Goal: Answer question/provide support: Share knowledge or assist other users

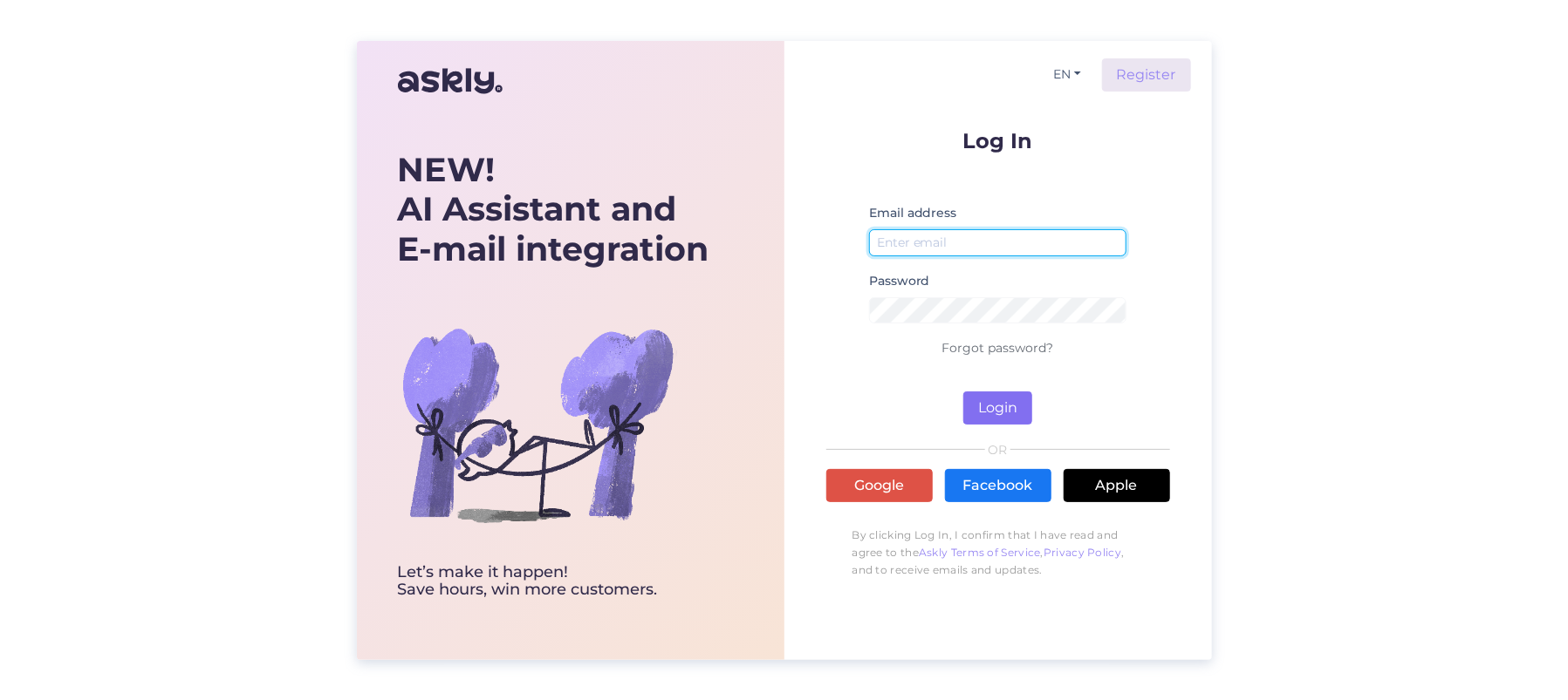
type input "[EMAIL_ADDRESS][DOMAIN_NAME]"
click at [1010, 403] on button "Login" at bounding box center [997, 407] width 69 height 33
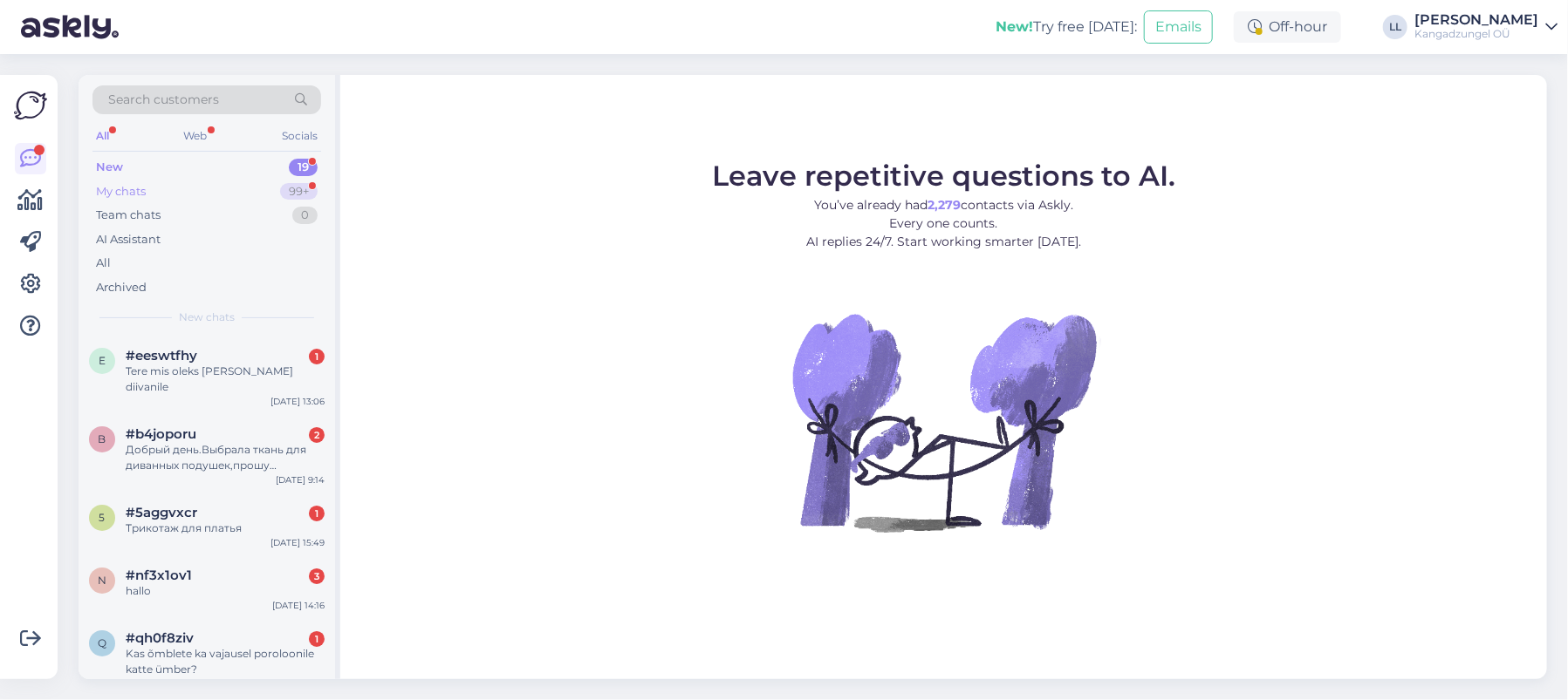
click at [211, 191] on div "My chats 99+" at bounding box center [207, 191] width 228 height 24
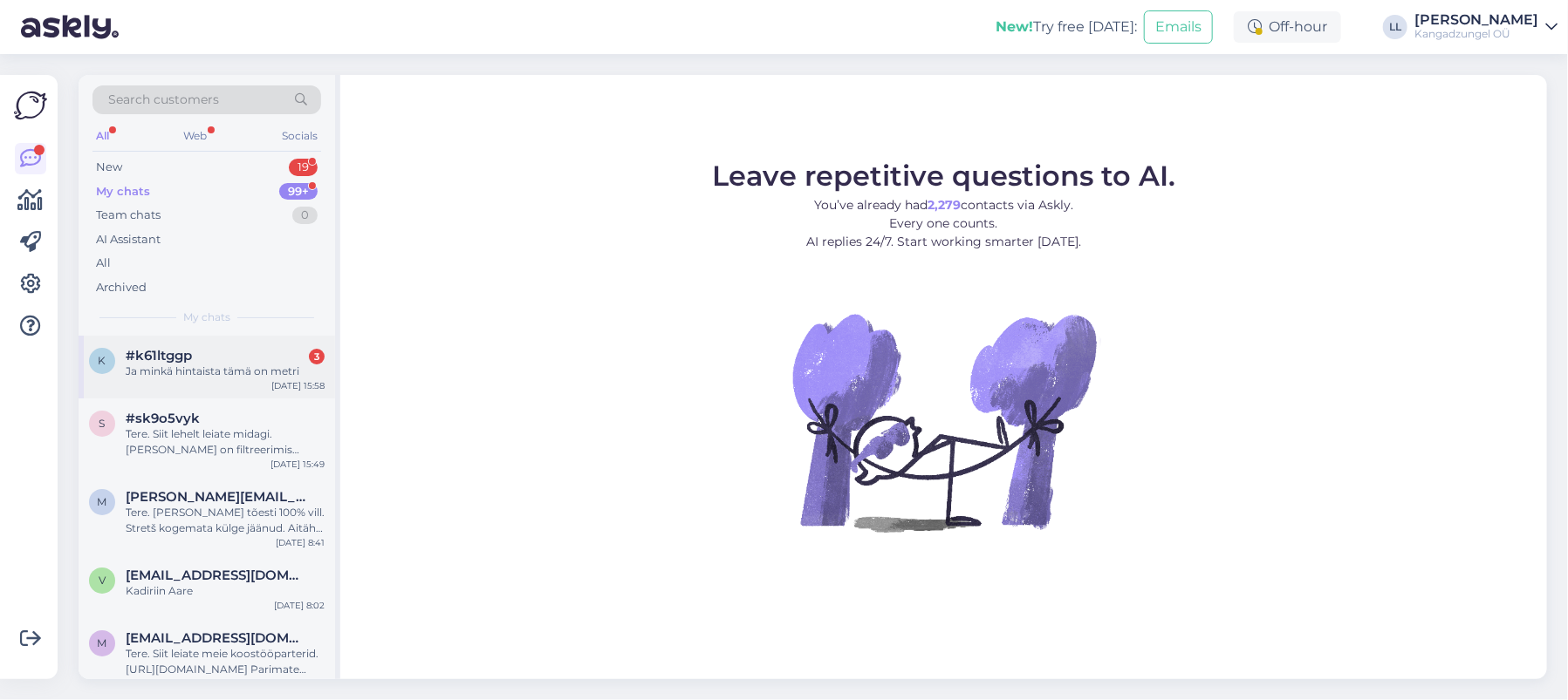
click at [191, 376] on div "Ja minkä hintaista tämä on metri" at bounding box center [225, 372] width 199 height 16
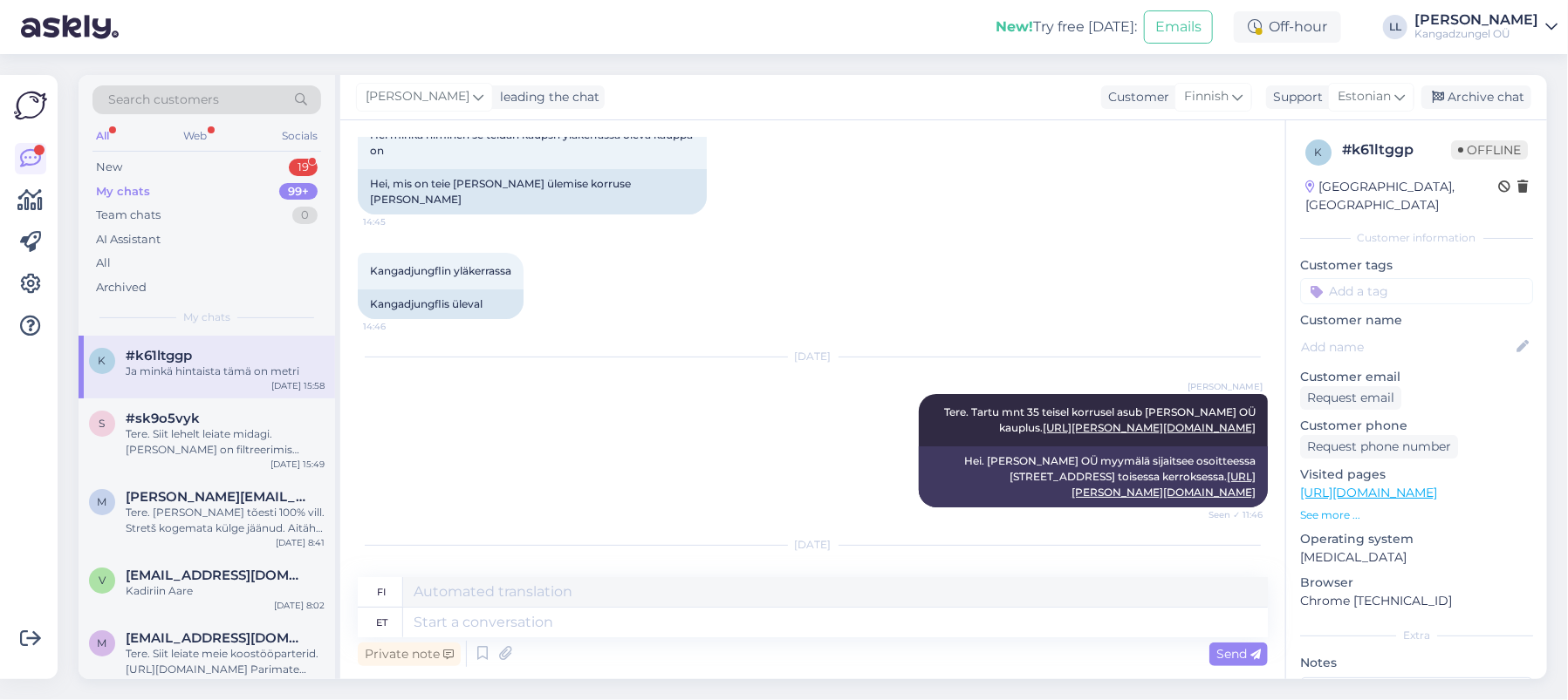
scroll to position [3958, 0]
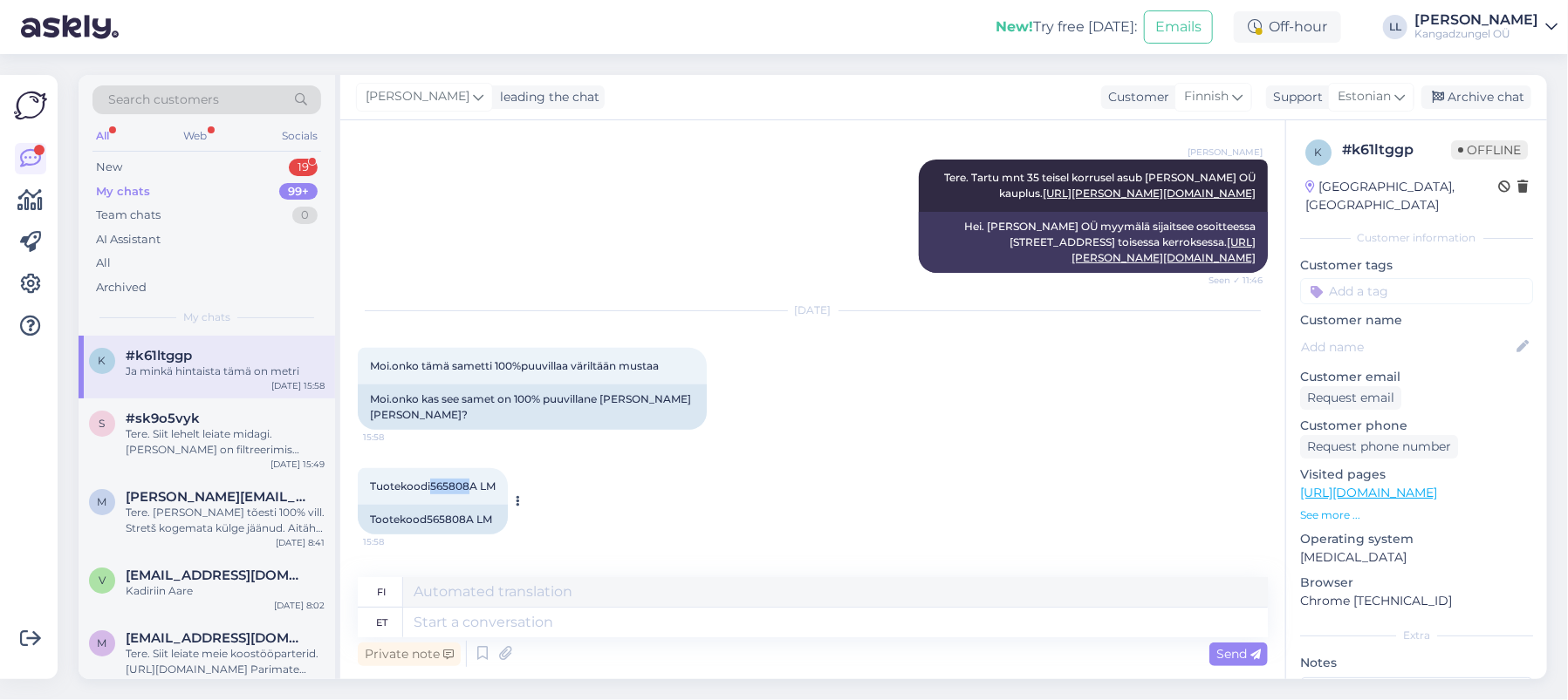
drag, startPoint x: 430, startPoint y: 387, endPoint x: 467, endPoint y: 387, distance: 37.0
click at [467, 479] on span "Tuotekoodi565808A LM" at bounding box center [433, 486] width 126 height 13
copy span "565808"
click at [512, 616] on textarea at bounding box center [835, 623] width 865 height 30
type textarea "1m"
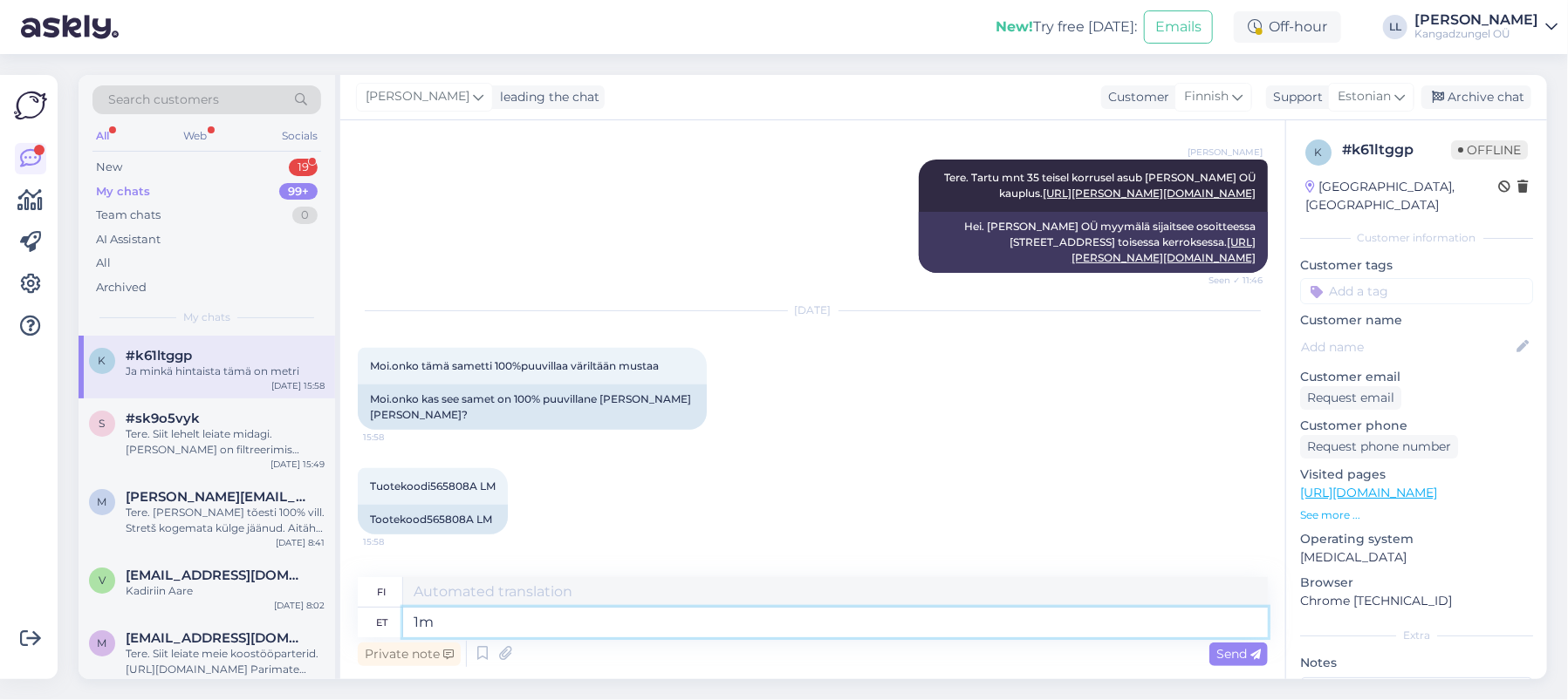
type textarea "1 metri"
type textarea "1"
type textarea "Tere."
type textarea "Hei."
type textarea "Tere."
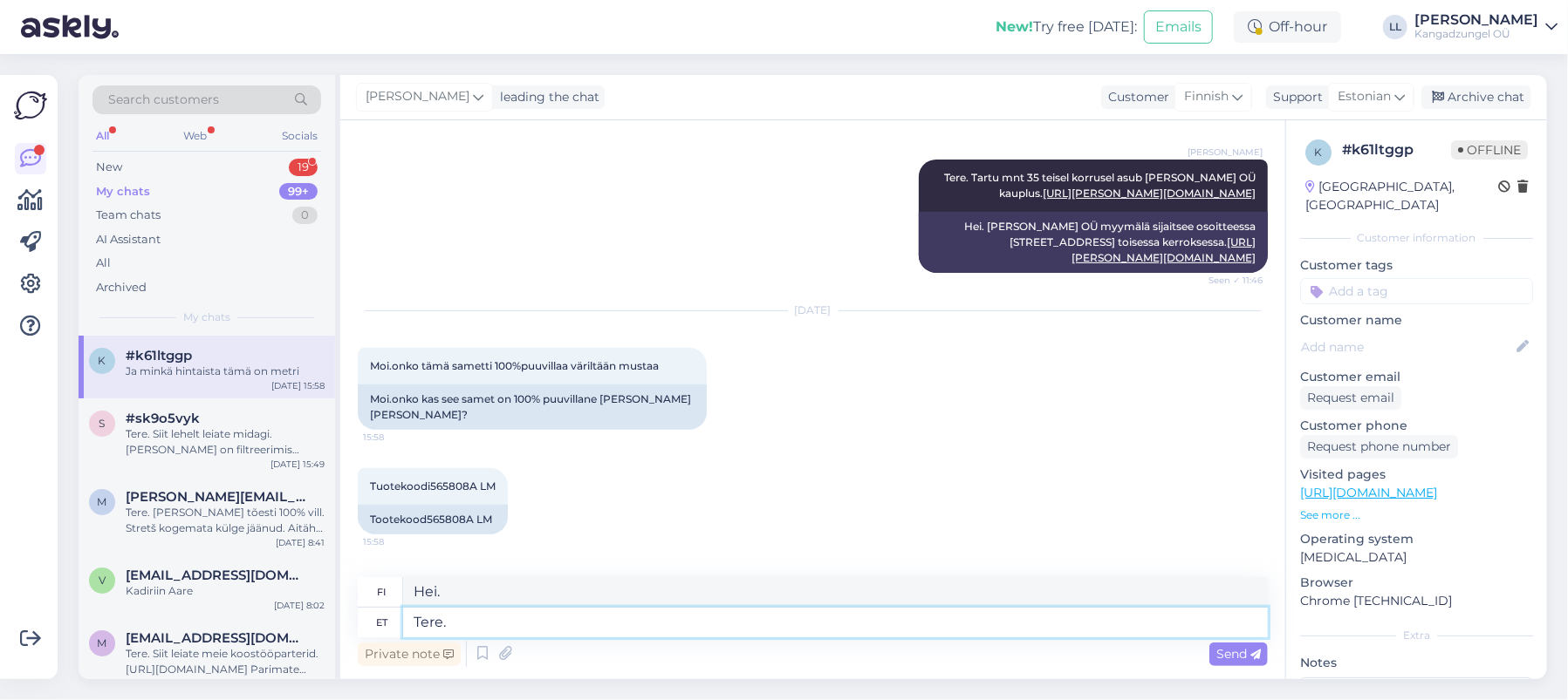
type textarea "Hei.!"
type textarea "Tere. 1m"
type textarea "Hei. 1m"
type textarea "Tere. 1m maksab"
type textarea "Hei. 1 miljoonan kustannukset"
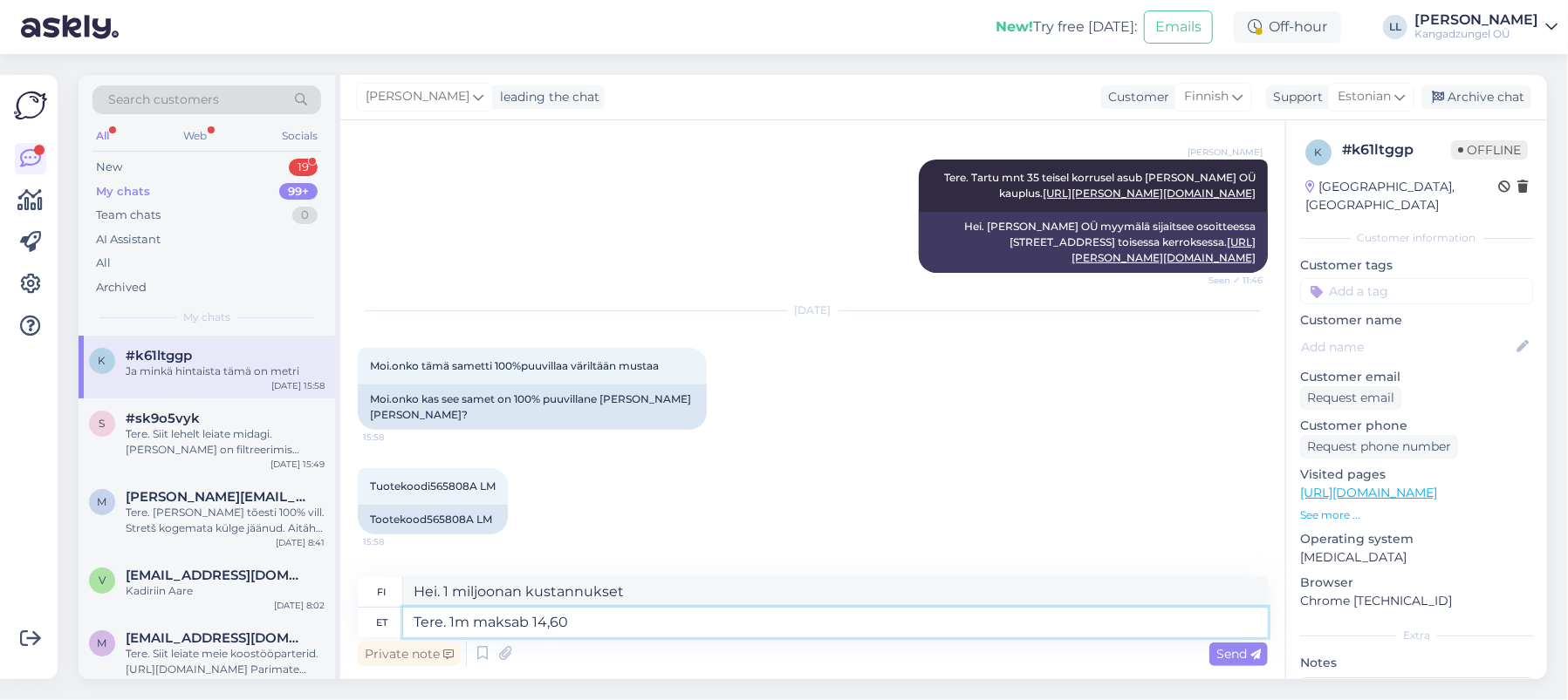
type textarea "Tere. 1m maksab 14,60€"
type textarea "Hei. 1m maksaa 14,60 €"
type textarea "Tere. 1m maksab 14,60€."
type textarea "Hei. 1m maksaa 14,60 €."
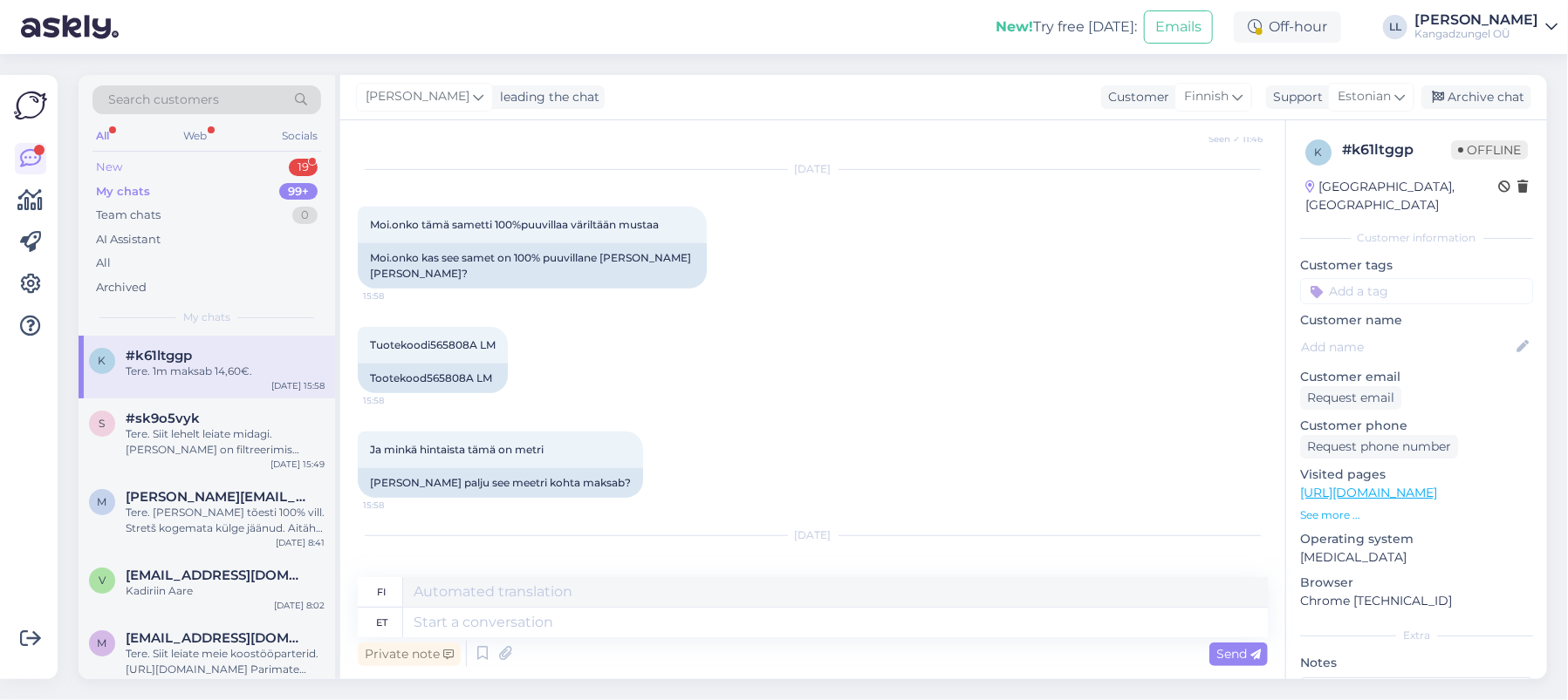
click at [146, 170] on div "New 19" at bounding box center [207, 167] width 228 height 24
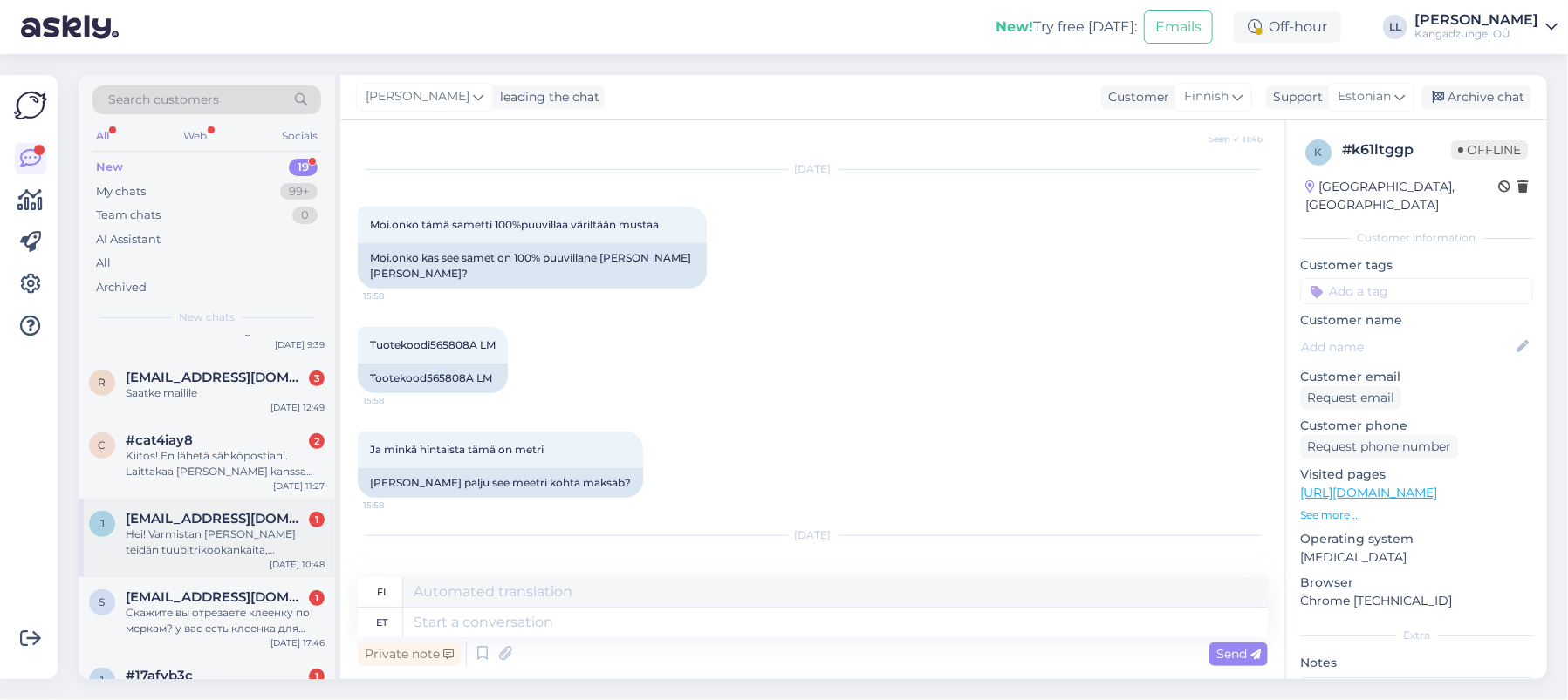
scroll to position [1005, 0]
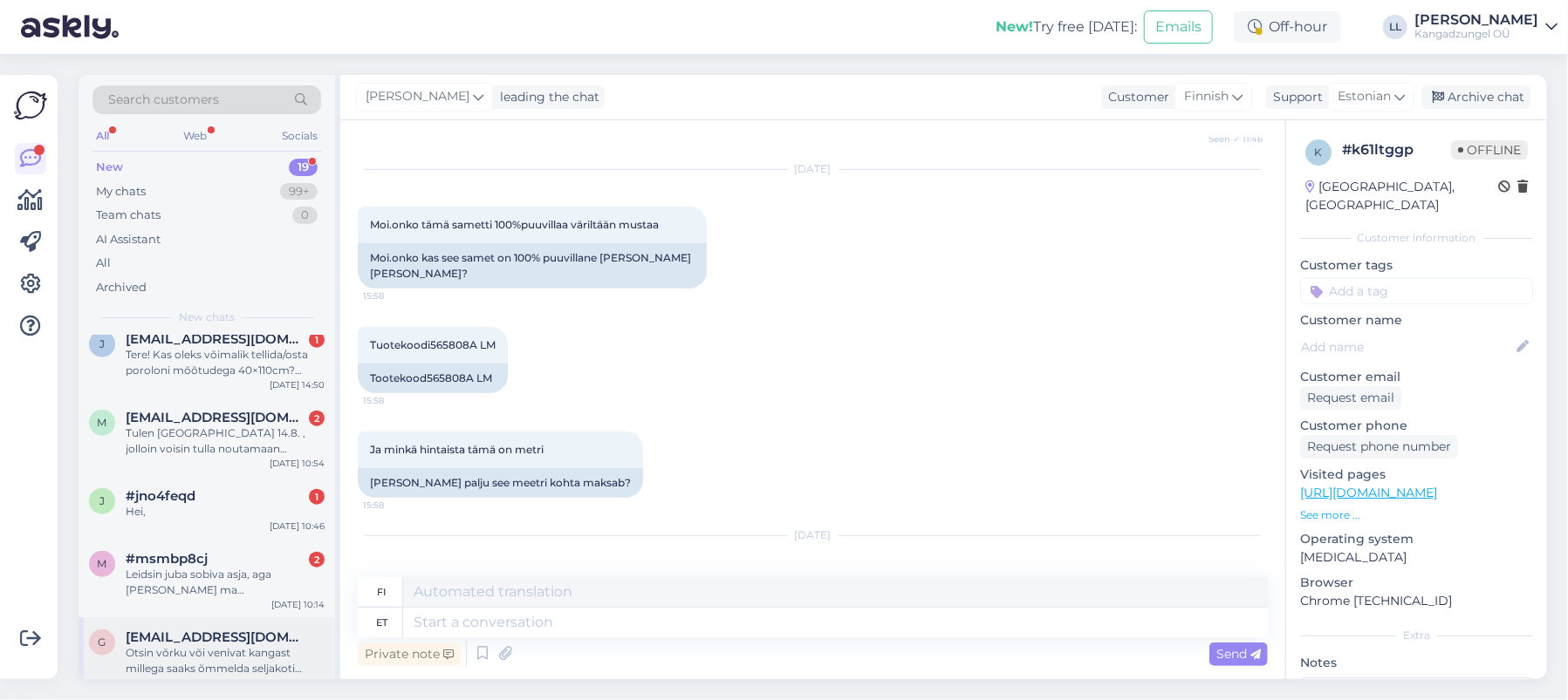
click at [236, 654] on div "Otsin võrku või venivat kangast millega saaks õmmelda seljakoti külge pudelihoi…" at bounding box center [225, 661] width 199 height 31
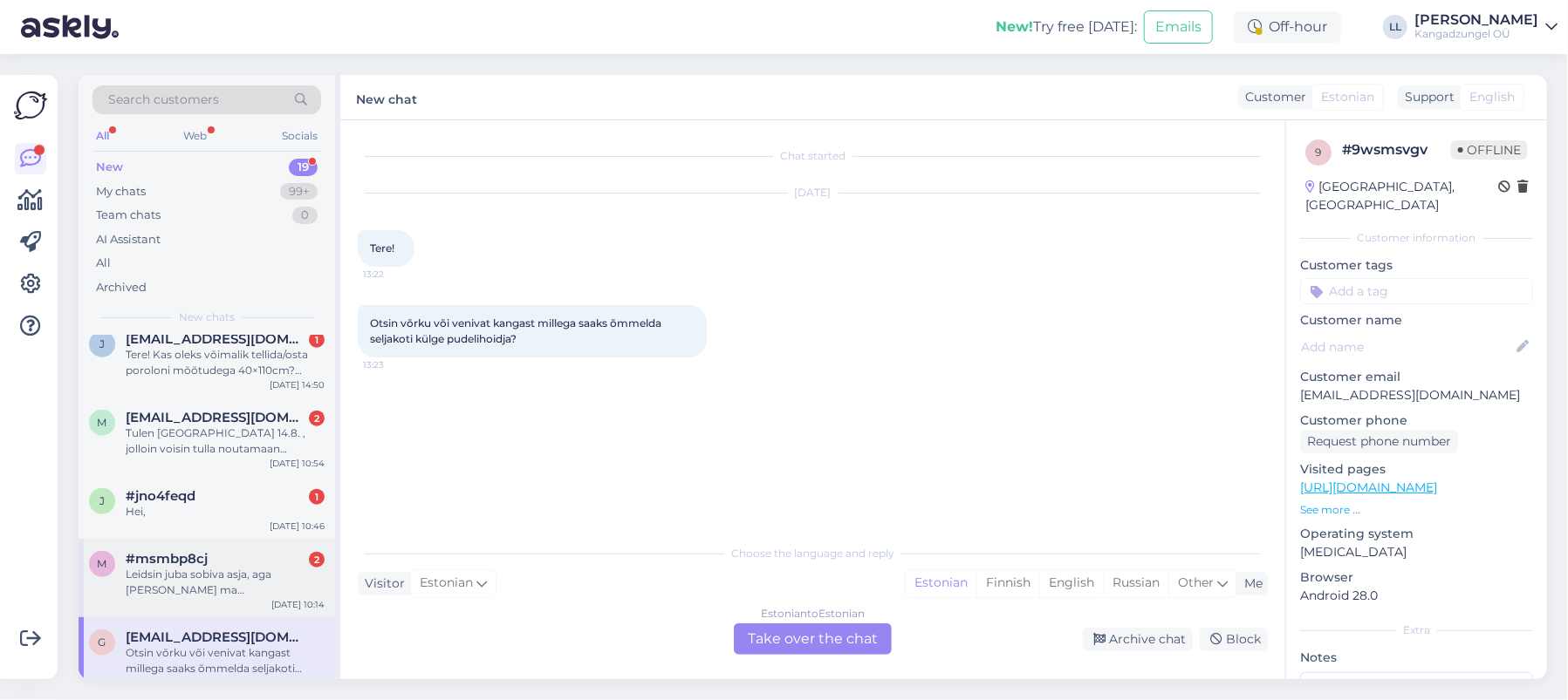
click at [208, 567] on div "Leidsin juba sobiva asja, aga [PERSON_NAME] ma [PERSON_NAME] Pärnu poest kohape…" at bounding box center [225, 582] width 199 height 31
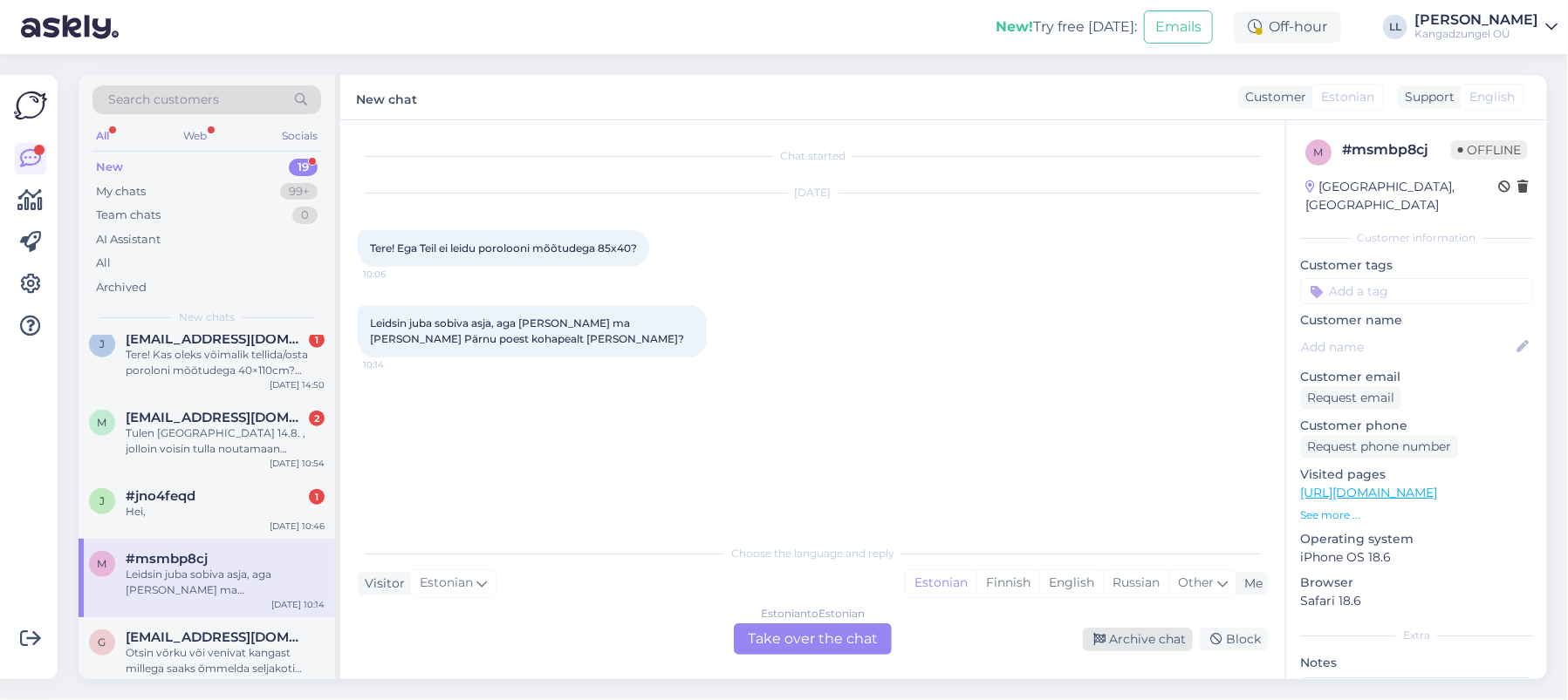
click at [1148, 641] on div "Archive chat" at bounding box center [1137, 639] width 110 height 23
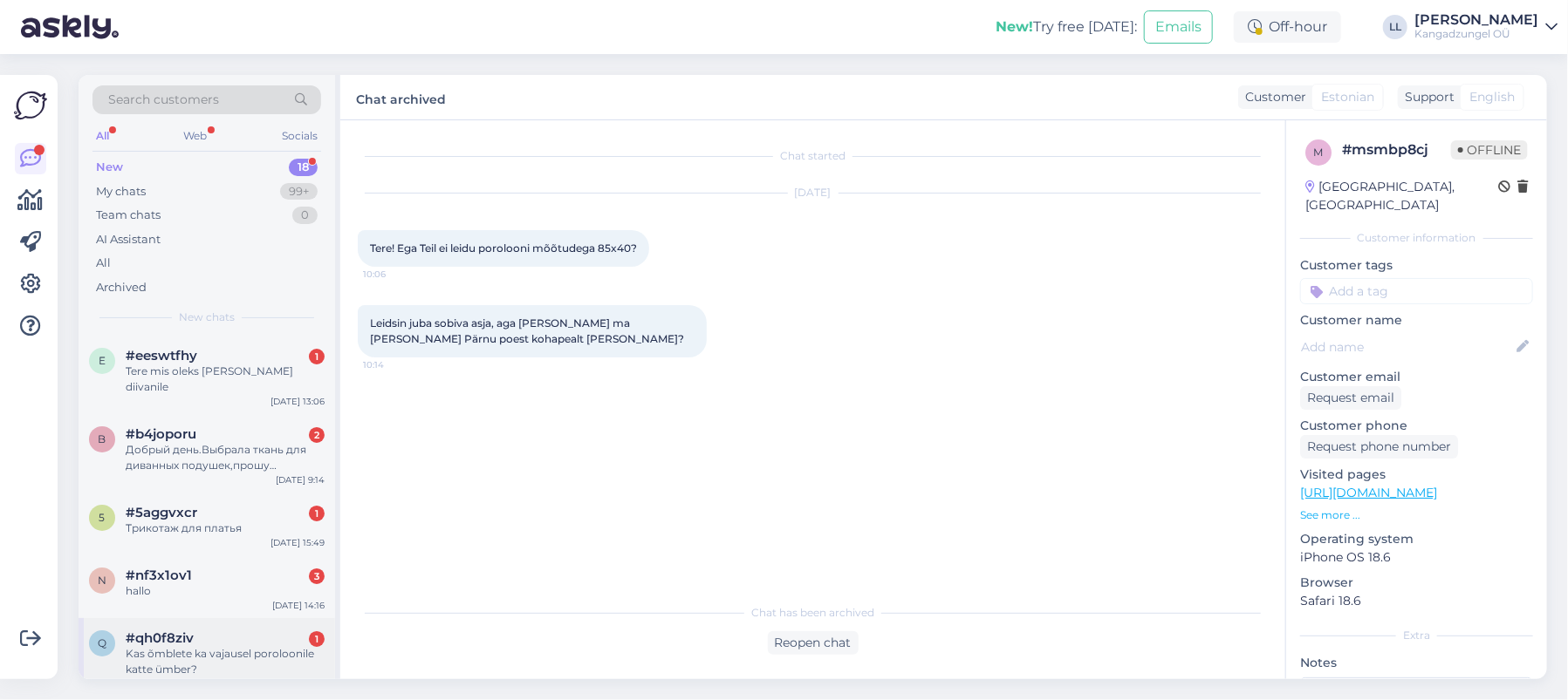
click at [251, 647] on div "Kas õmblete ka vajausel poroloonile katte ümber?" at bounding box center [225, 662] width 199 height 31
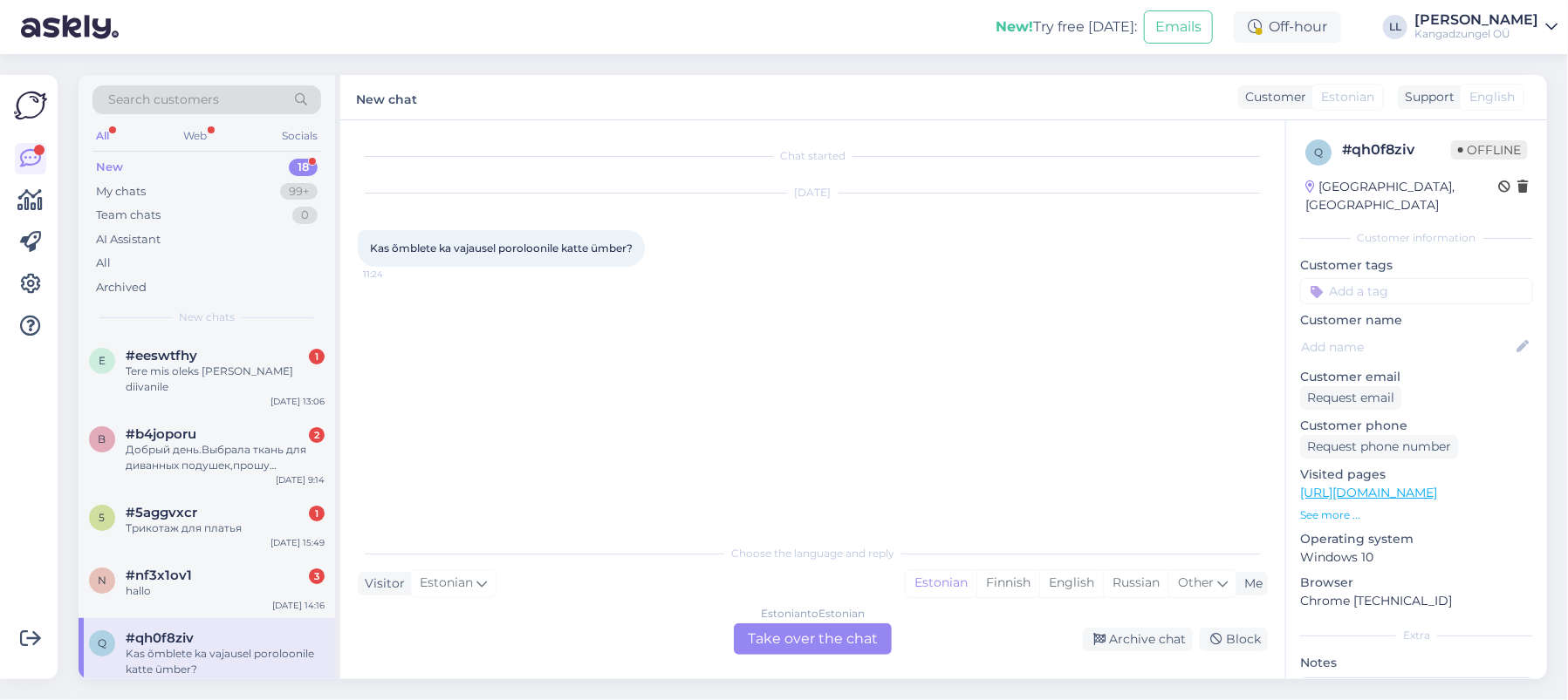
click at [784, 632] on div "Estonian to Estonian Take over the chat" at bounding box center [813, 638] width 158 height 31
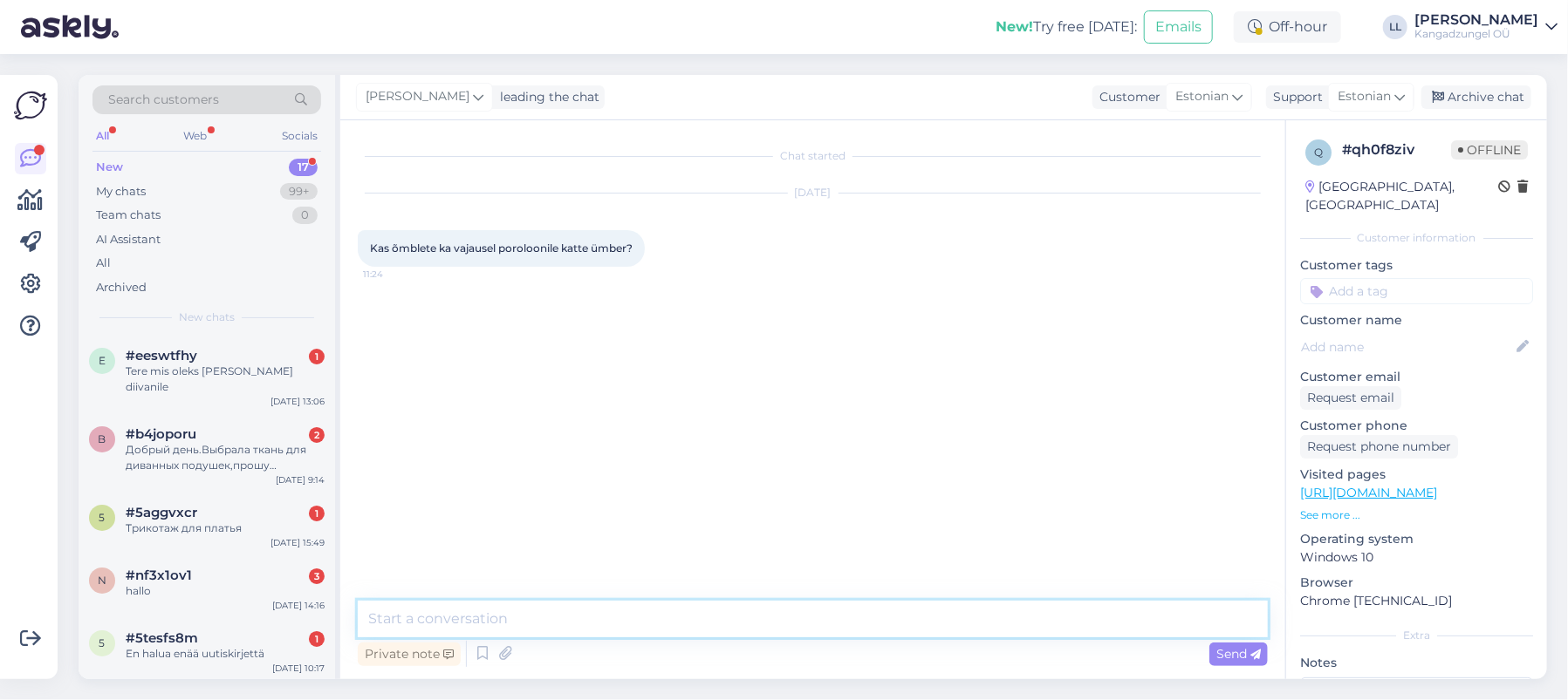
click at [557, 629] on textarea at bounding box center [812, 618] width 910 height 37
paste textarea "[URL][DOMAIN_NAME]"
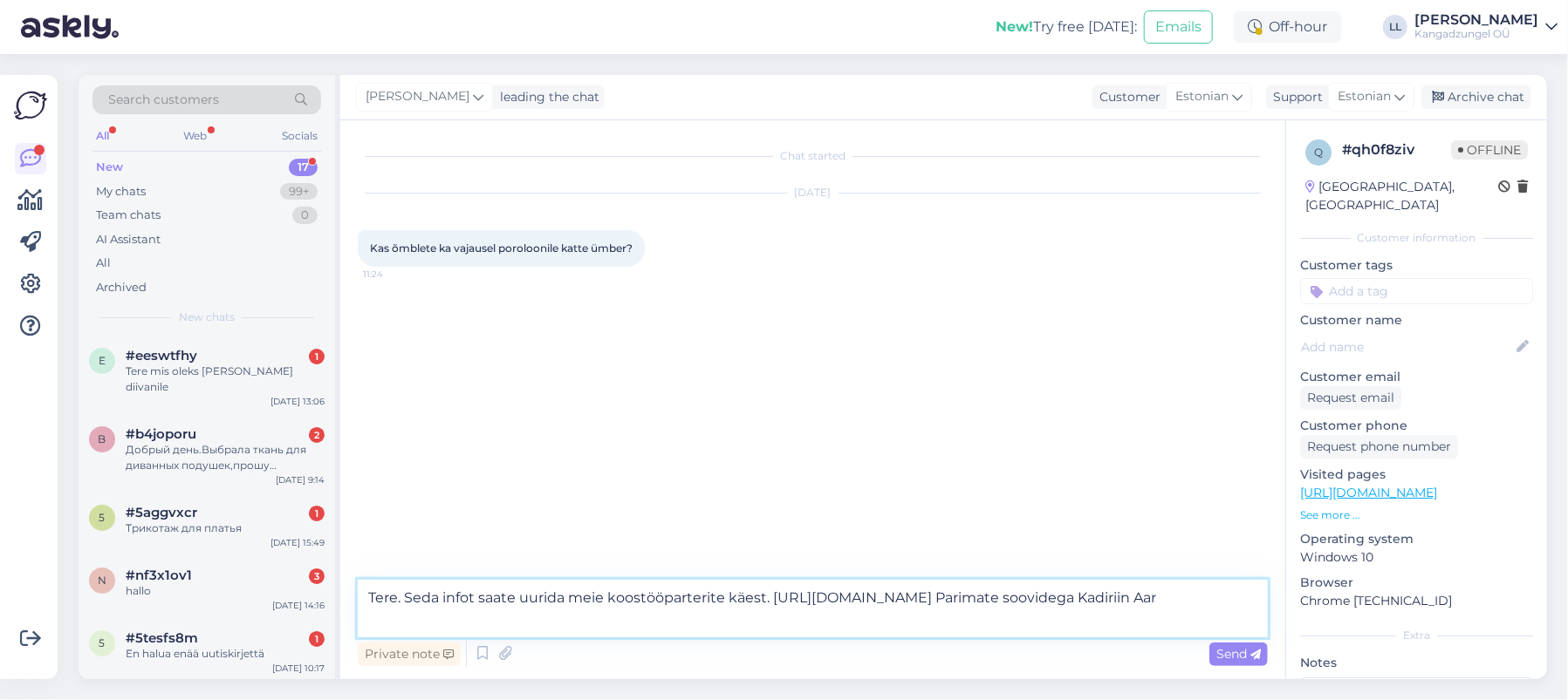
type textarea "Tere. Seda infot saate uurida meie koostööparterite käest. [URL][DOMAIN_NAME] P…"
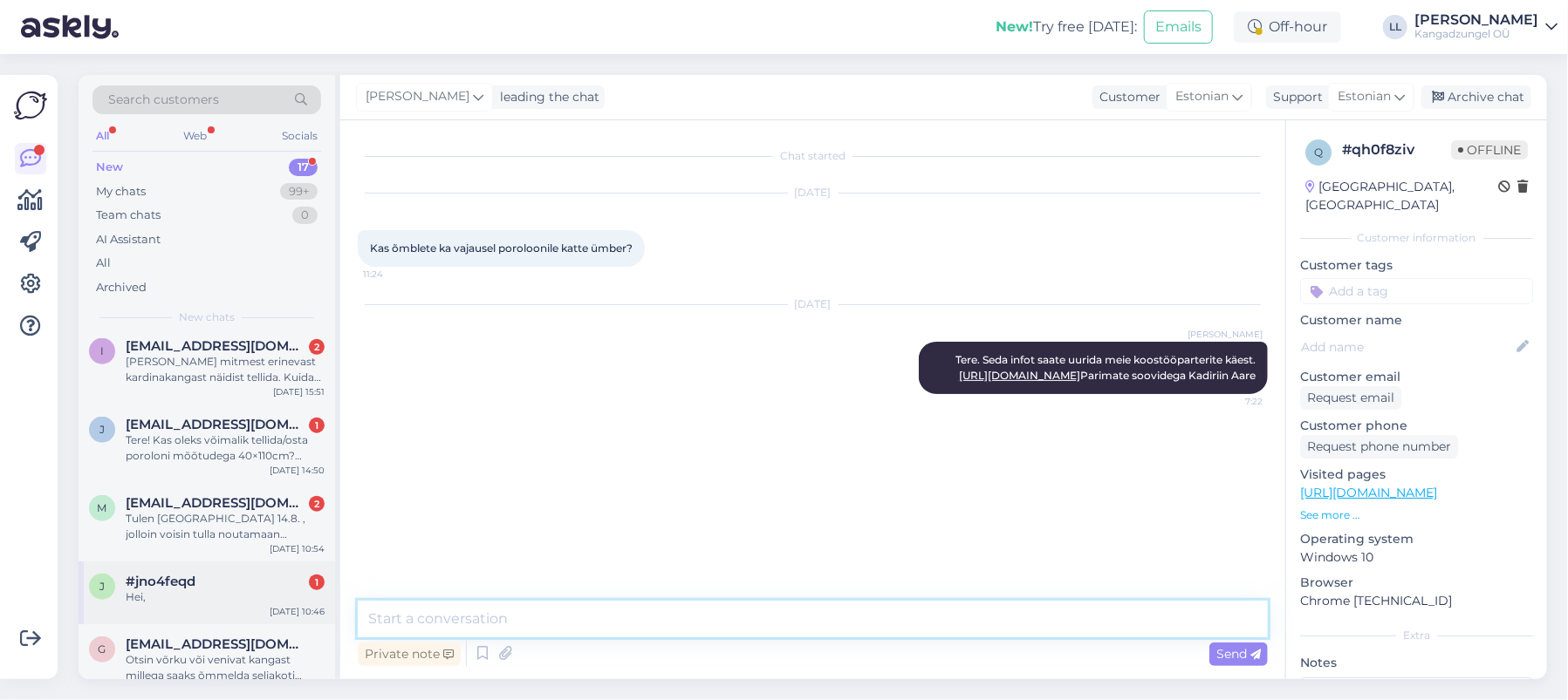
scroll to position [848, 0]
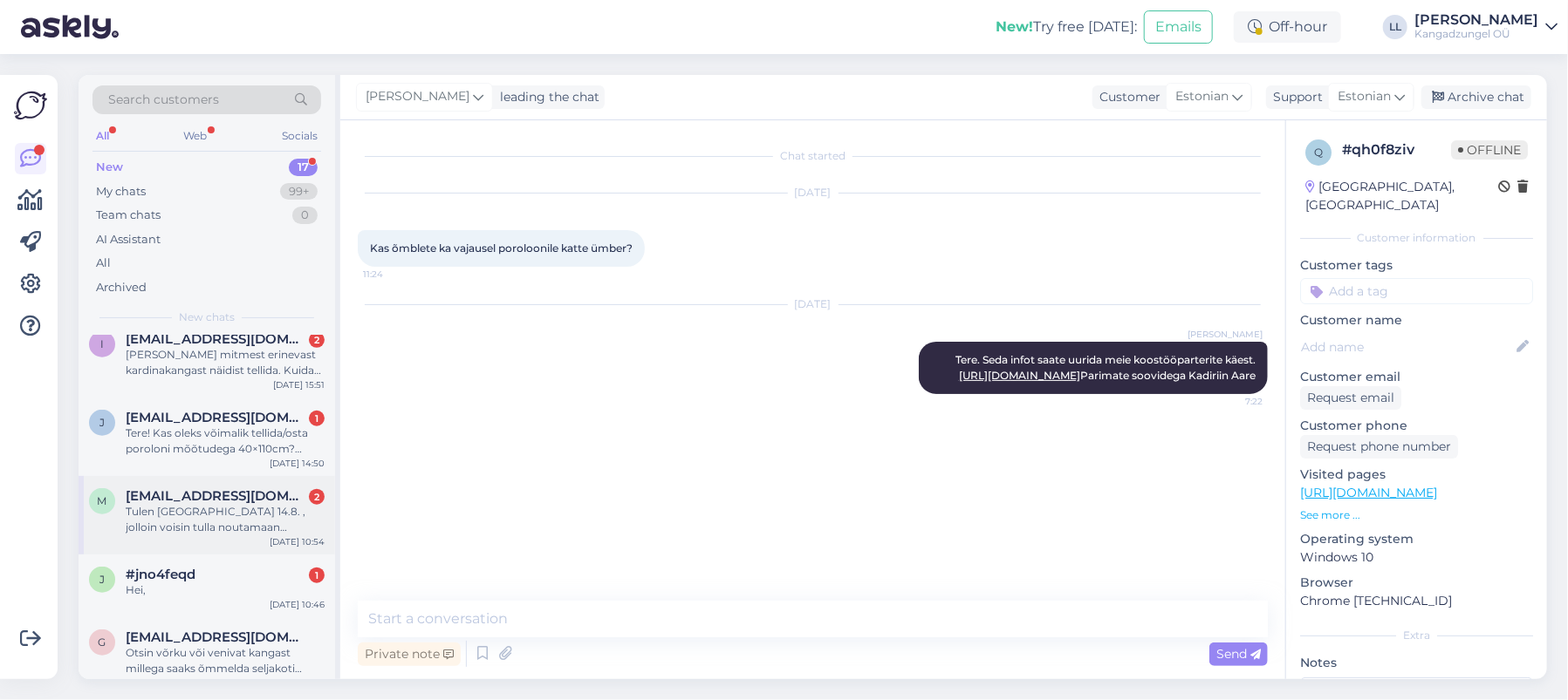
click at [227, 504] on div "Tulen [GEOGRAPHIC_DATA] 14.8. , jolloin voisin tulla noutamaan kankaan. Yt. [PE…" at bounding box center [225, 519] width 199 height 31
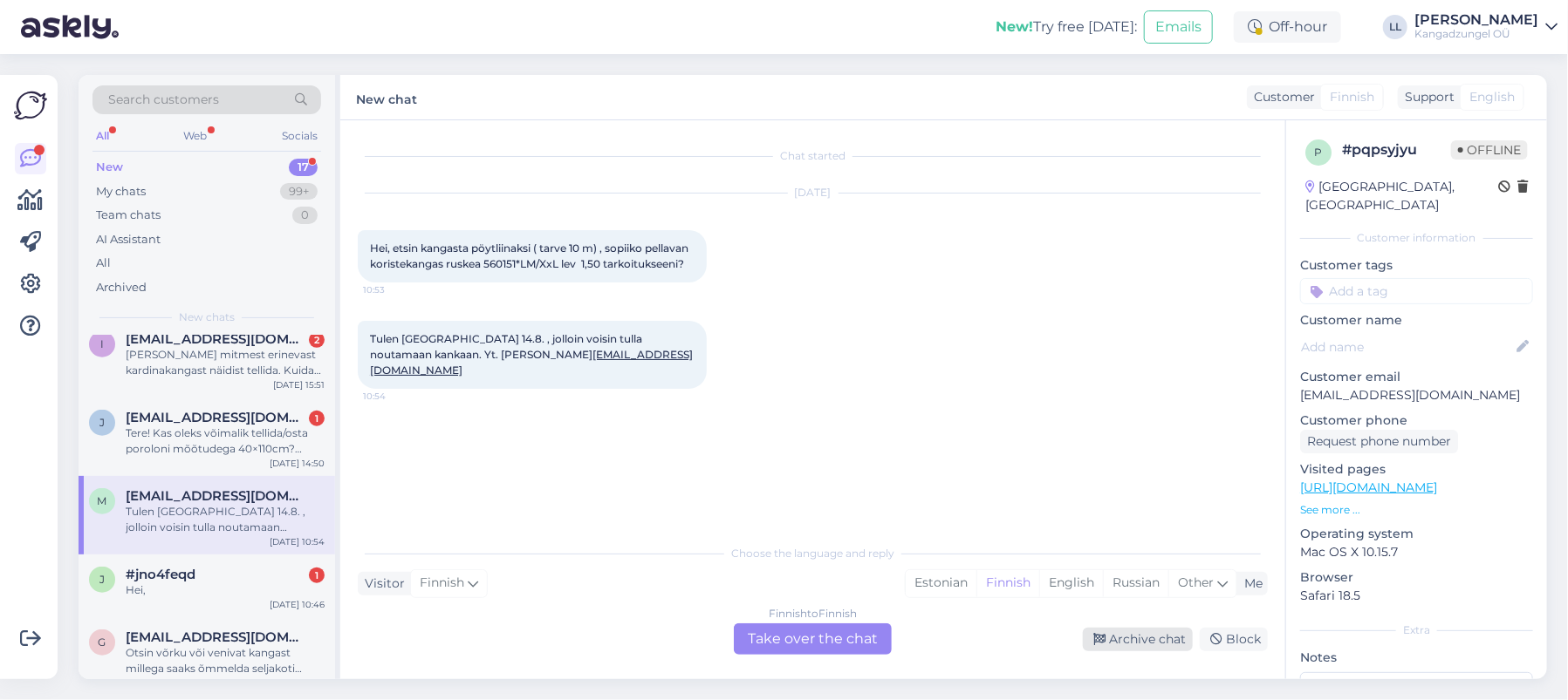
click at [1155, 629] on div "Archive chat" at bounding box center [1137, 639] width 110 height 23
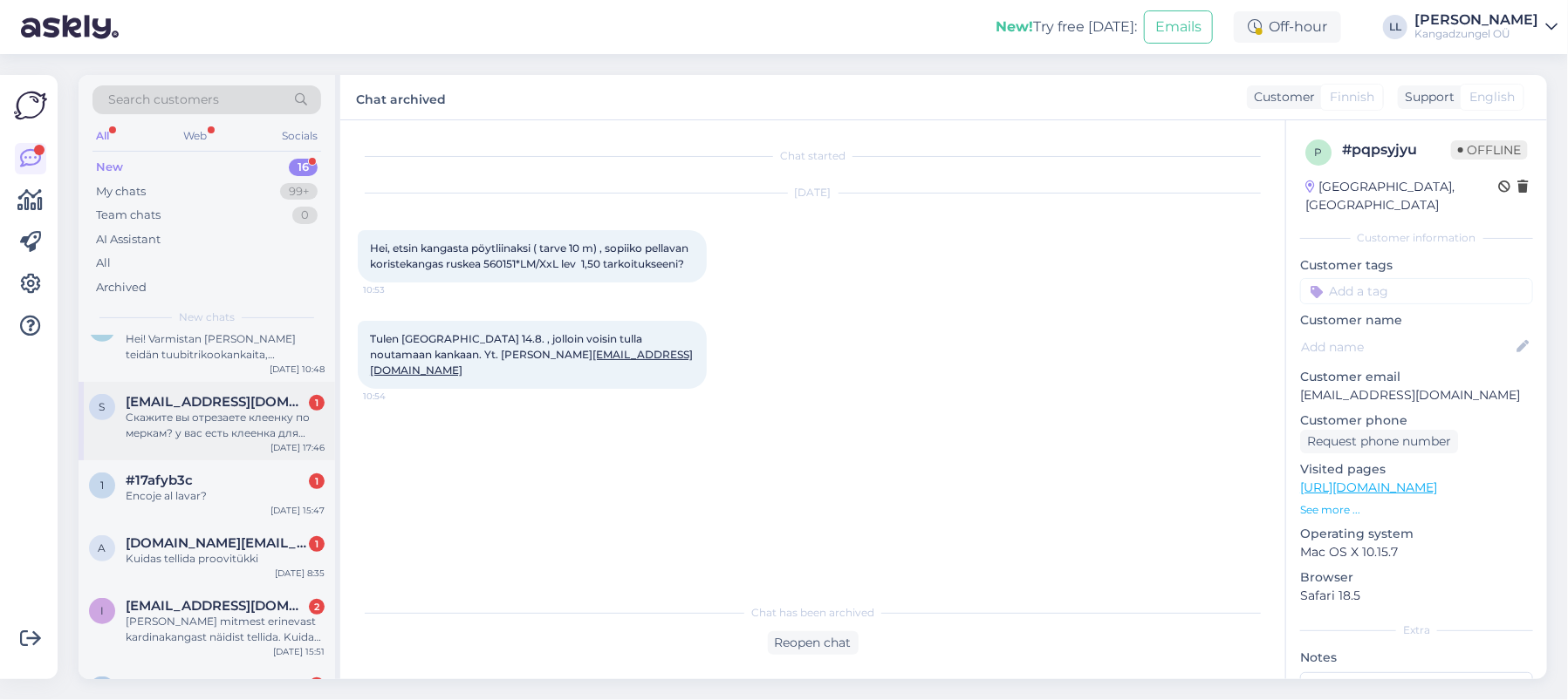
scroll to position [770, 0]
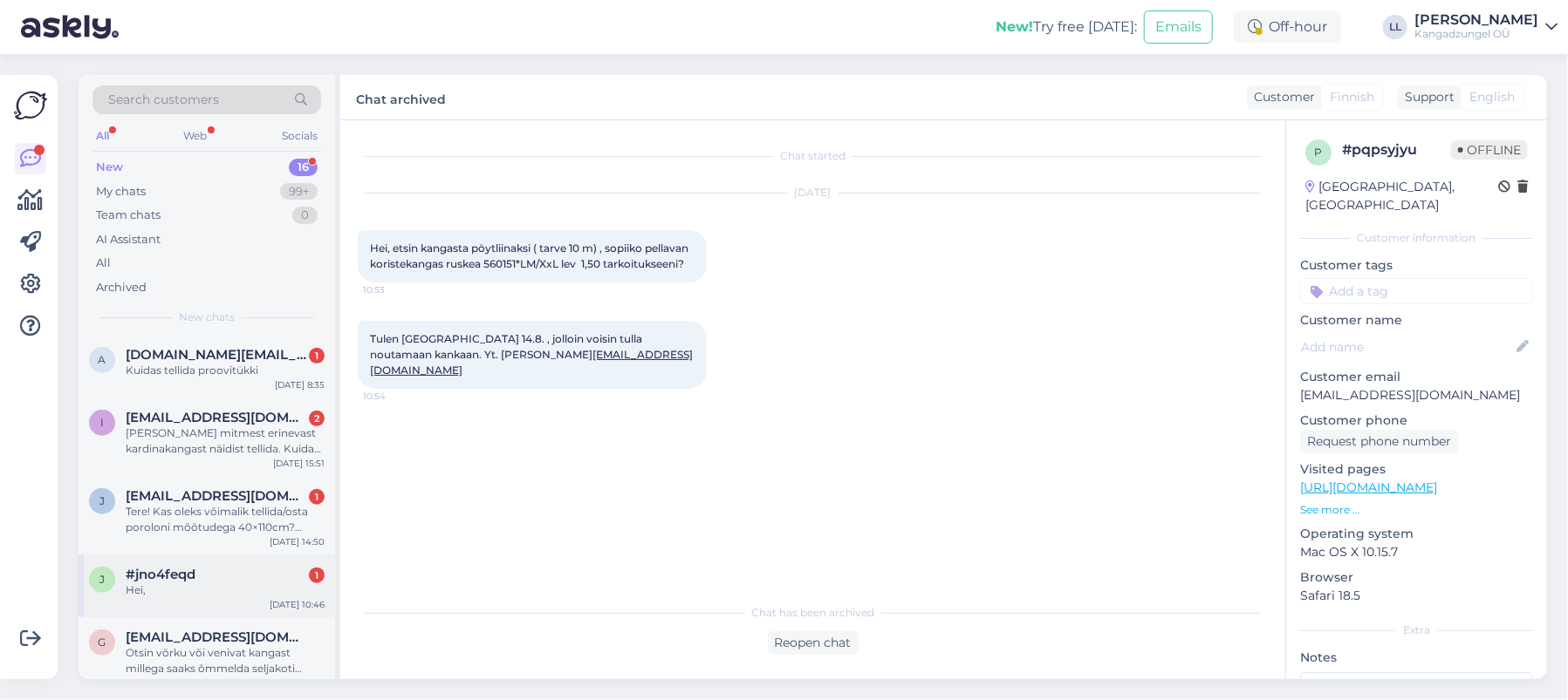
click at [216, 567] on div "#jno4feqd 1" at bounding box center [225, 574] width 199 height 16
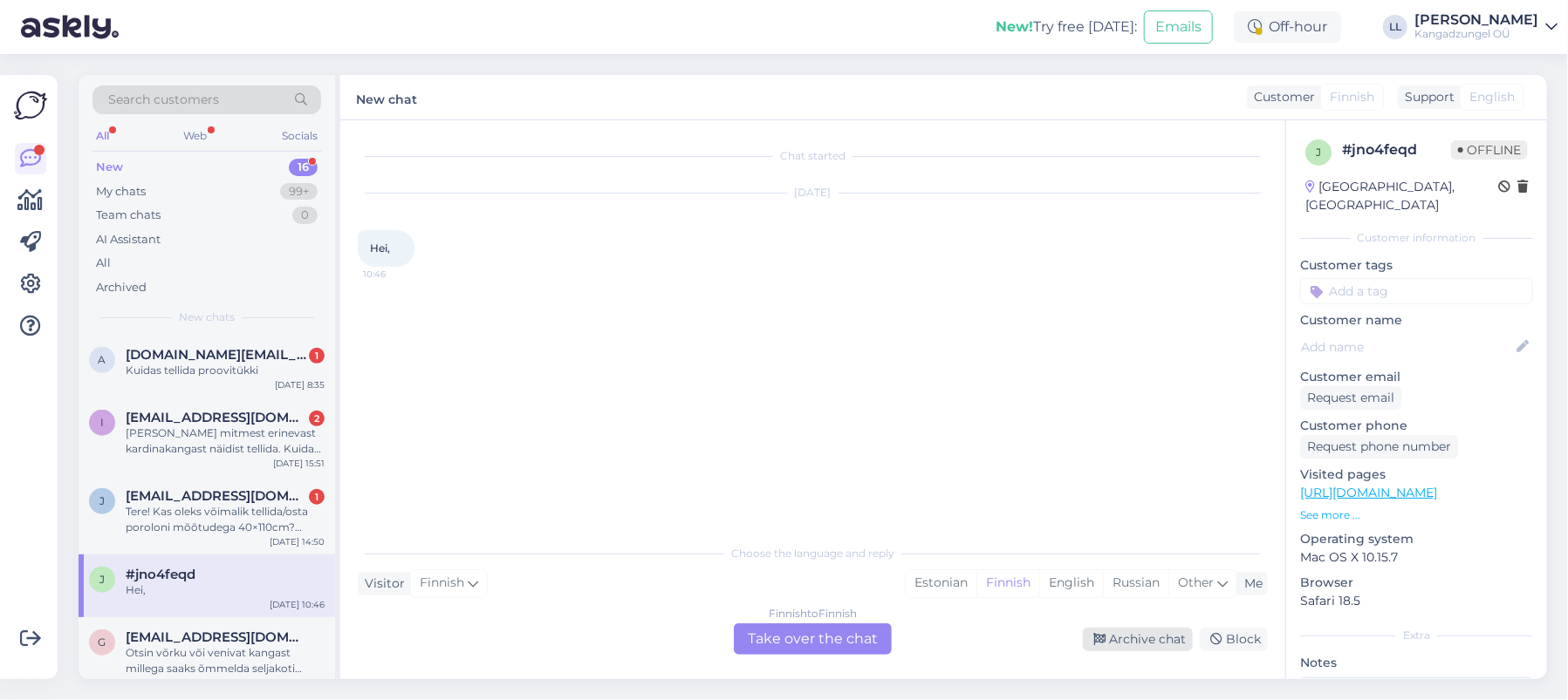
click at [1149, 641] on div "Archive chat" at bounding box center [1137, 639] width 110 height 23
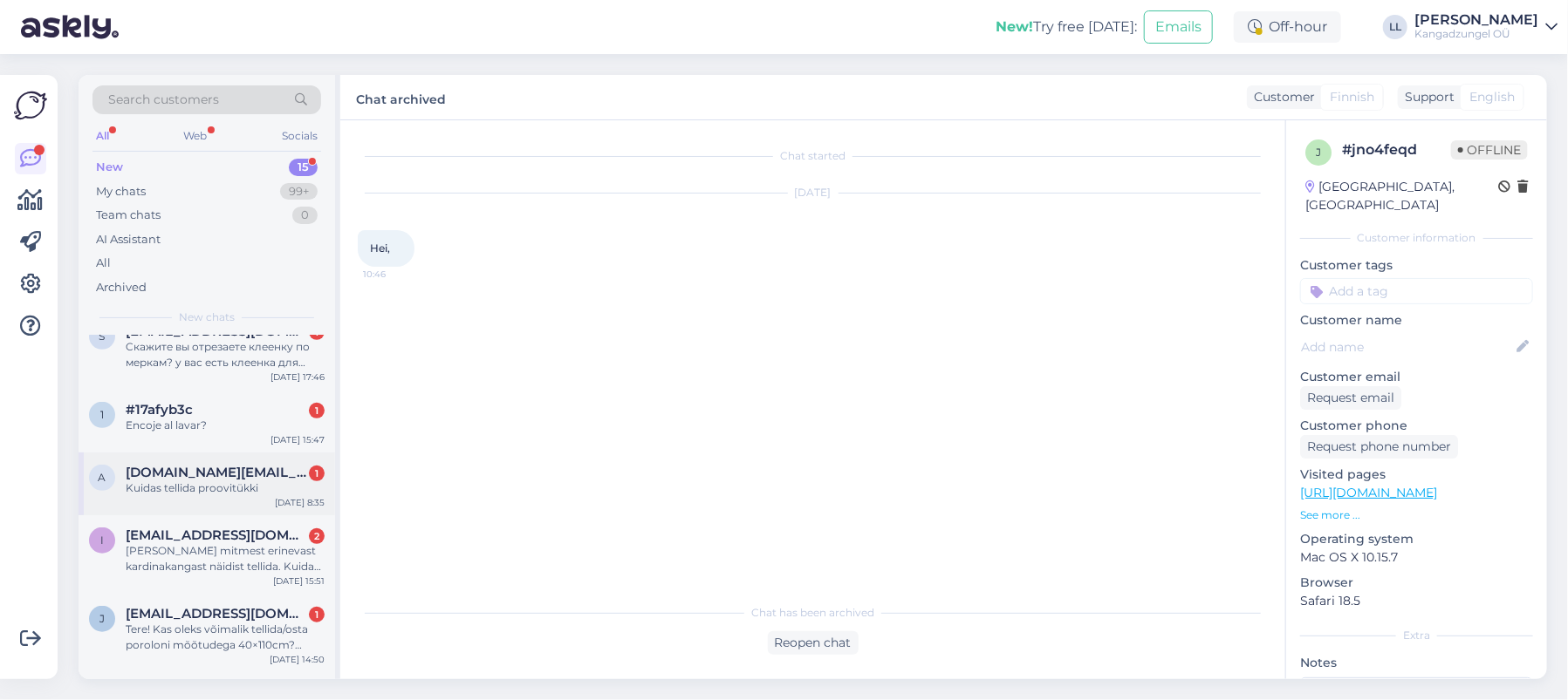
scroll to position [708, 0]
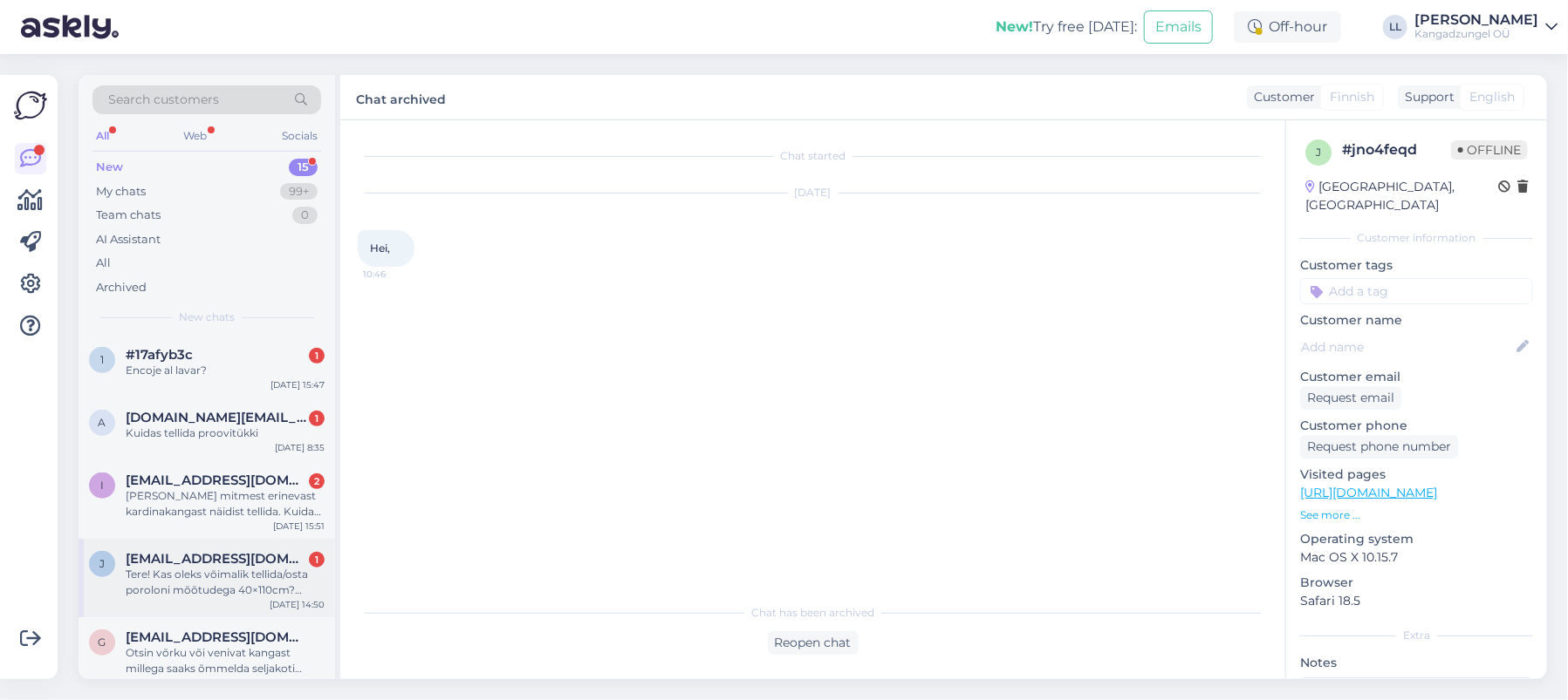
click at [221, 551] on span "[EMAIL_ADDRESS][DOMAIN_NAME]" at bounding box center [216, 558] width 181 height 16
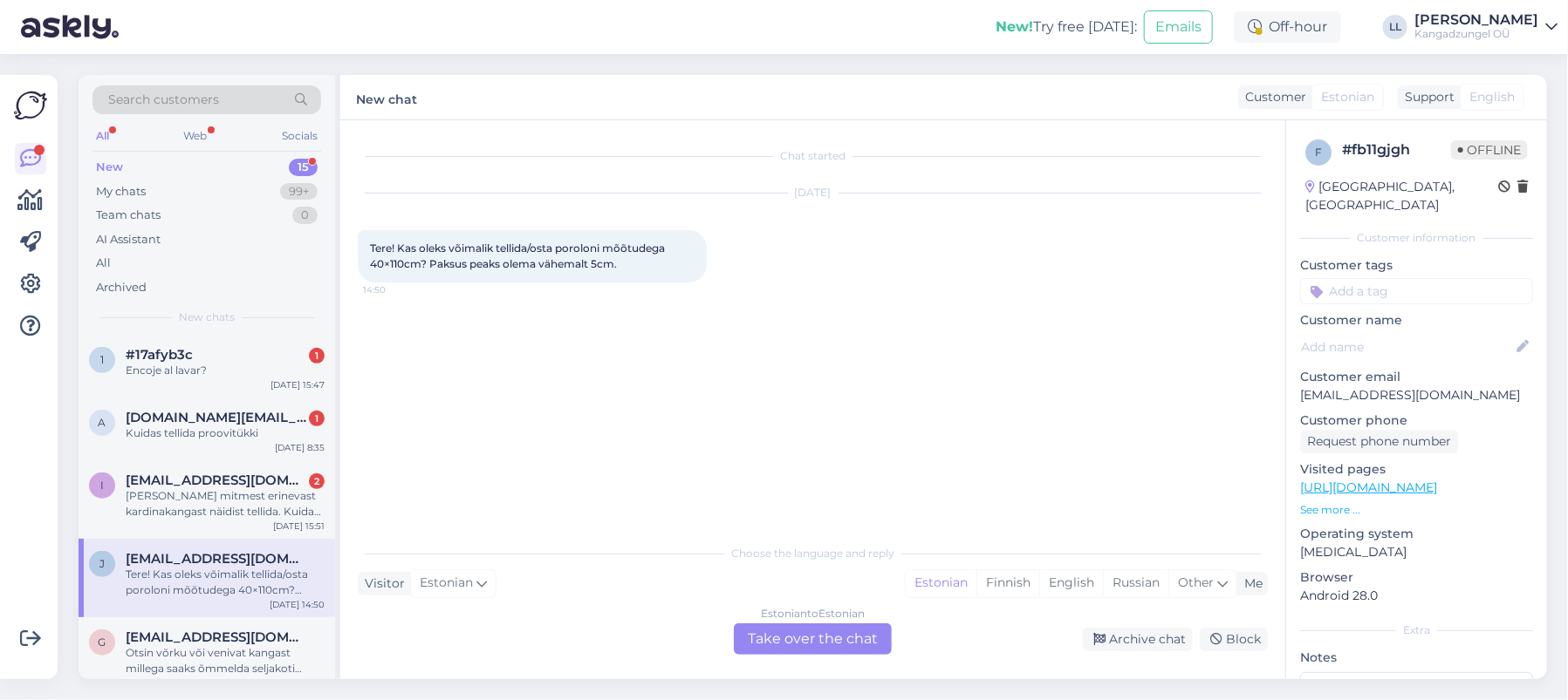
click at [854, 629] on div "Estonian to Estonian Take over the chat" at bounding box center [813, 638] width 158 height 31
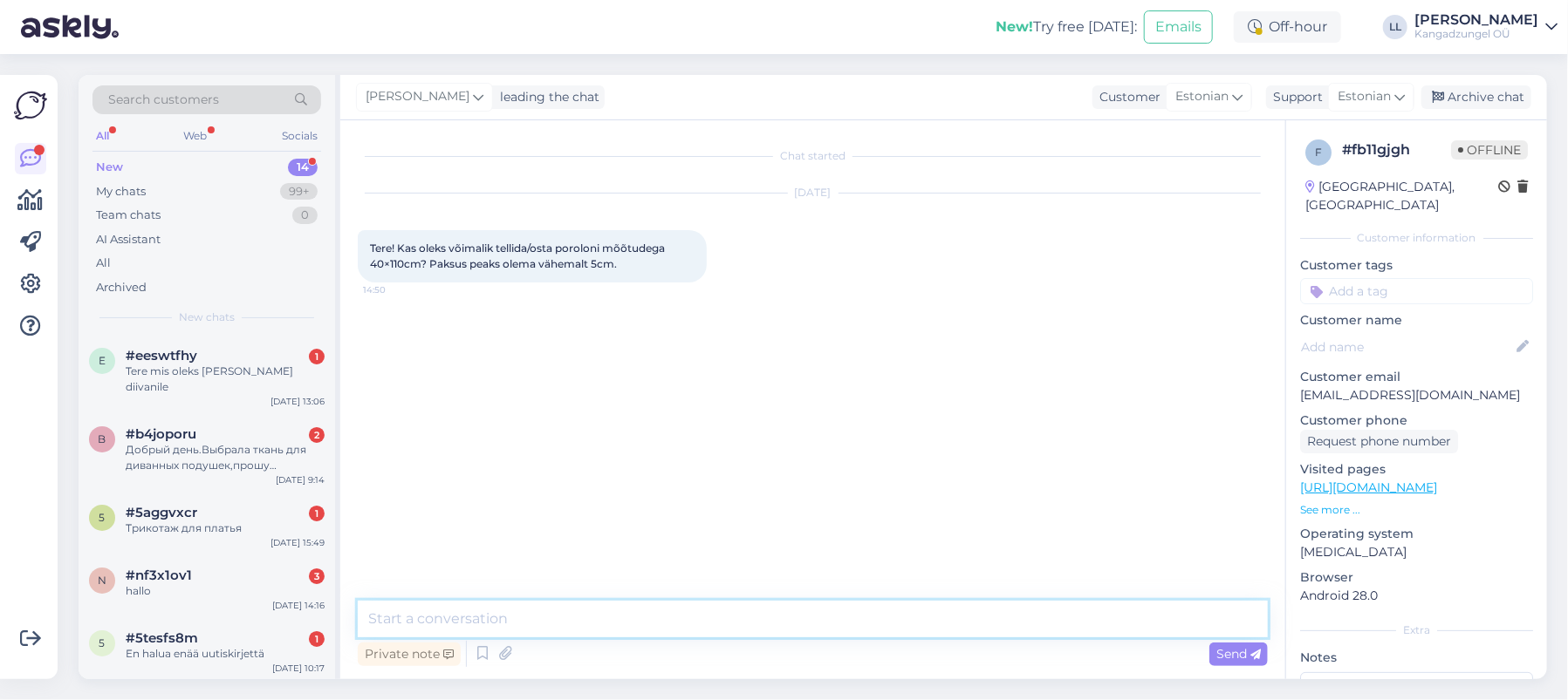
click at [509, 620] on textarea at bounding box center [812, 618] width 910 height 37
paste textarea "[URL][DOMAIN_NAME]"
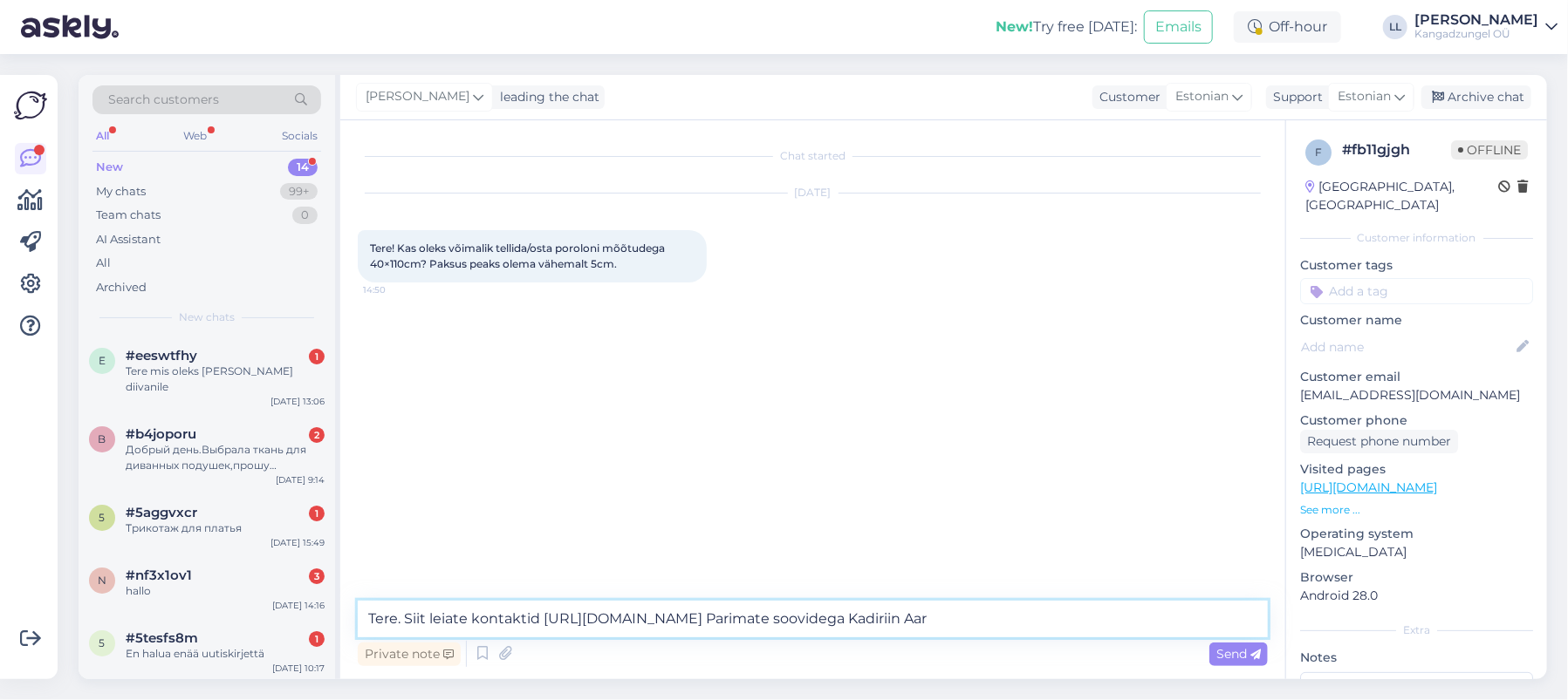
type textarea "Tere. Siit leiate kontaktid [URL][DOMAIN_NAME] Parimate soovidega Kadiriin Aare"
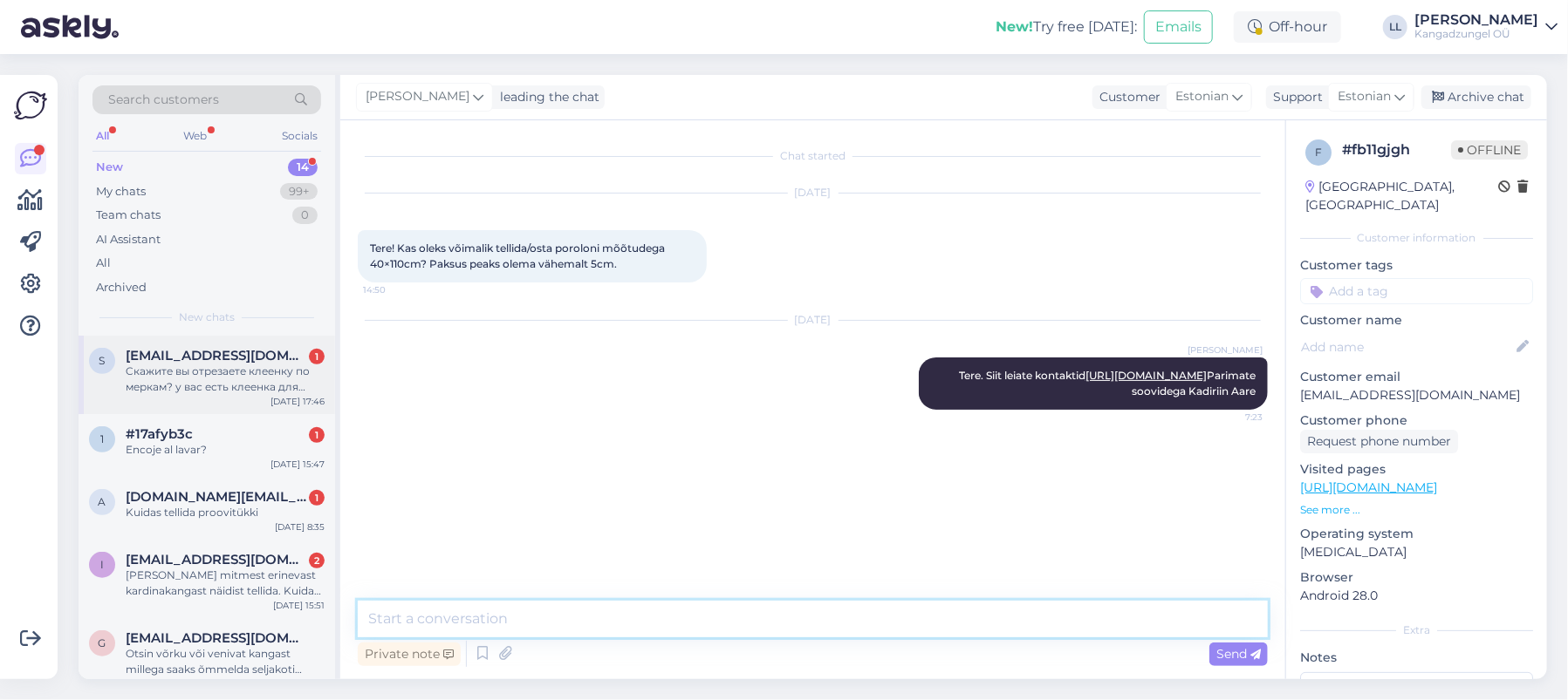
scroll to position [629, 0]
click at [254, 567] on div "[PERSON_NAME] mitmest erinevast kardinakangast näidist tellida. Kuidas [PERSON_…" at bounding box center [225, 582] width 199 height 31
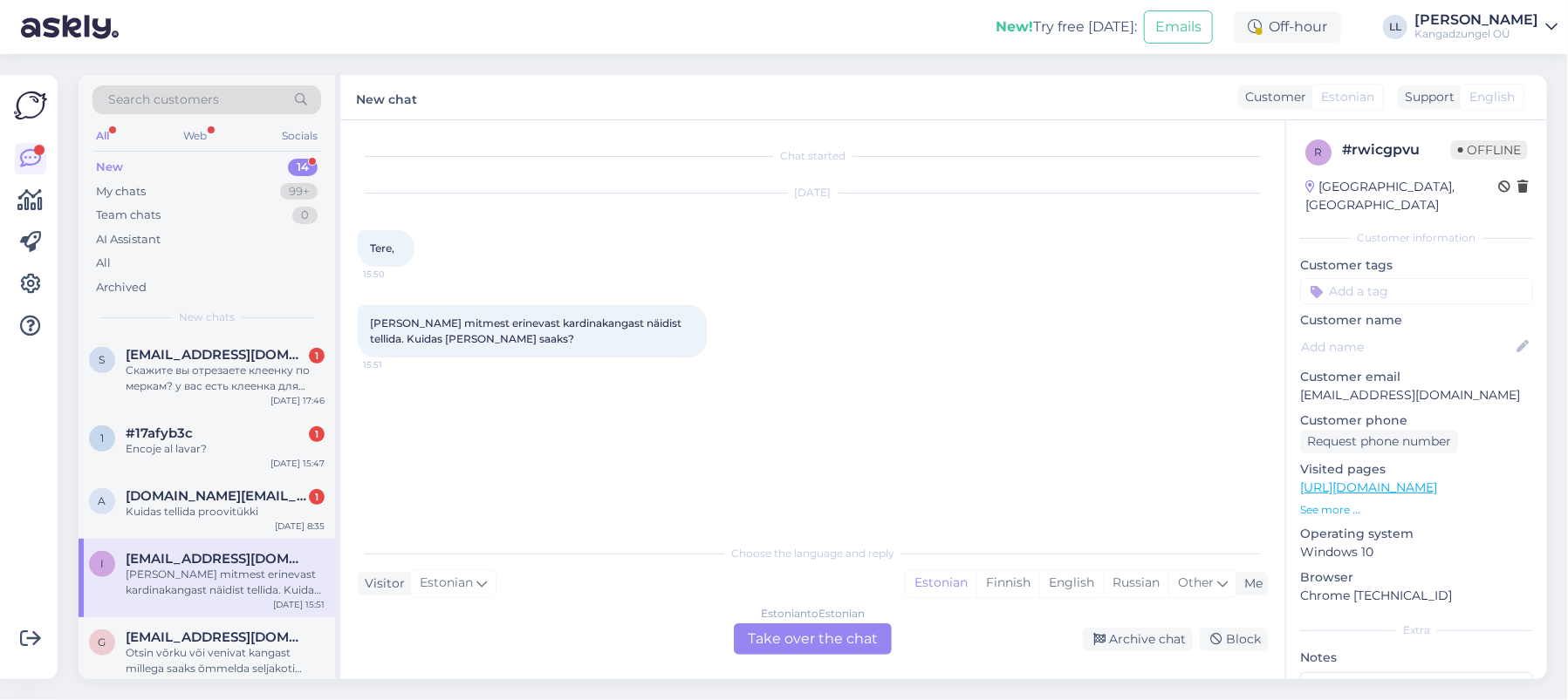
click at [838, 634] on div "Estonian to Estonian Take over the chat" at bounding box center [813, 638] width 158 height 31
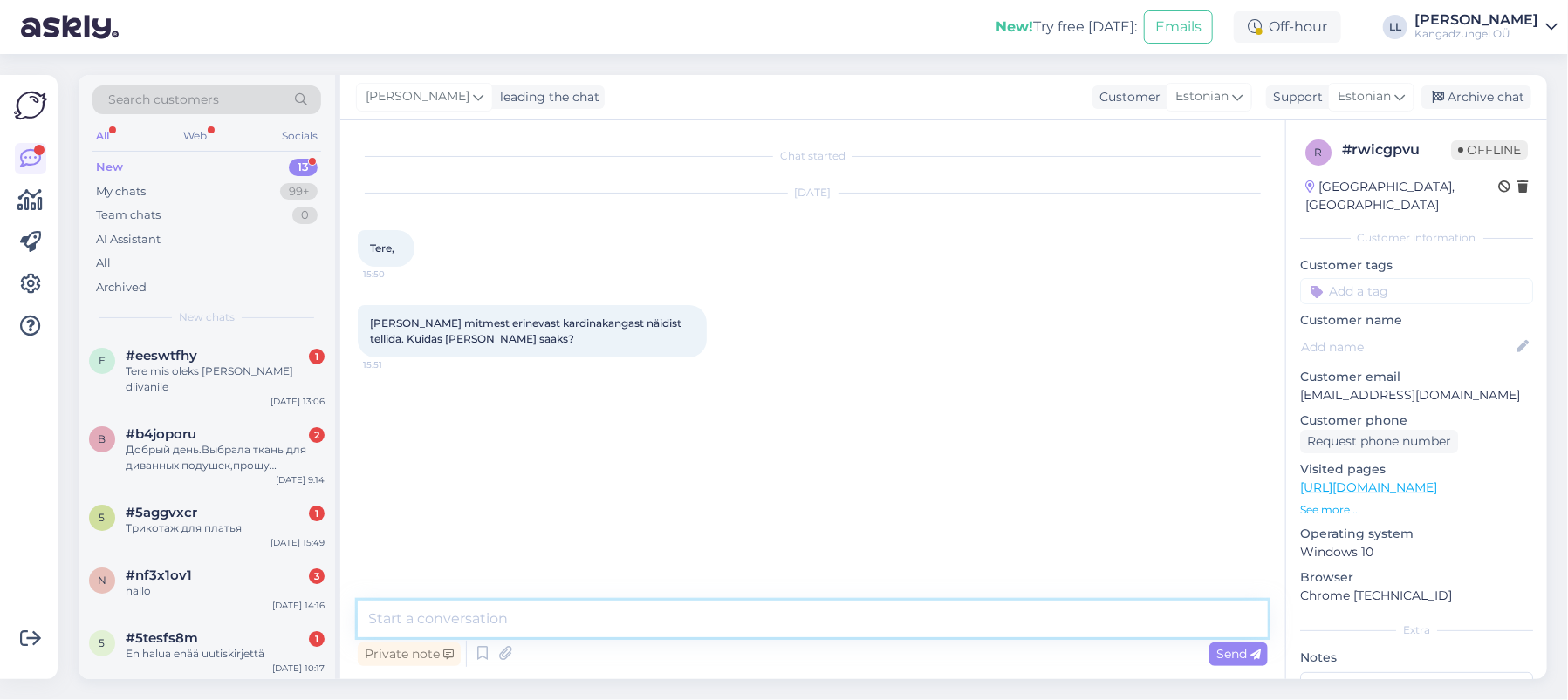
click at [533, 618] on textarea at bounding box center [812, 618] width 910 height 37
paste textarea "[URL][DOMAIN_NAME][PERSON_NAME]"
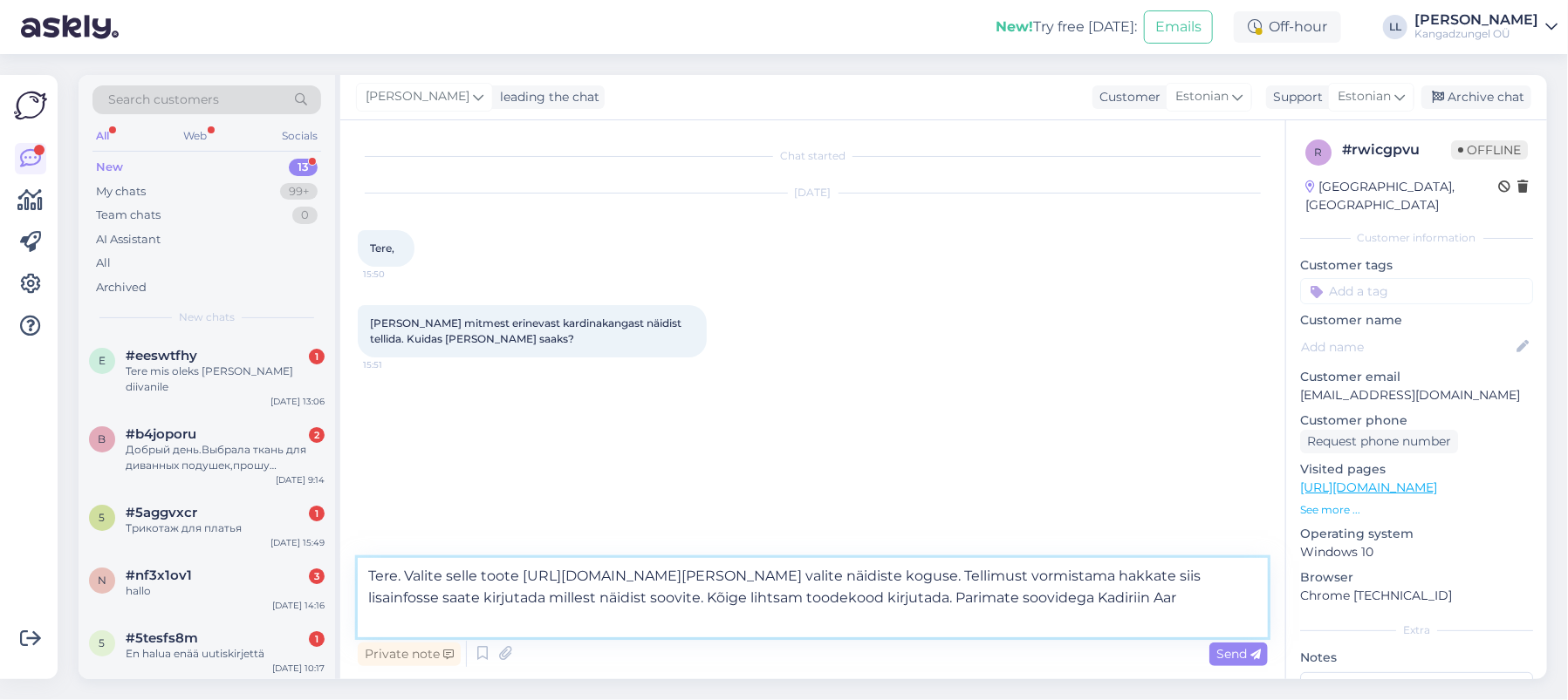
type textarea "Tere. Valite selle toote [URL][DOMAIN_NAME][PERSON_NAME] valite näidiste koguse…"
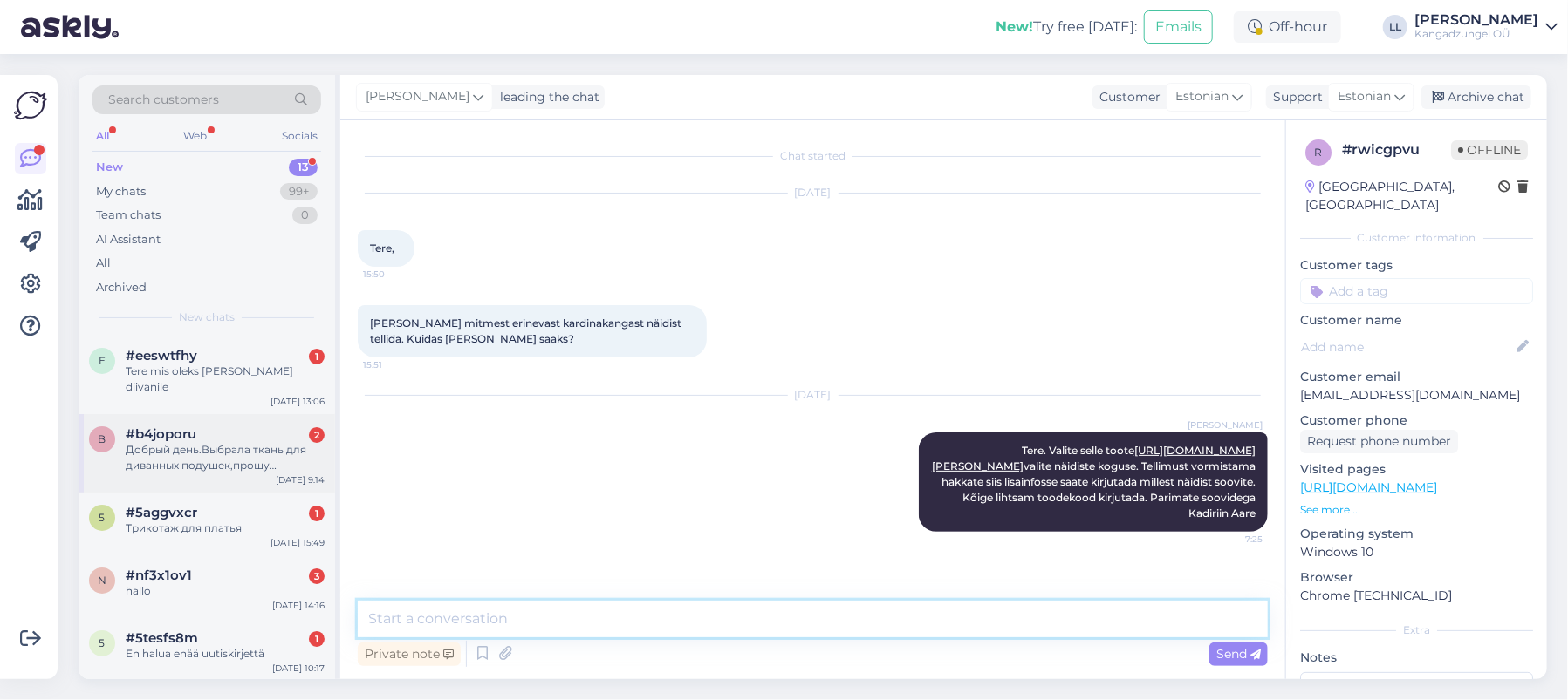
scroll to position [550, 0]
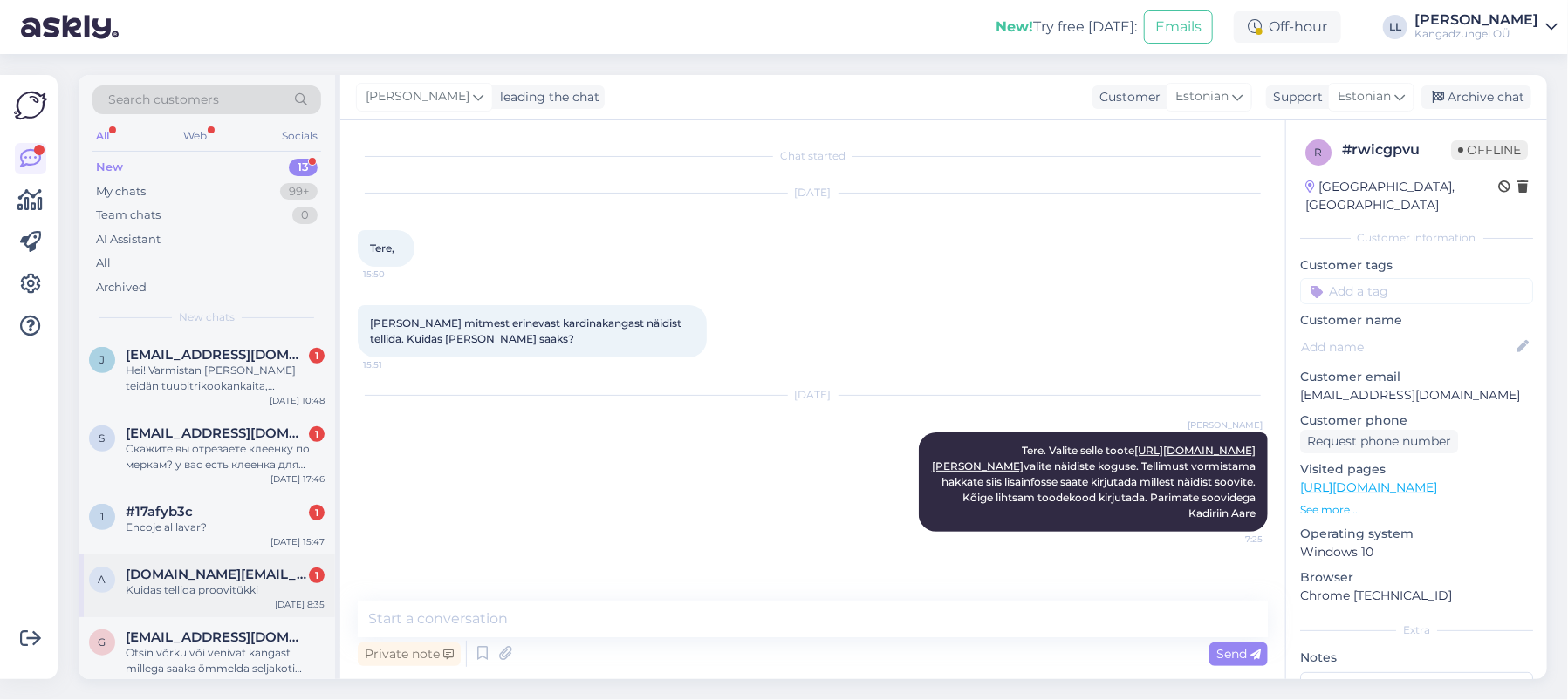
click at [198, 567] on span "[DOMAIN_NAME][EMAIL_ADDRESS][DOMAIN_NAME]" at bounding box center [216, 574] width 181 height 16
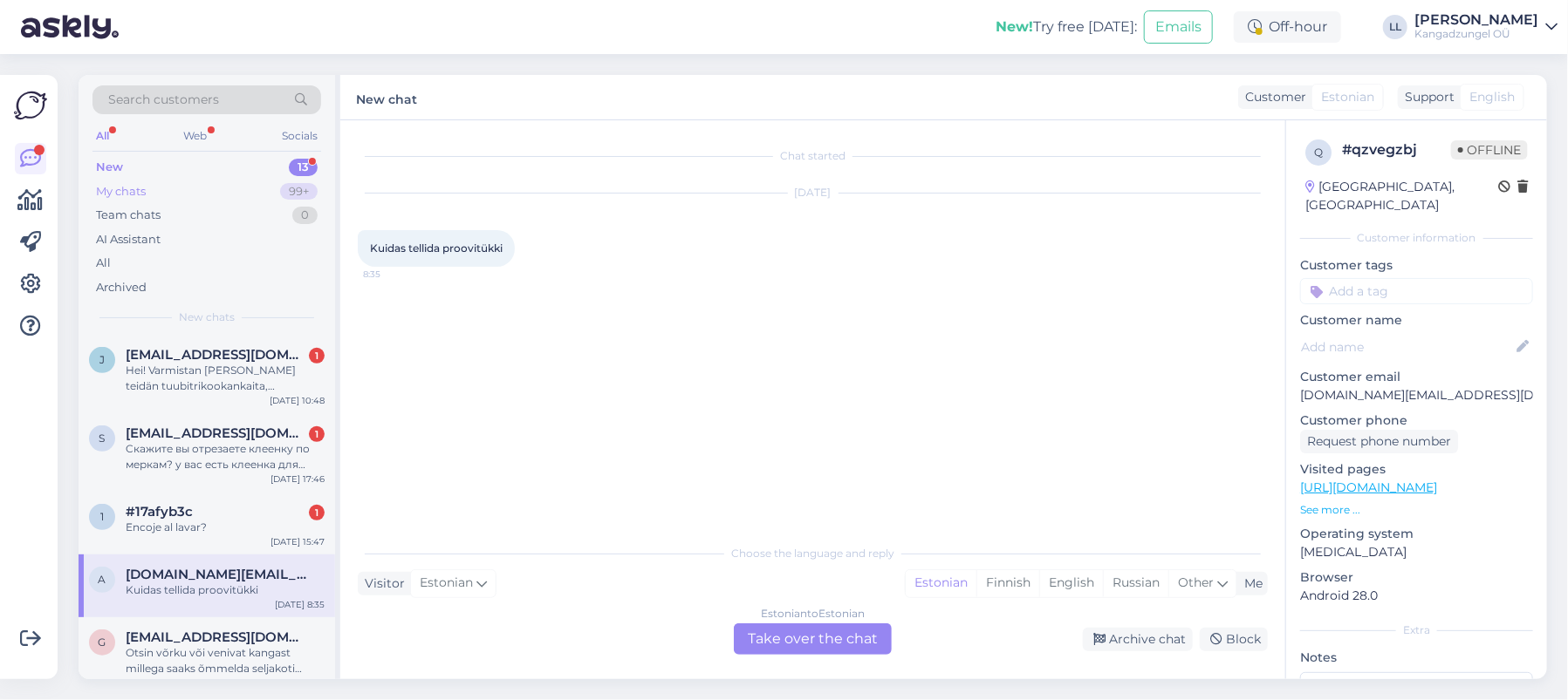
click at [159, 185] on div "My chats 99+" at bounding box center [207, 191] width 228 height 24
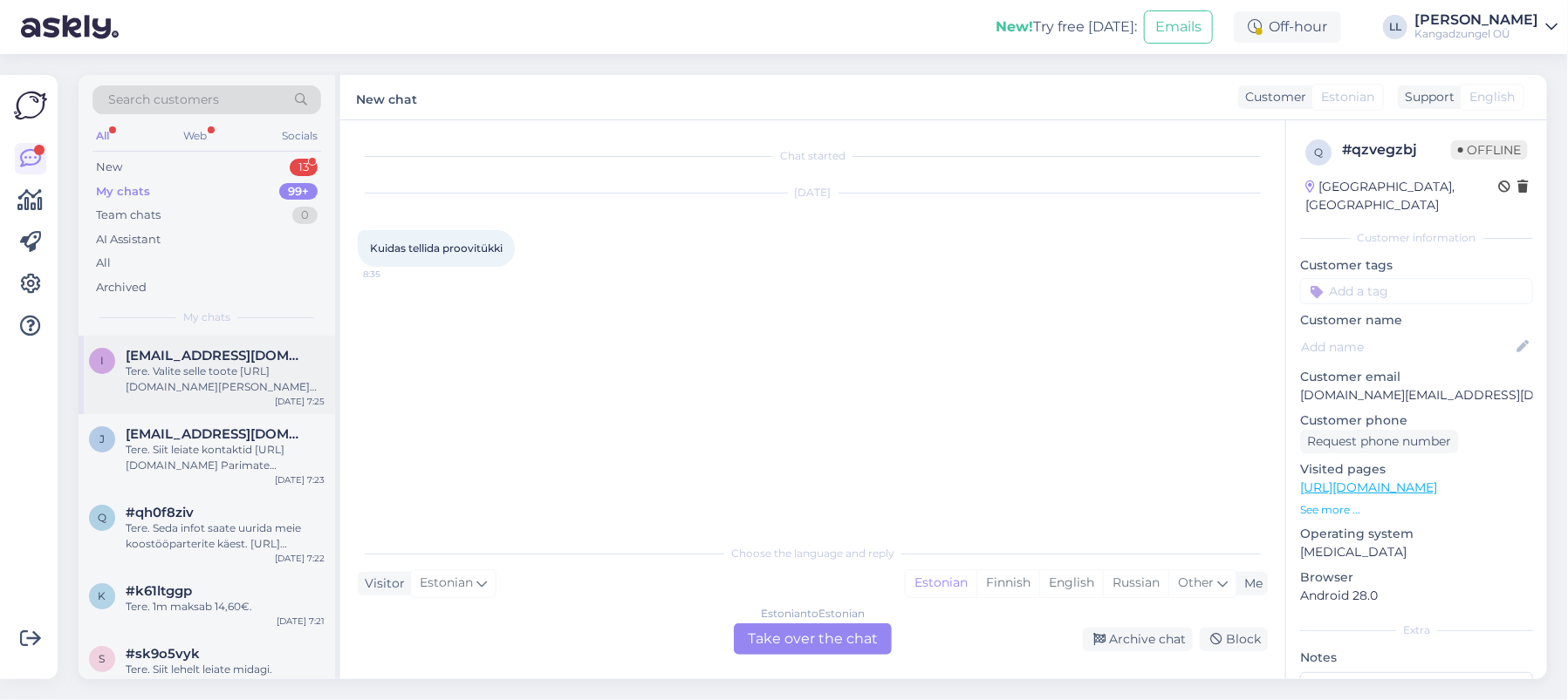
click at [194, 375] on div "Tere. Valite selle toote [URL][DOMAIN_NAME][PERSON_NAME] valite näidiste koguse…" at bounding box center [225, 379] width 199 height 31
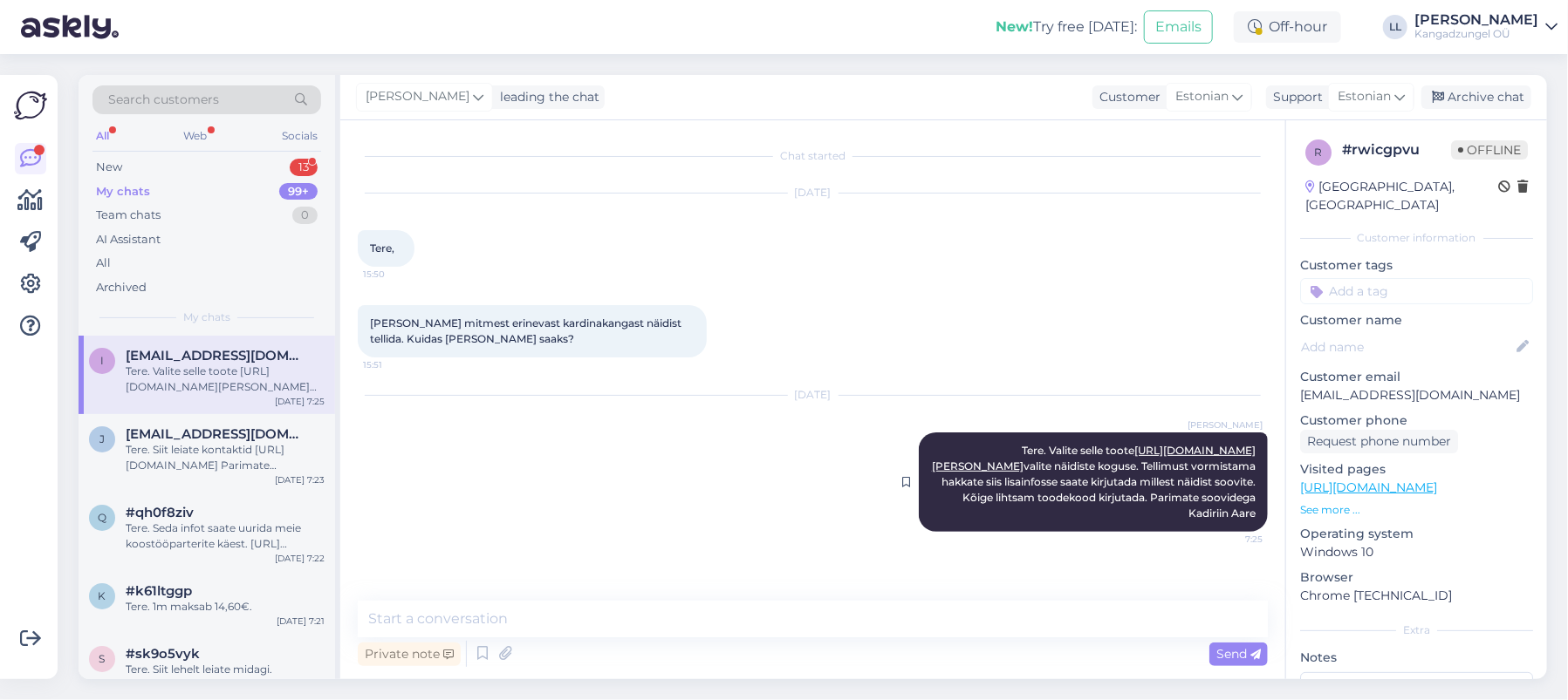
drag, startPoint x: 1143, startPoint y: 450, endPoint x: 1262, endPoint y: 557, distance: 160.0
click at [1281, 549] on div "Chat started [DATE] Tere, 15:50 Sooviks mitmest erinevast kardinakangast näidis…" at bounding box center [821, 361] width 926 height 448
copy span "Tere. Valite selle toote [URL][DOMAIN_NAME][PERSON_NAME] valite näidiste koguse…"
click at [469, 434] on div "[DATE] [PERSON_NAME] Tere. Valite selle toote [URL][DOMAIN_NAME][PERSON_NAME] v…" at bounding box center [812, 464] width 910 height 175
click at [167, 166] on div "New 13" at bounding box center [207, 167] width 228 height 24
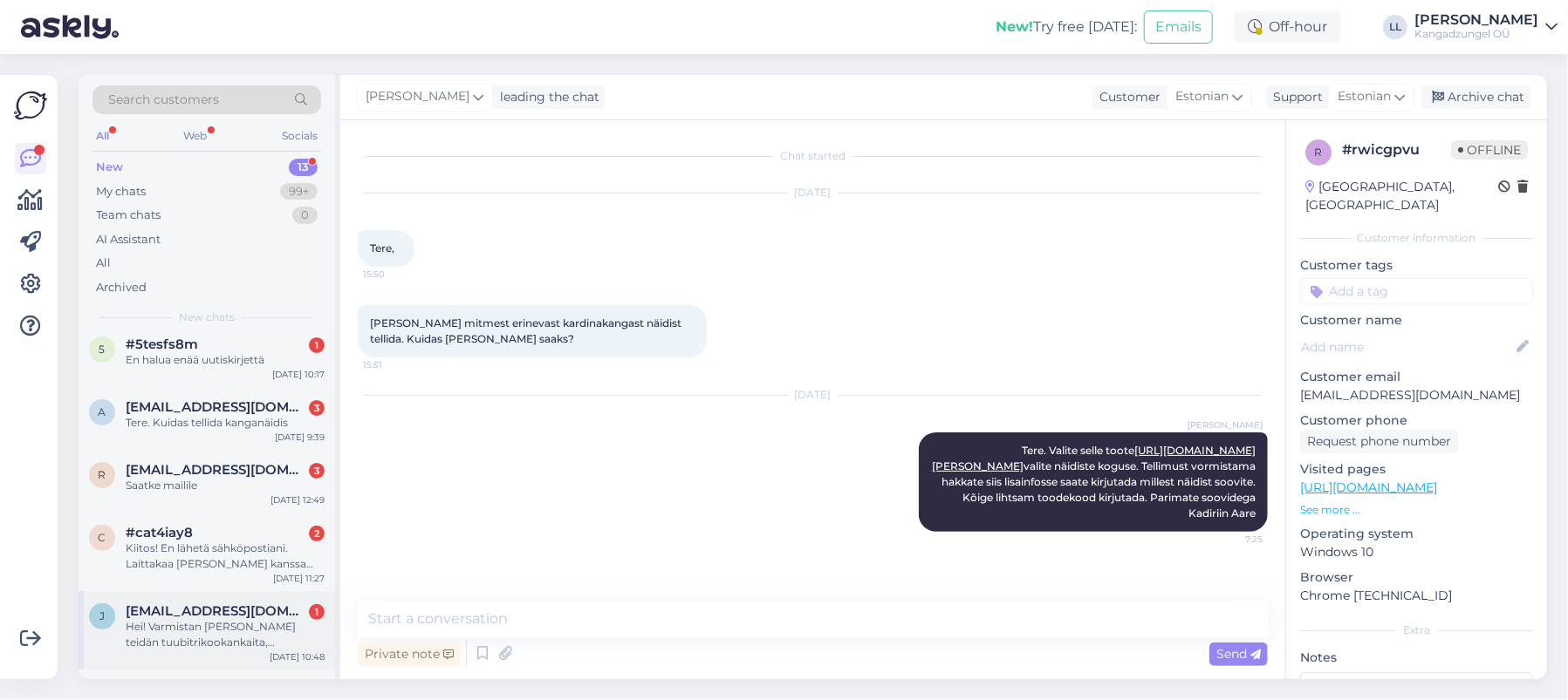
scroll to position [550, 0]
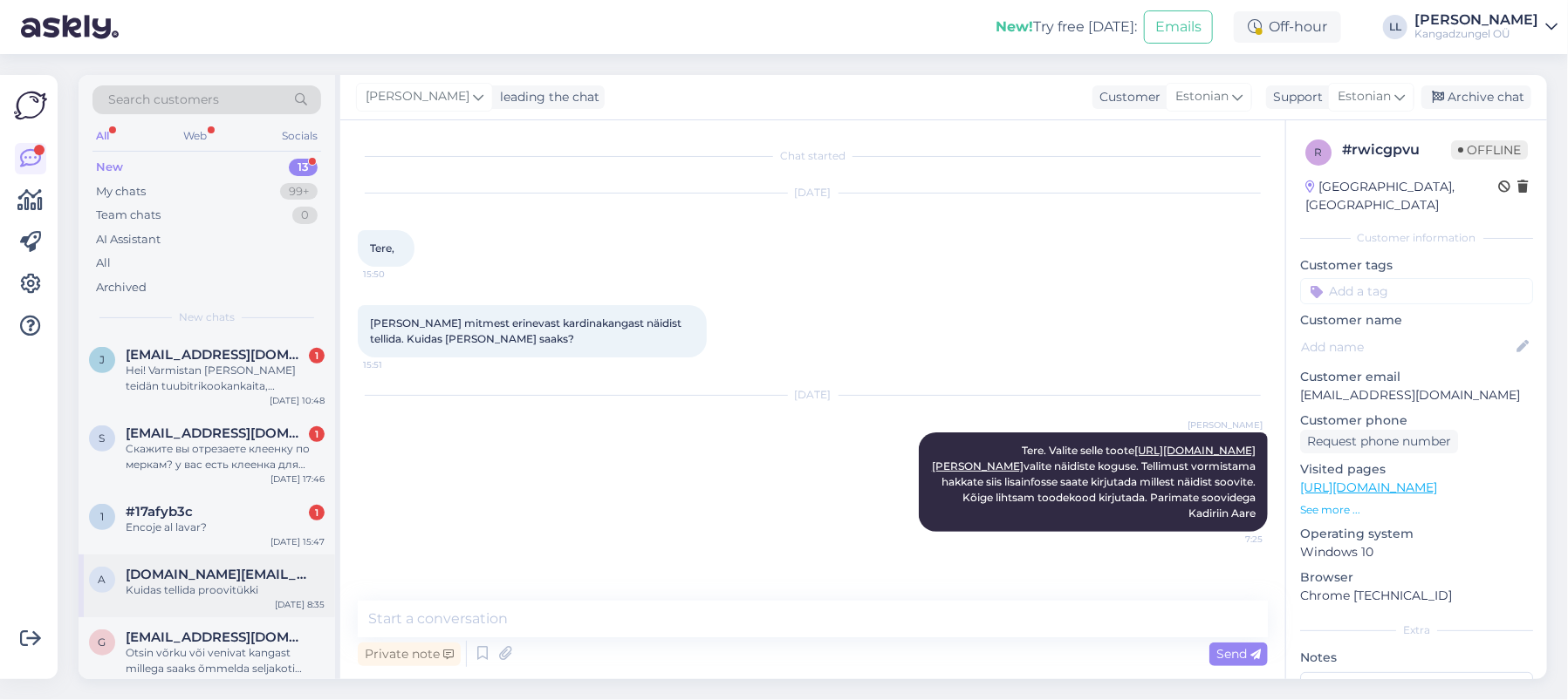
click at [247, 567] on span "[DOMAIN_NAME][EMAIL_ADDRESS][DOMAIN_NAME]" at bounding box center [216, 574] width 181 height 16
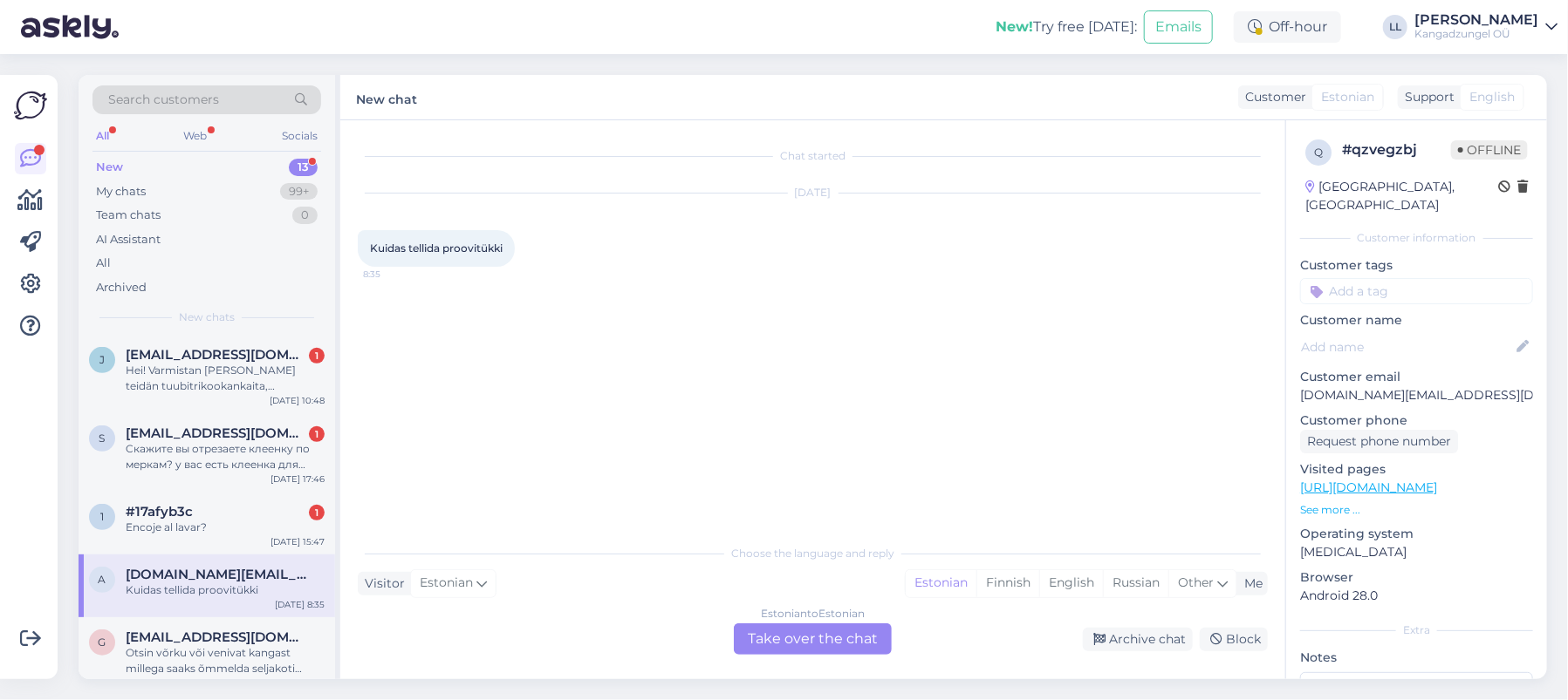
click at [820, 629] on div "Estonian to Estonian Take over the chat" at bounding box center [813, 638] width 158 height 31
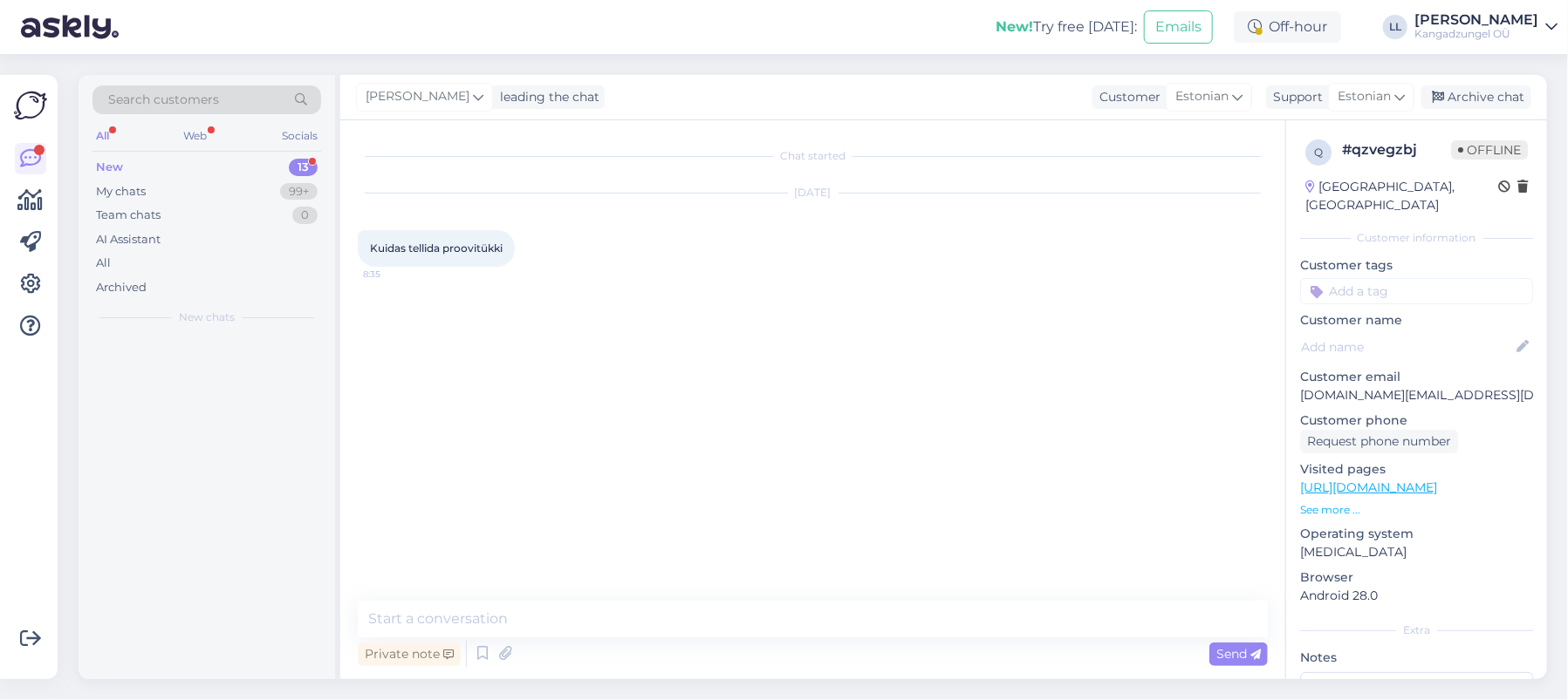
scroll to position [0, 0]
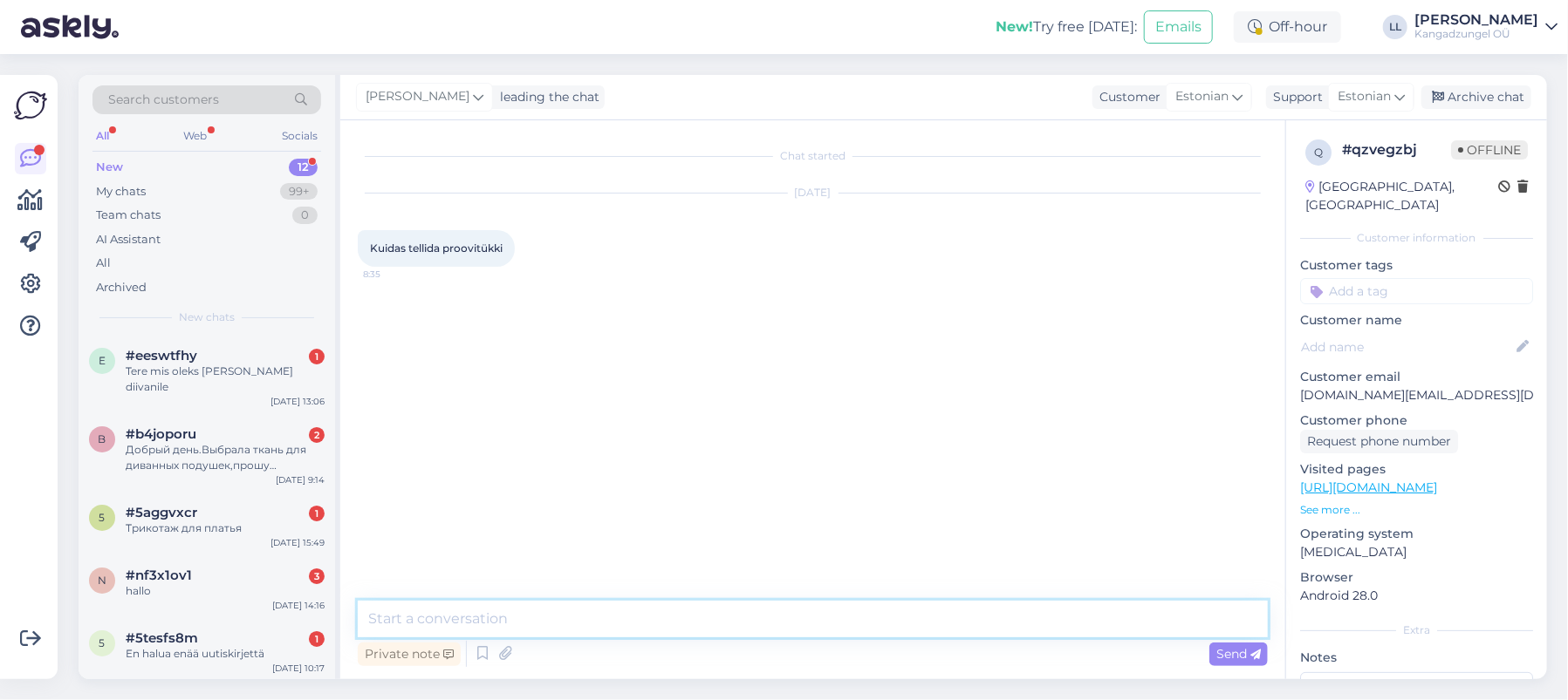
click at [449, 621] on textarea at bounding box center [812, 618] width 910 height 37
paste textarea "Tere. Valite selle toote [URL][DOMAIN_NAME][PERSON_NAME] valite näidiste koguse…"
type textarea "Tere. Valite selle toote [URL][DOMAIN_NAME][PERSON_NAME] valite näidiste koguse…"
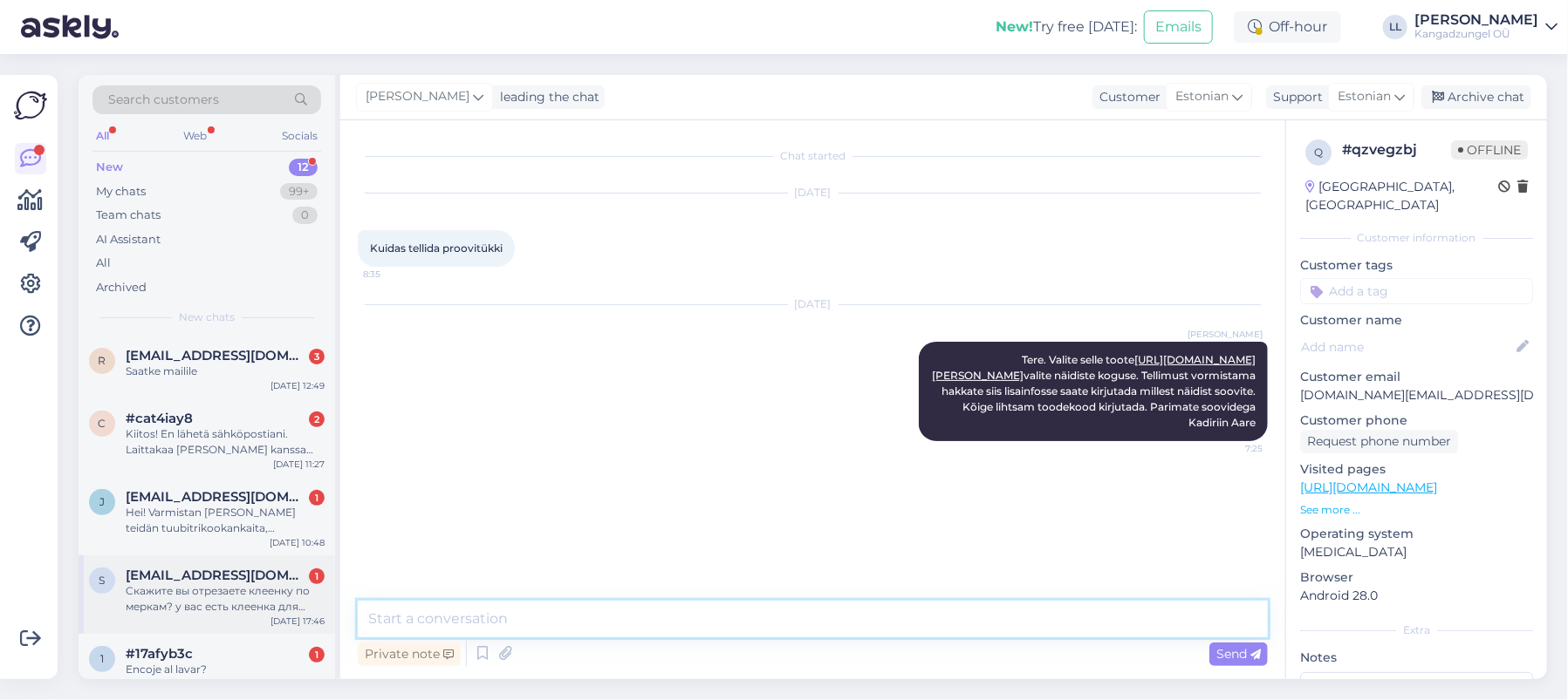
scroll to position [487, 0]
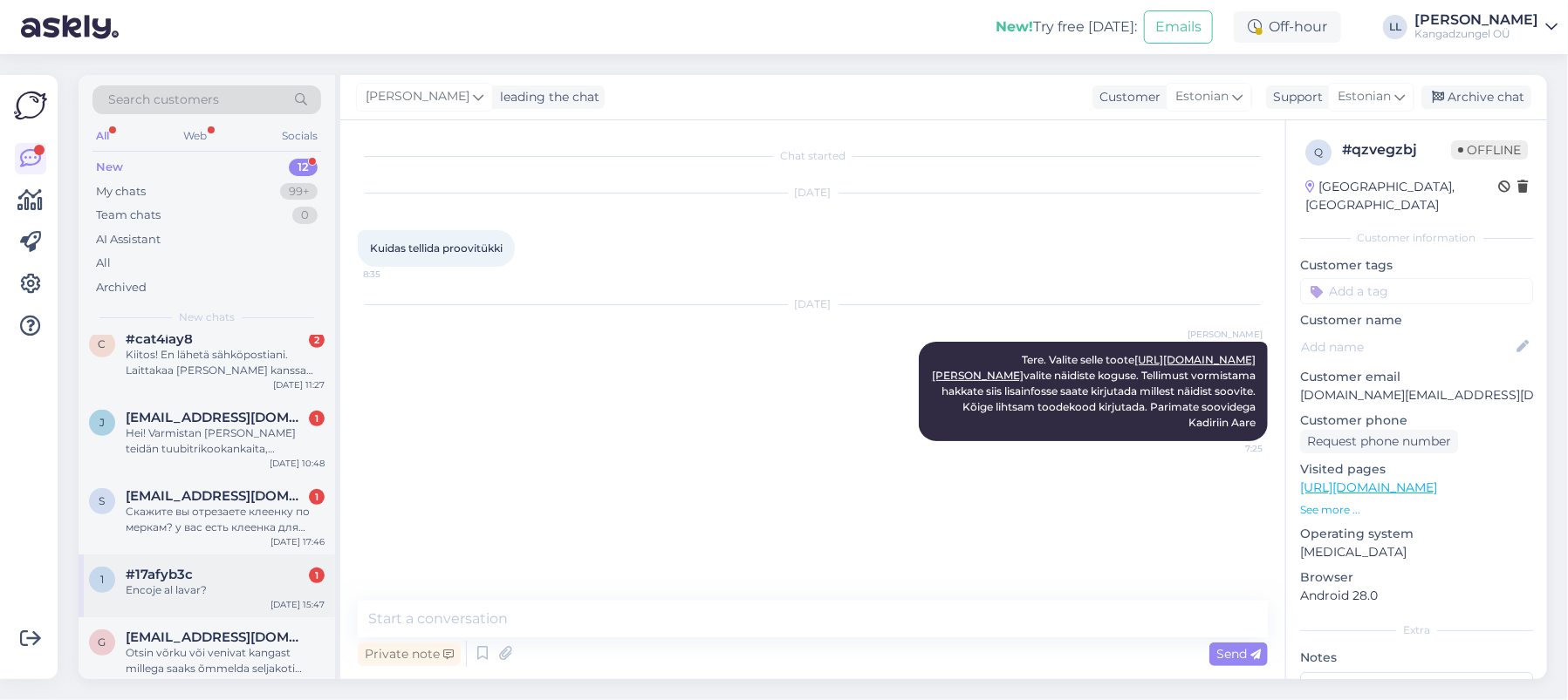
click at [228, 567] on div "#17afyb3c 1" at bounding box center [225, 574] width 199 height 16
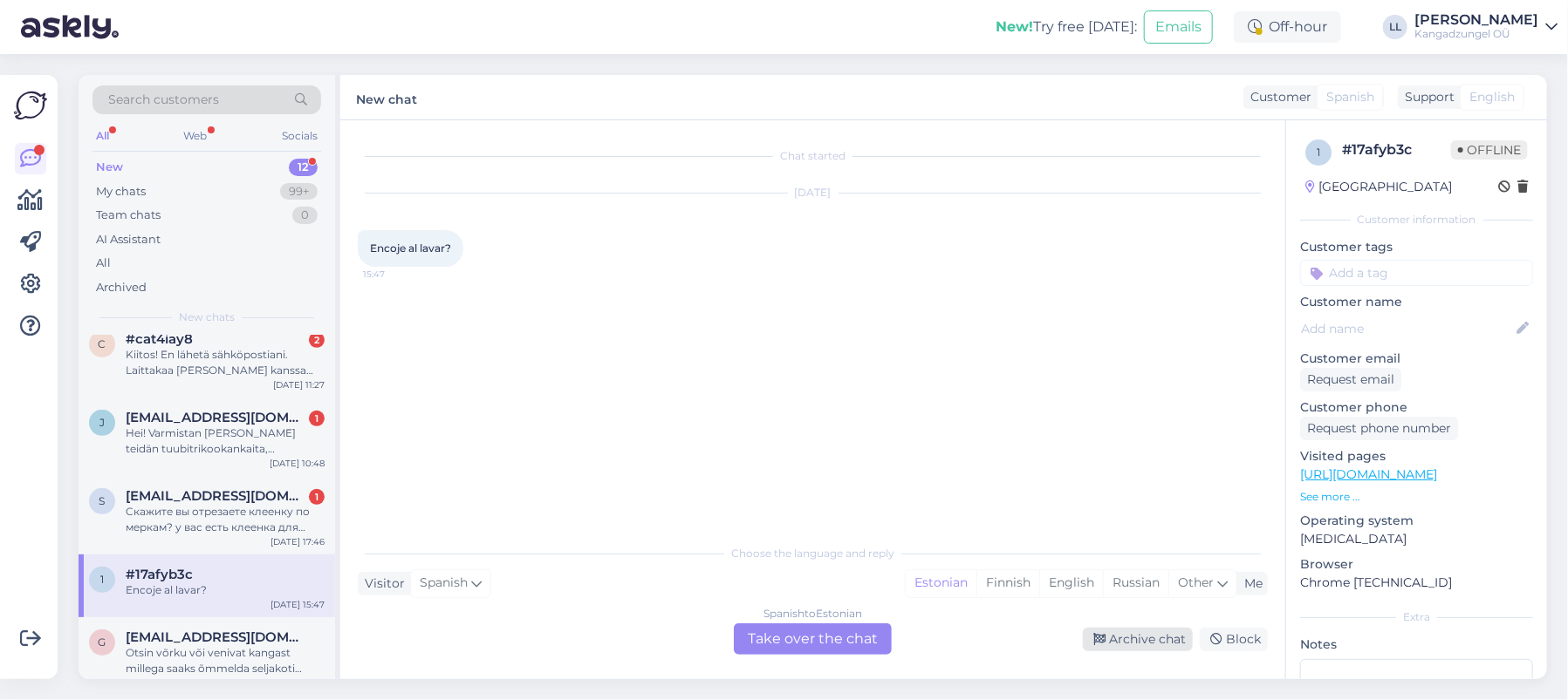
click at [1148, 643] on div "Archive chat" at bounding box center [1137, 639] width 110 height 23
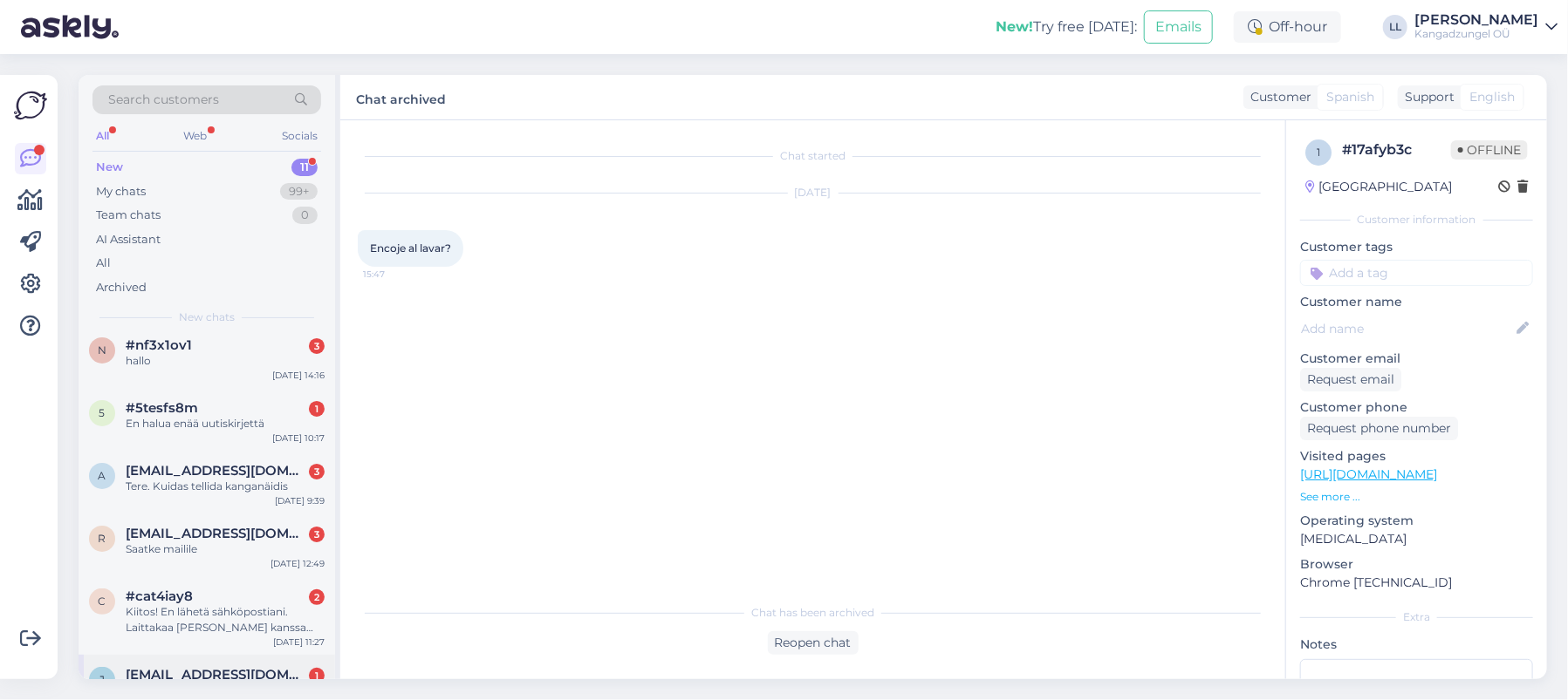
scroll to position [425, 0]
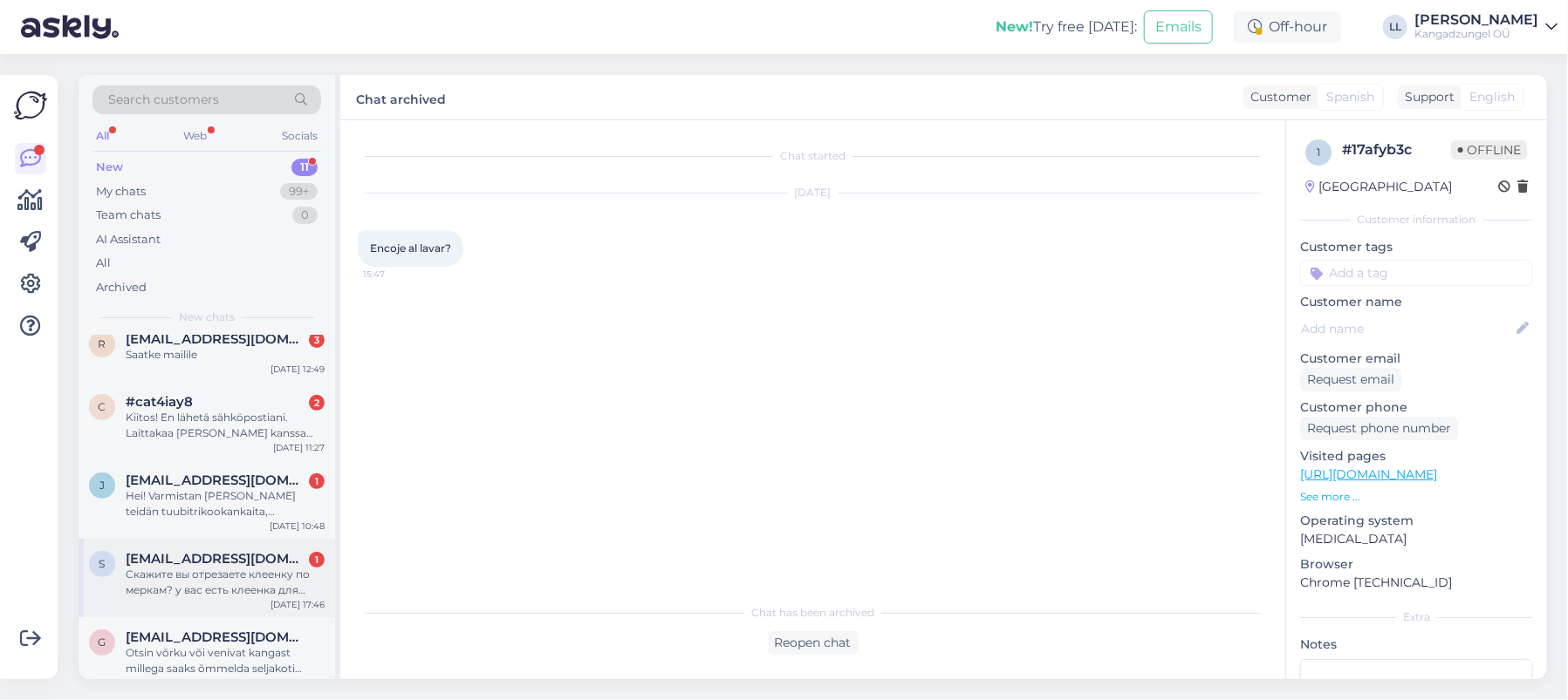
click at [206, 551] on span "[EMAIL_ADDRESS][DOMAIN_NAME]" at bounding box center [216, 558] width 181 height 16
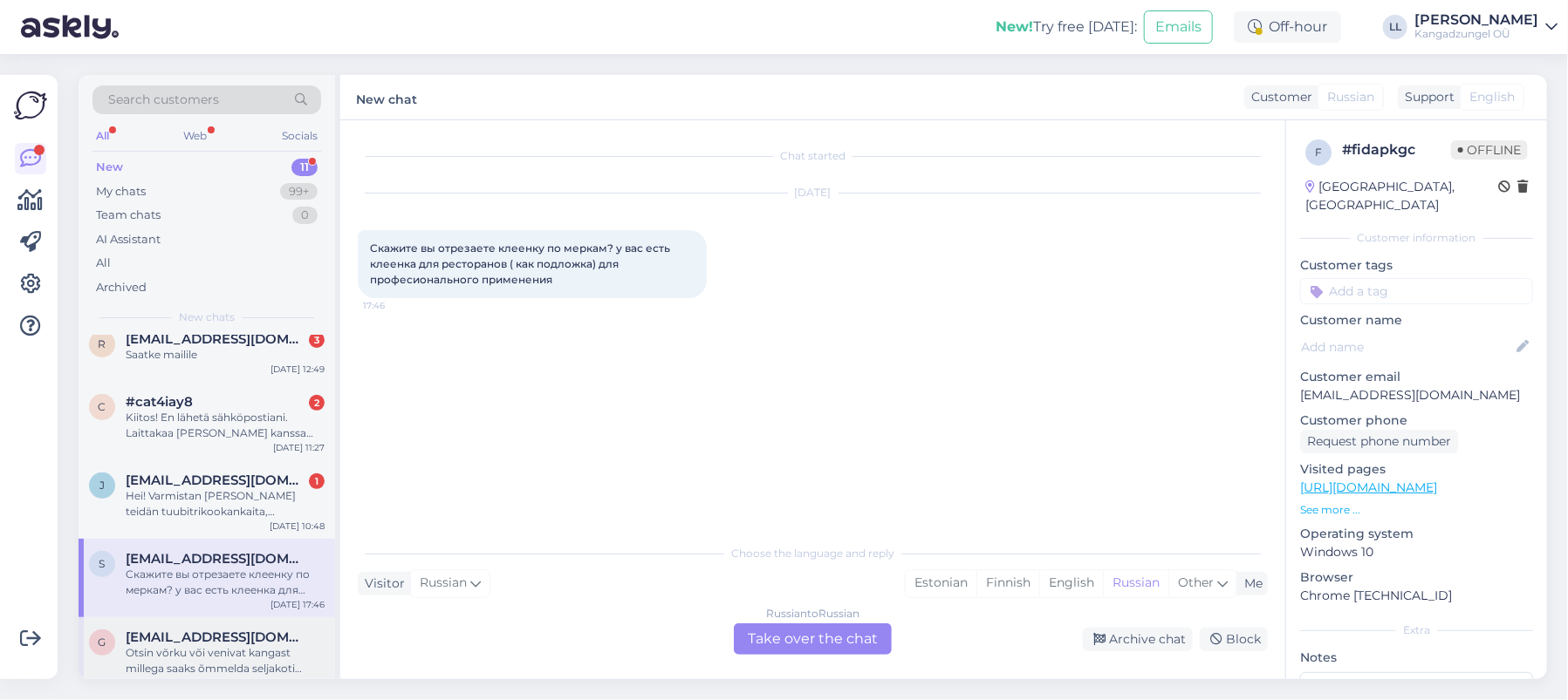
click at [224, 646] on div "Otsin võrku või venivat kangast millega saaks õmmelda seljakoti külge pudelihoi…" at bounding box center [225, 661] width 199 height 31
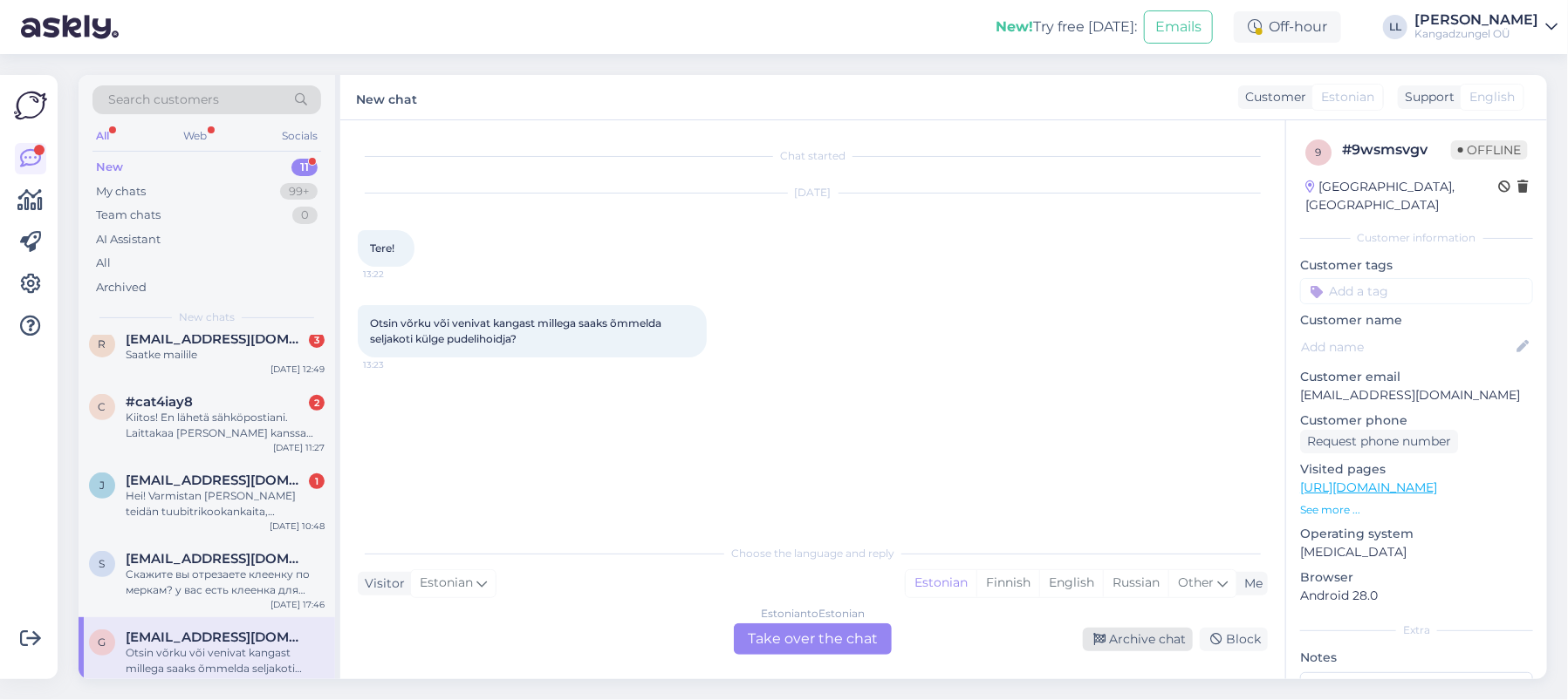
click at [1135, 639] on div "Archive chat" at bounding box center [1137, 639] width 110 height 23
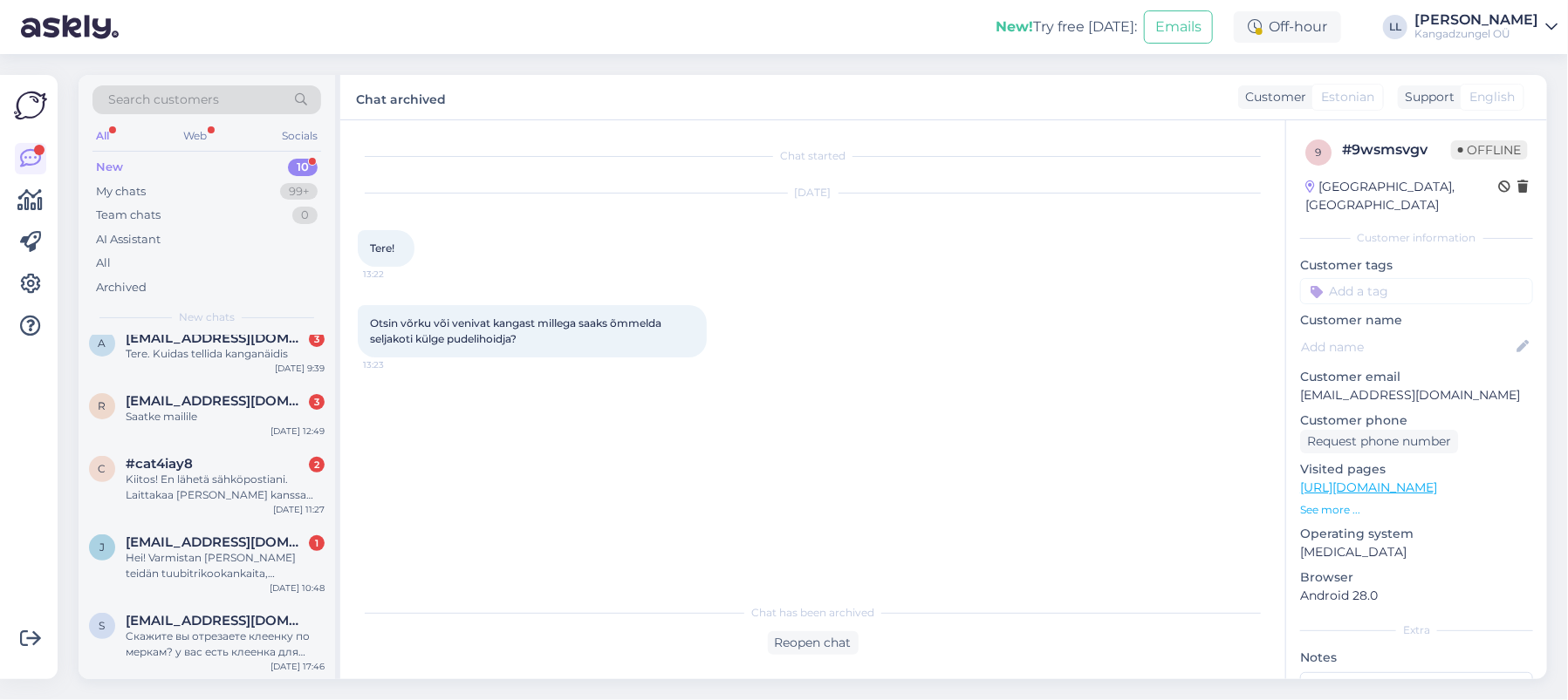
scroll to position [0, 0]
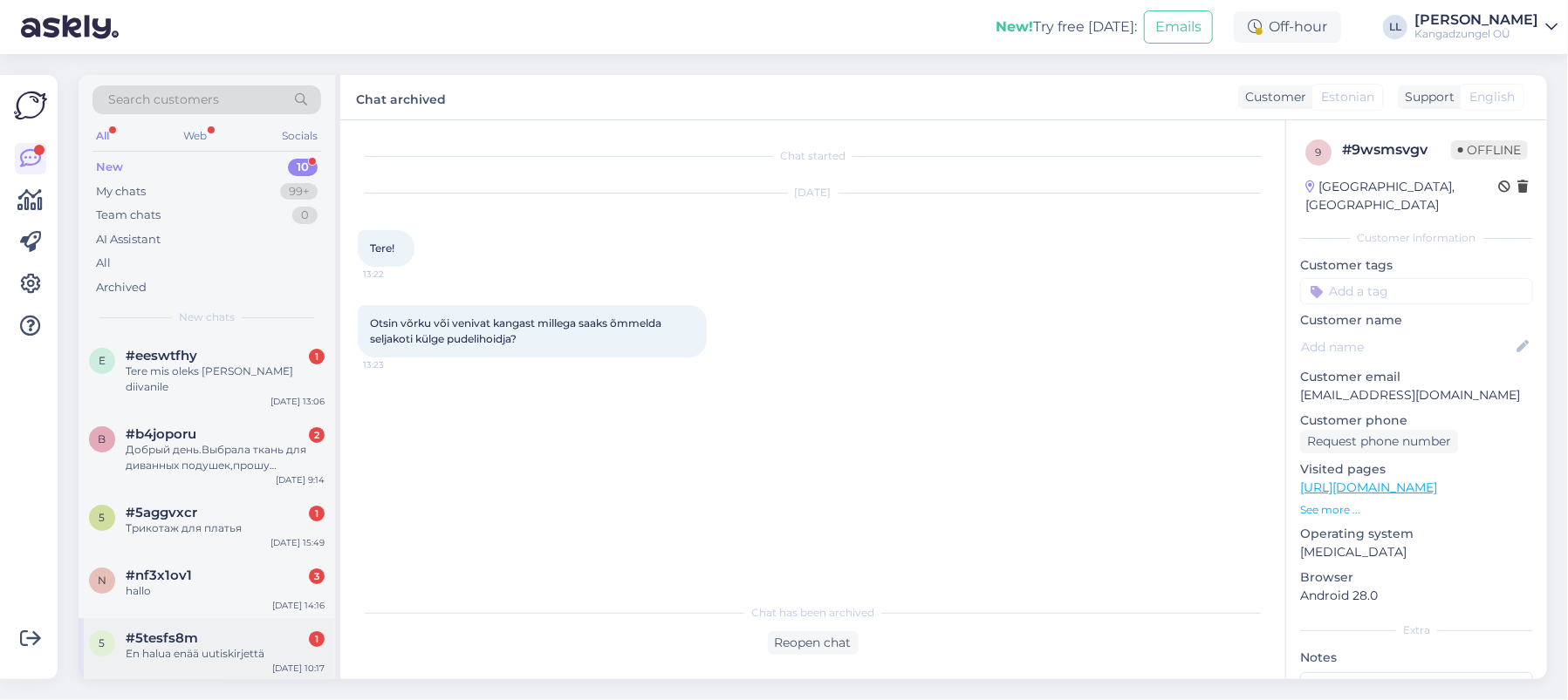
click at [216, 647] on div "En halua enää uutiskirjettä" at bounding box center [225, 654] width 199 height 16
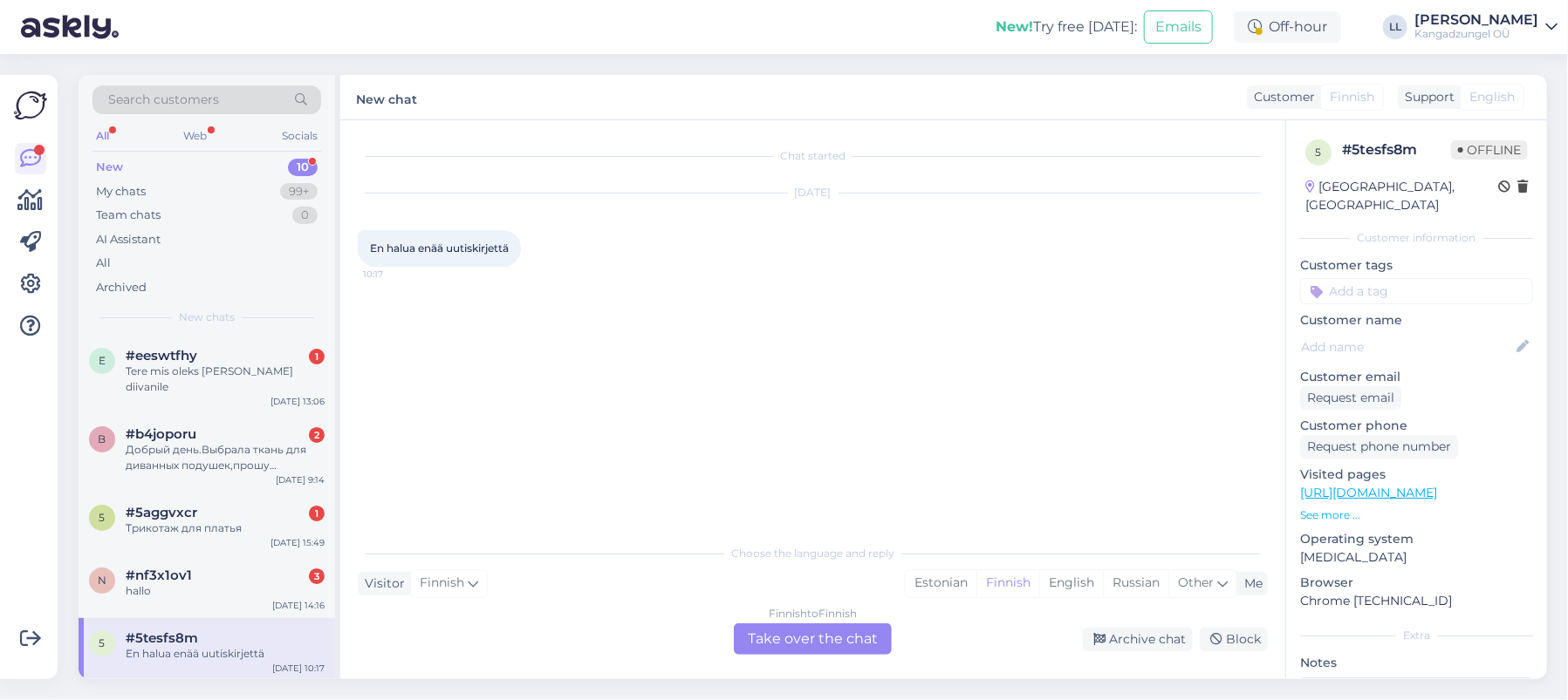
click at [828, 644] on div "Finnish to Finnish Take over the chat" at bounding box center [813, 638] width 158 height 31
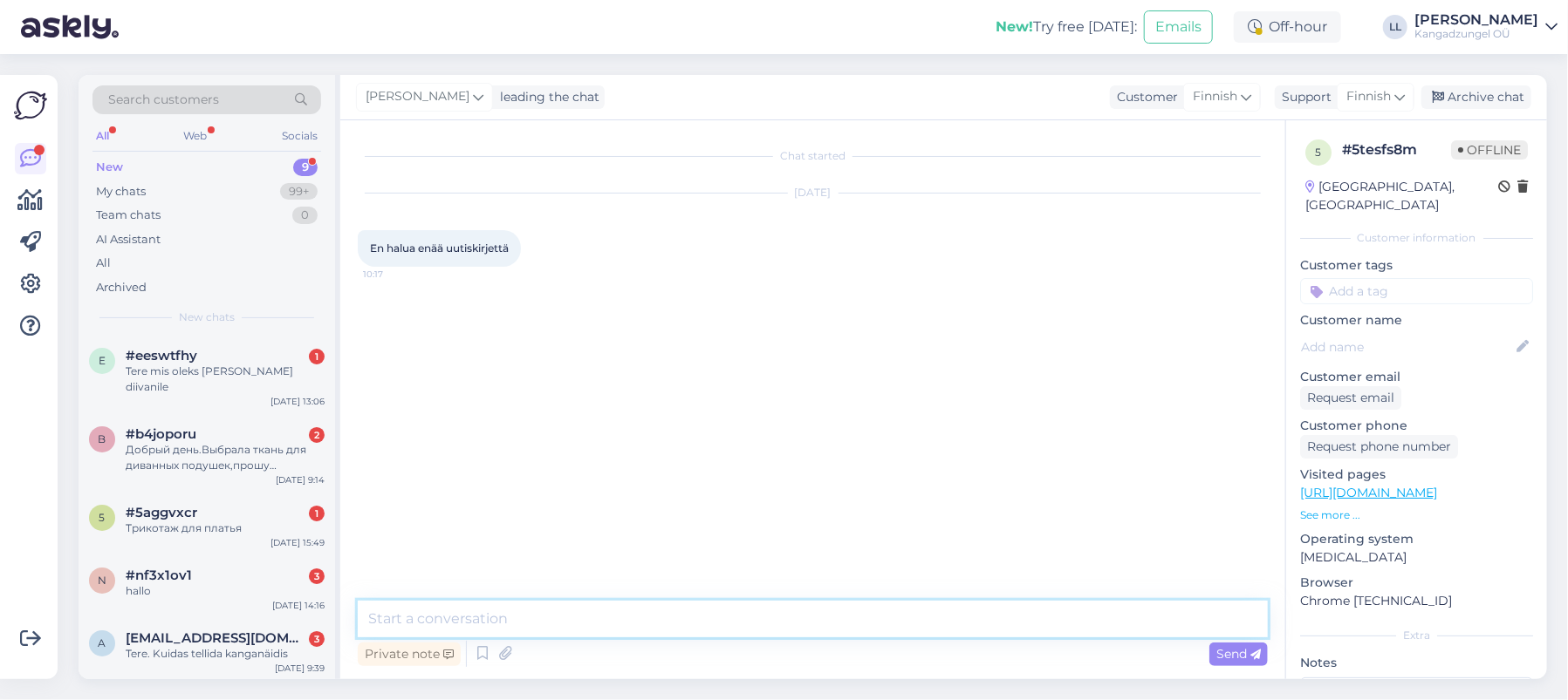
click at [590, 611] on textarea at bounding box center [812, 618] width 910 height 37
type textarea "Tere."
click at [1398, 93] on icon at bounding box center [1399, 97] width 10 height 19
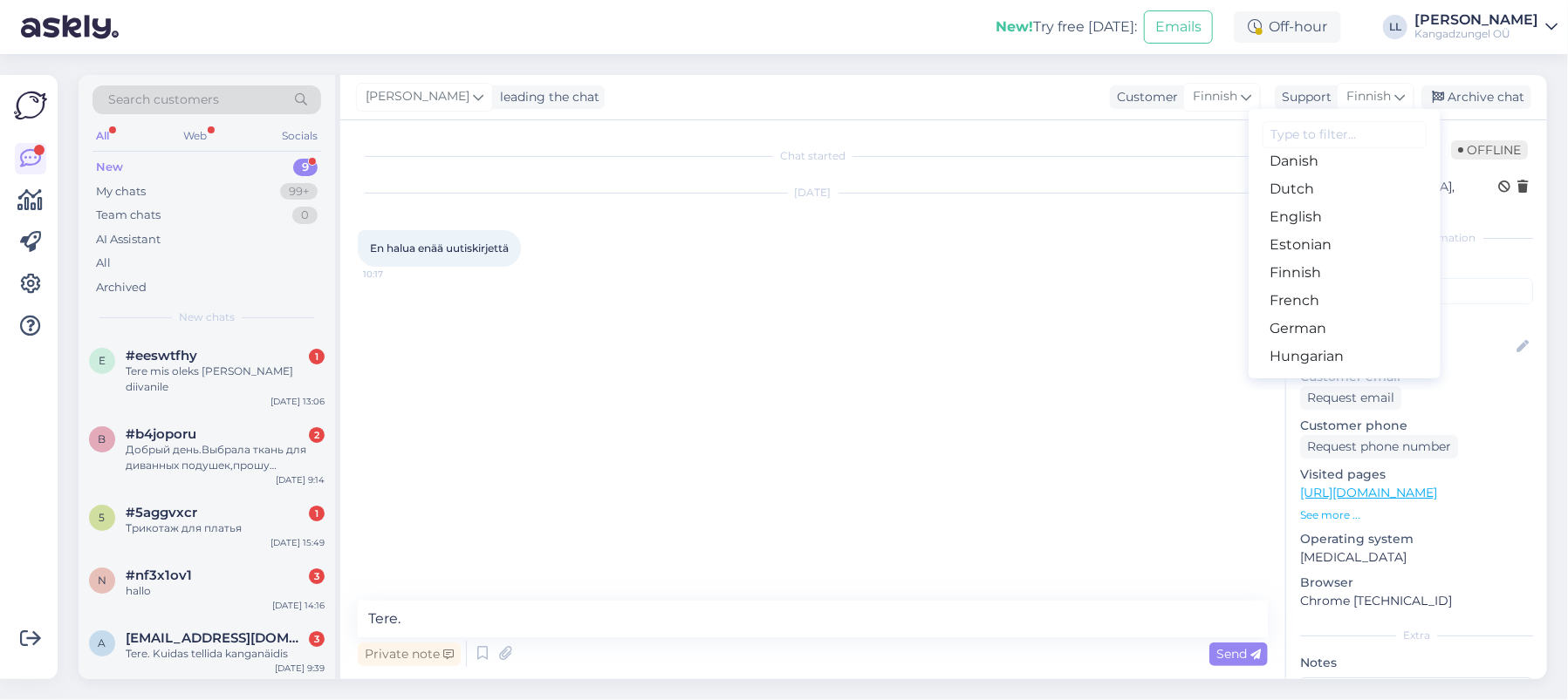
scroll to position [116, 0]
click at [1335, 286] on link "Estonian" at bounding box center [1345, 282] width 192 height 28
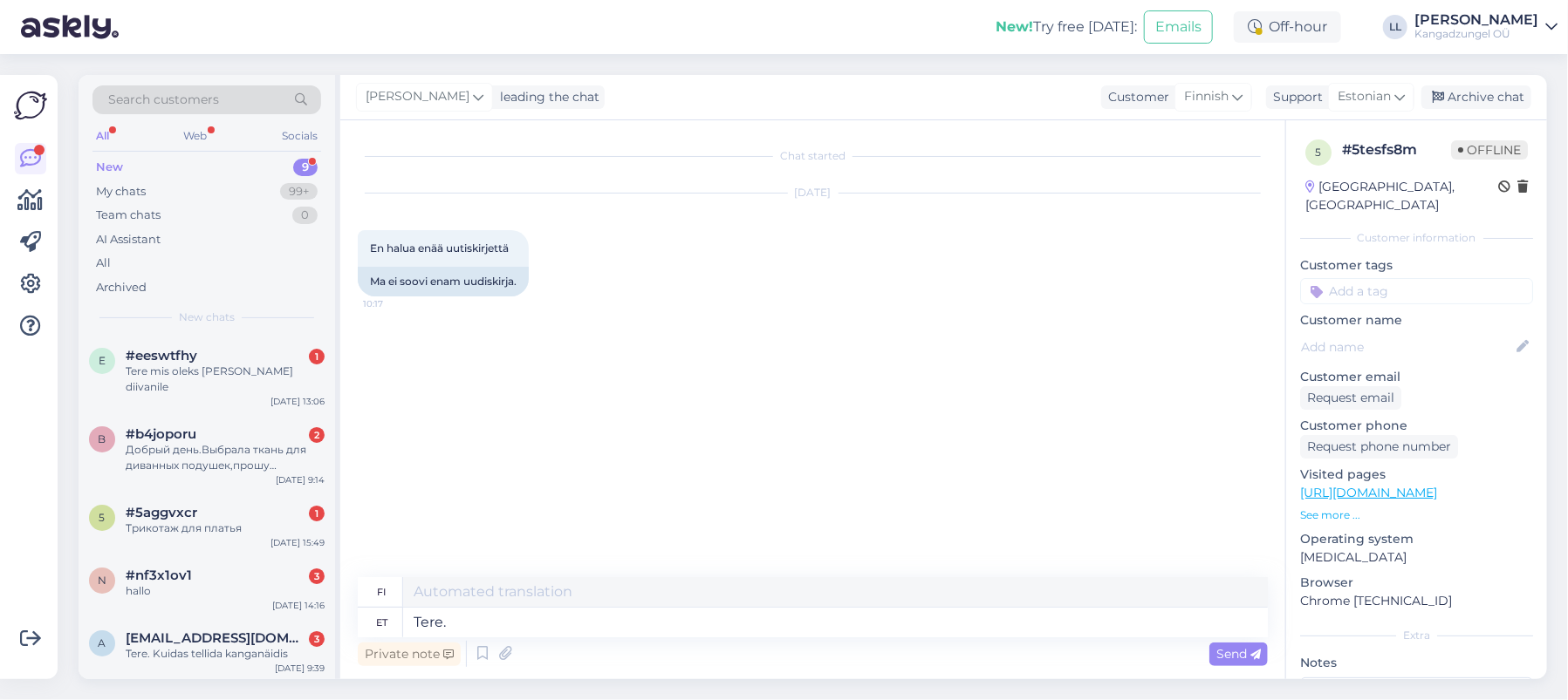
type textarea "Hei."
click at [537, 621] on textarea "Tere." at bounding box center [835, 623] width 865 height 30
type textarea "Tere. [GEOGRAPHIC_DATA]"
type textarea "Hei. Ole hyvä."
type textarea "Tere. [PERSON_NAME] meiliaadressi."
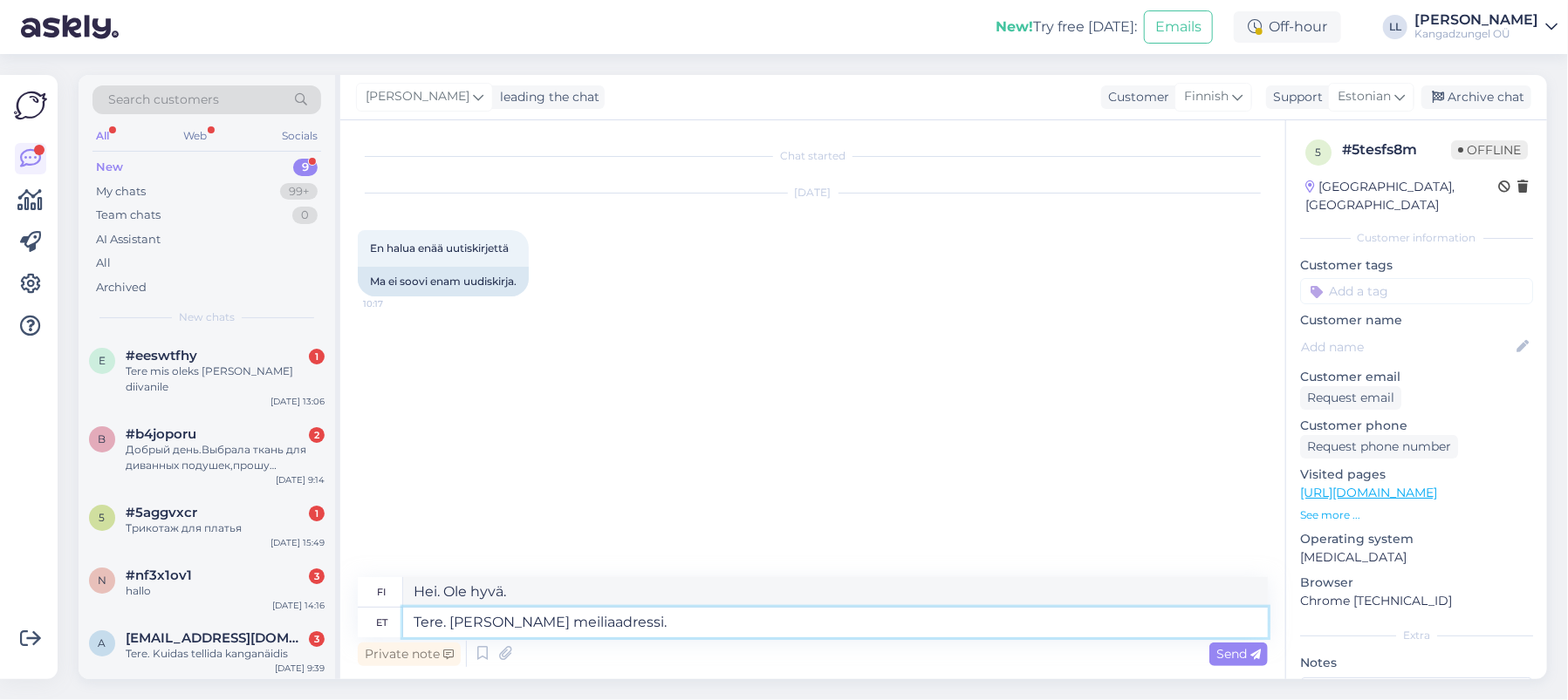
type textarea "Hei. [PERSON_NAME] sähköpostiosoitteesi."
type textarea "Tere. [PERSON_NAME] meiliaadressi. Parimate s"
type textarea "Hei. Antaisitko sähköpostiosoitteesi? Ystävällisin terveisin"
type textarea "Tere. [PERSON_NAME] meiliaadressi. Parimate soovidega K"
type textarea "Hei. [PERSON_NAME] sähköpostiosoitteesi. Ystävällisin terveisin"
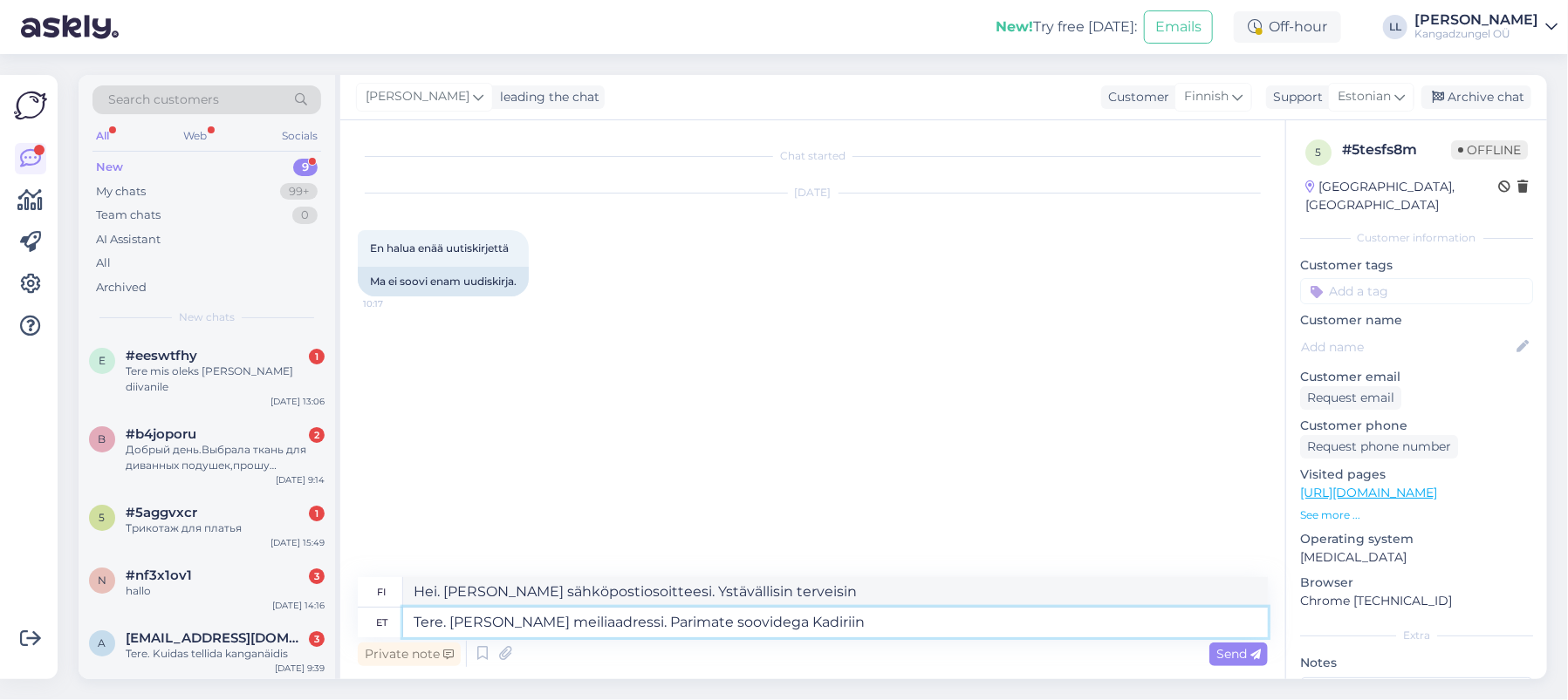
type textarea "Tere. [PERSON_NAME] meiliaadressi. Parimate soovidega Kadiriin"
type textarea "Hei. [PERSON_NAME] sähköpostiosoitteesi. Ystävällisin terveisin, Kadiriin"
type textarea "Tere. [PERSON_NAME] meiliaadressi. Parimate soovidega Kadiriin Aare"
type textarea "Hei. [PERSON_NAME] sähköpostiosoitteesi. Terveisin Kadiriin Aare"
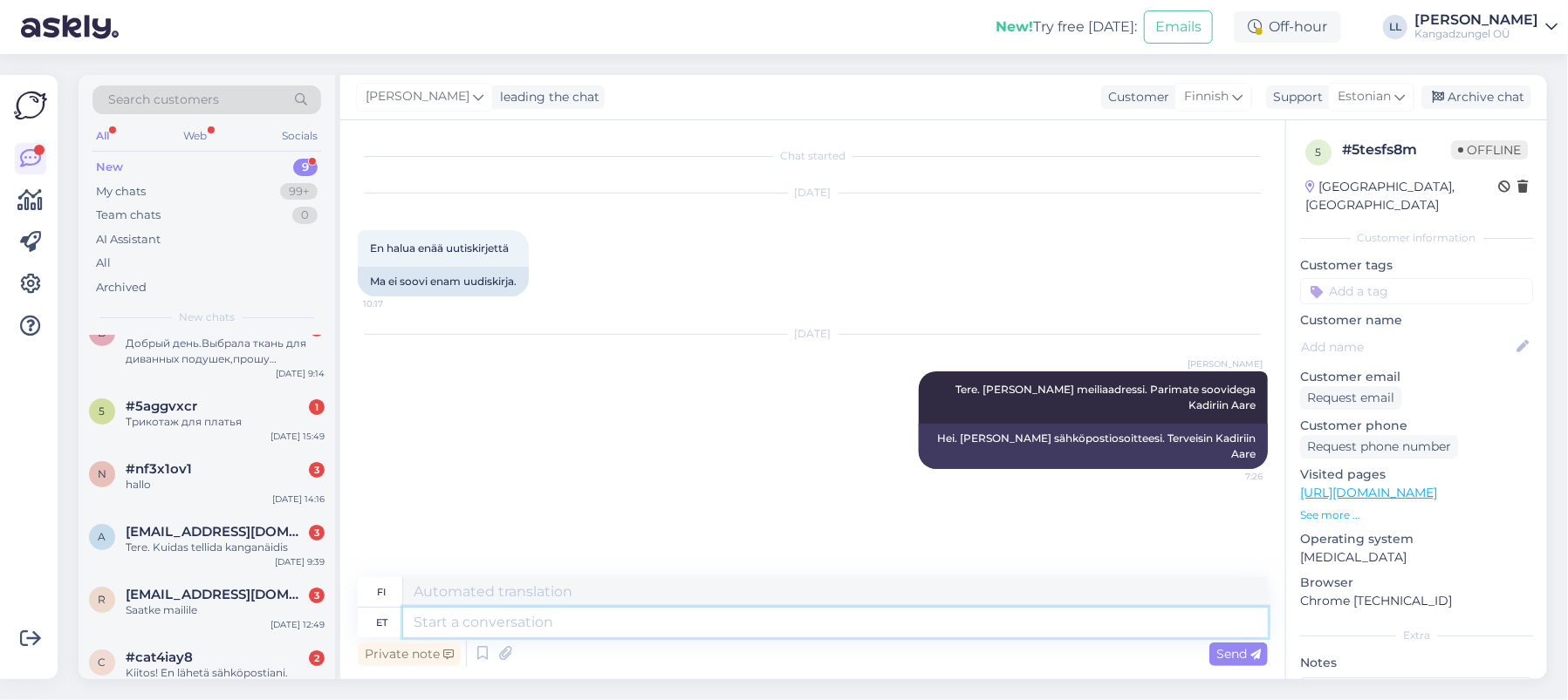
scroll to position [51, 0]
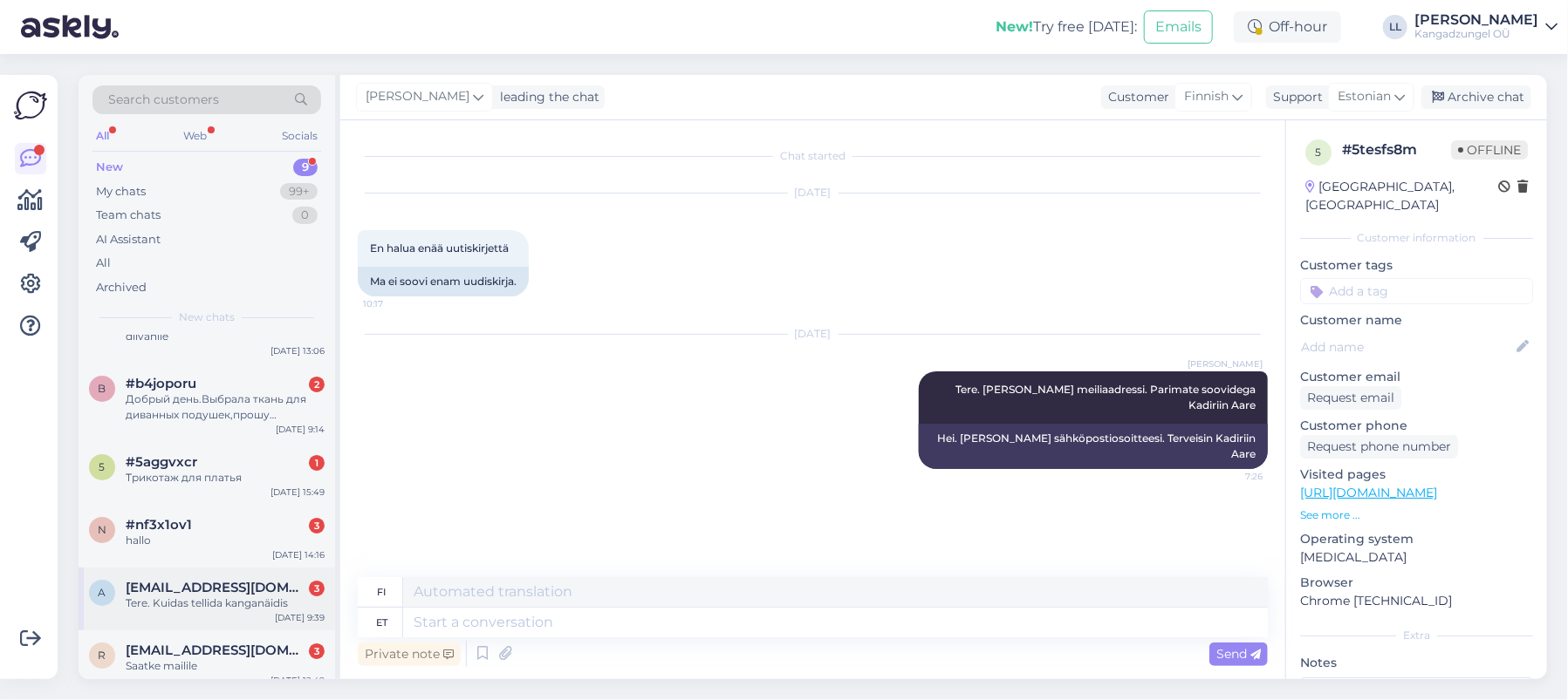
click at [192, 580] on span "[EMAIL_ADDRESS][DOMAIN_NAME]" at bounding box center [216, 587] width 181 height 16
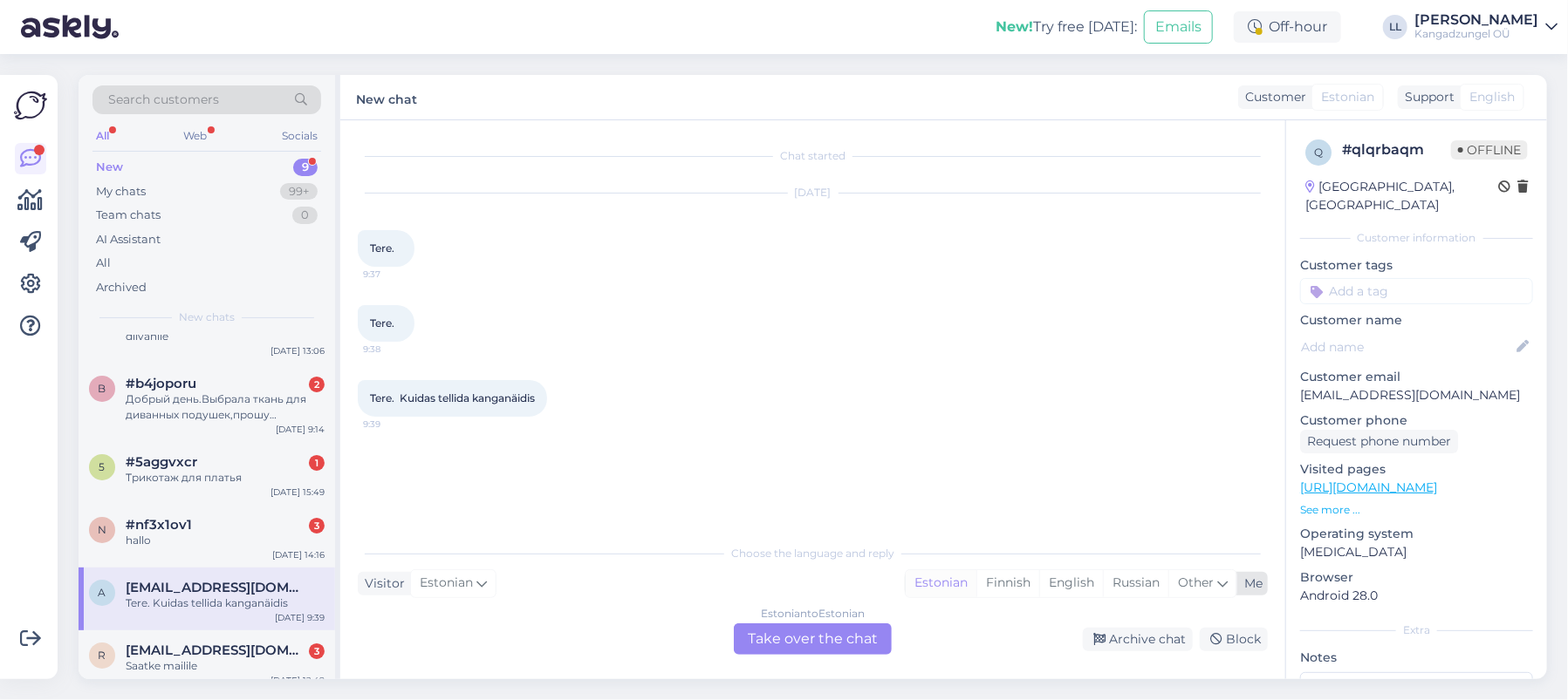
click at [942, 576] on div "Estonian" at bounding box center [941, 584] width 70 height 26
click at [829, 640] on div "Estonian to Estonian Take over the chat" at bounding box center [813, 638] width 158 height 31
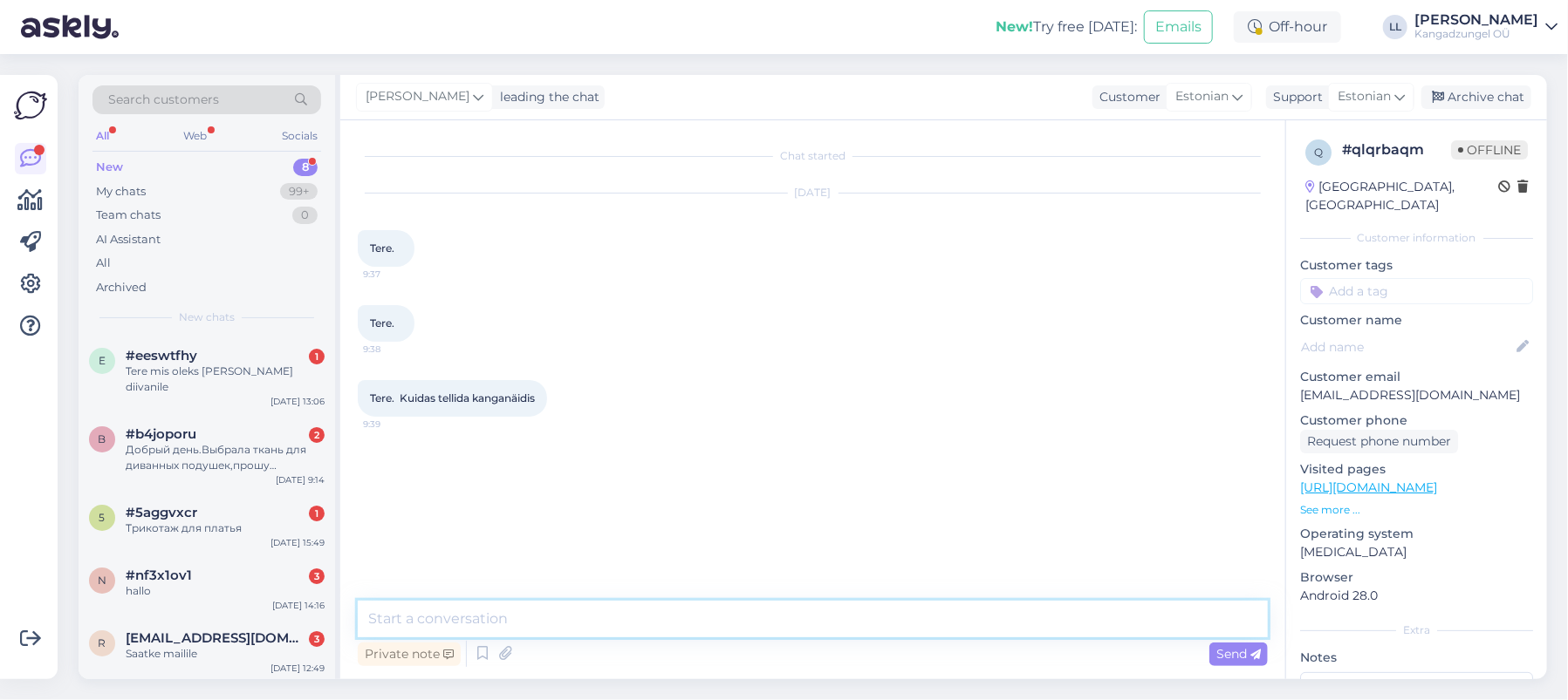
click at [465, 610] on textarea at bounding box center [812, 618] width 910 height 37
paste textarea "Tere. Valite selle toote [URL][DOMAIN_NAME][PERSON_NAME] valite näidiste koguse…"
type textarea "Tere. Valite selle toote [URL][DOMAIN_NAME][PERSON_NAME] valite näidiste koguse…"
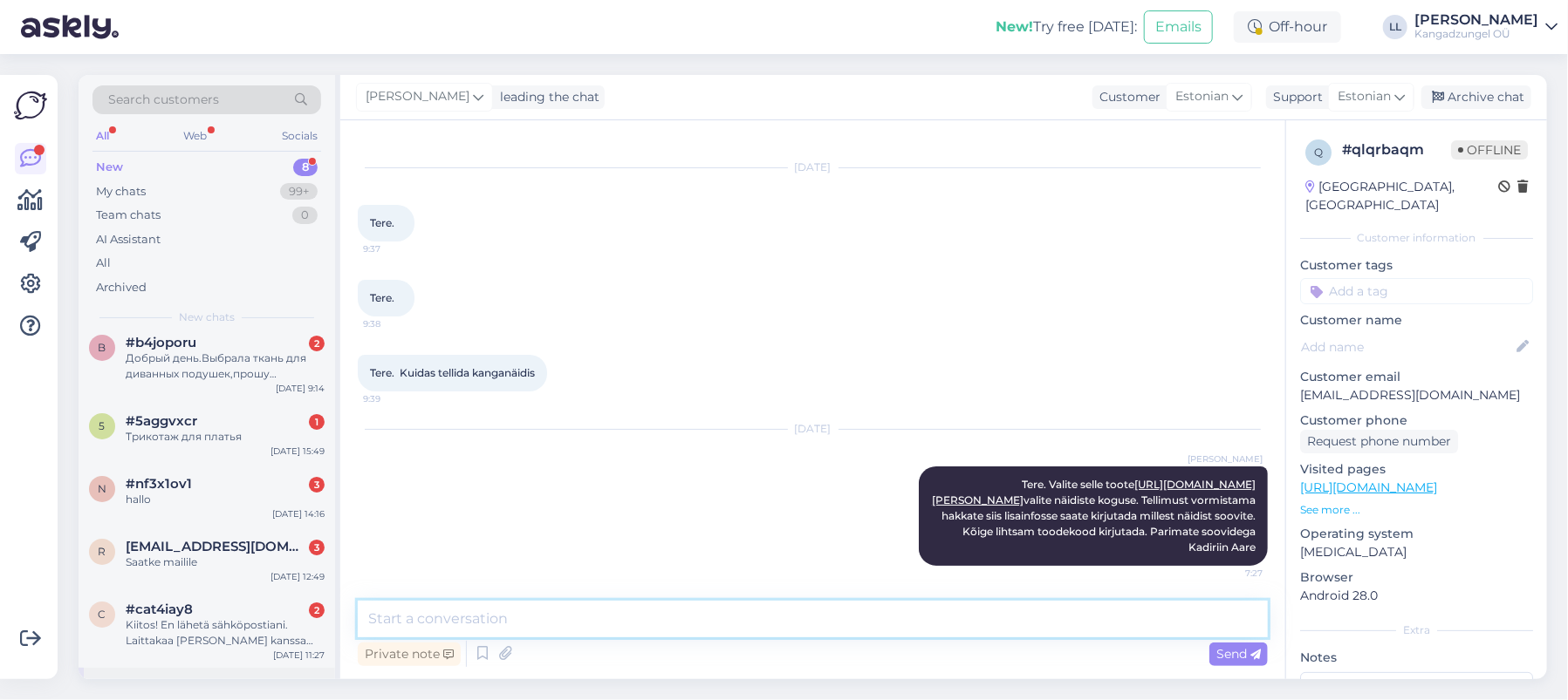
scroll to position [221, 0]
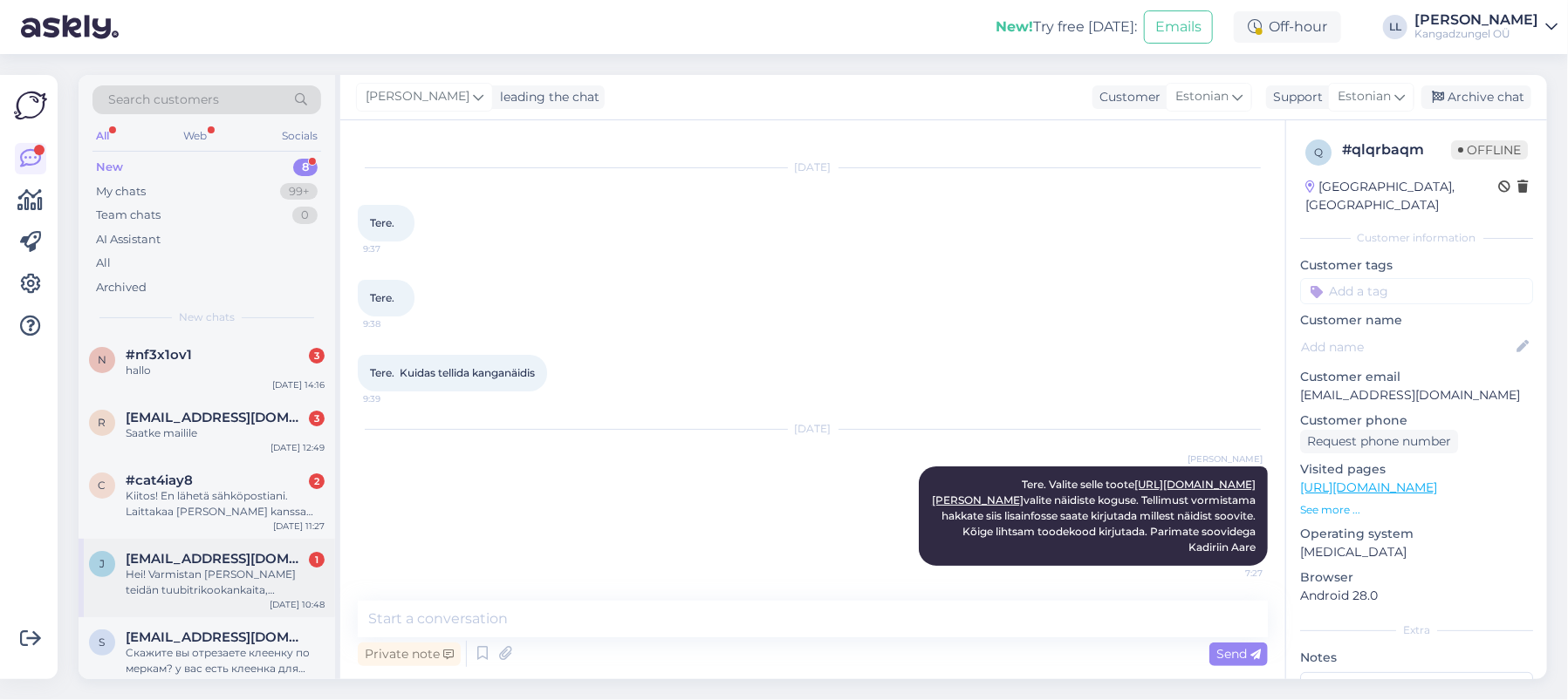
click at [199, 551] on span "[EMAIL_ADDRESS][DOMAIN_NAME]" at bounding box center [216, 558] width 181 height 16
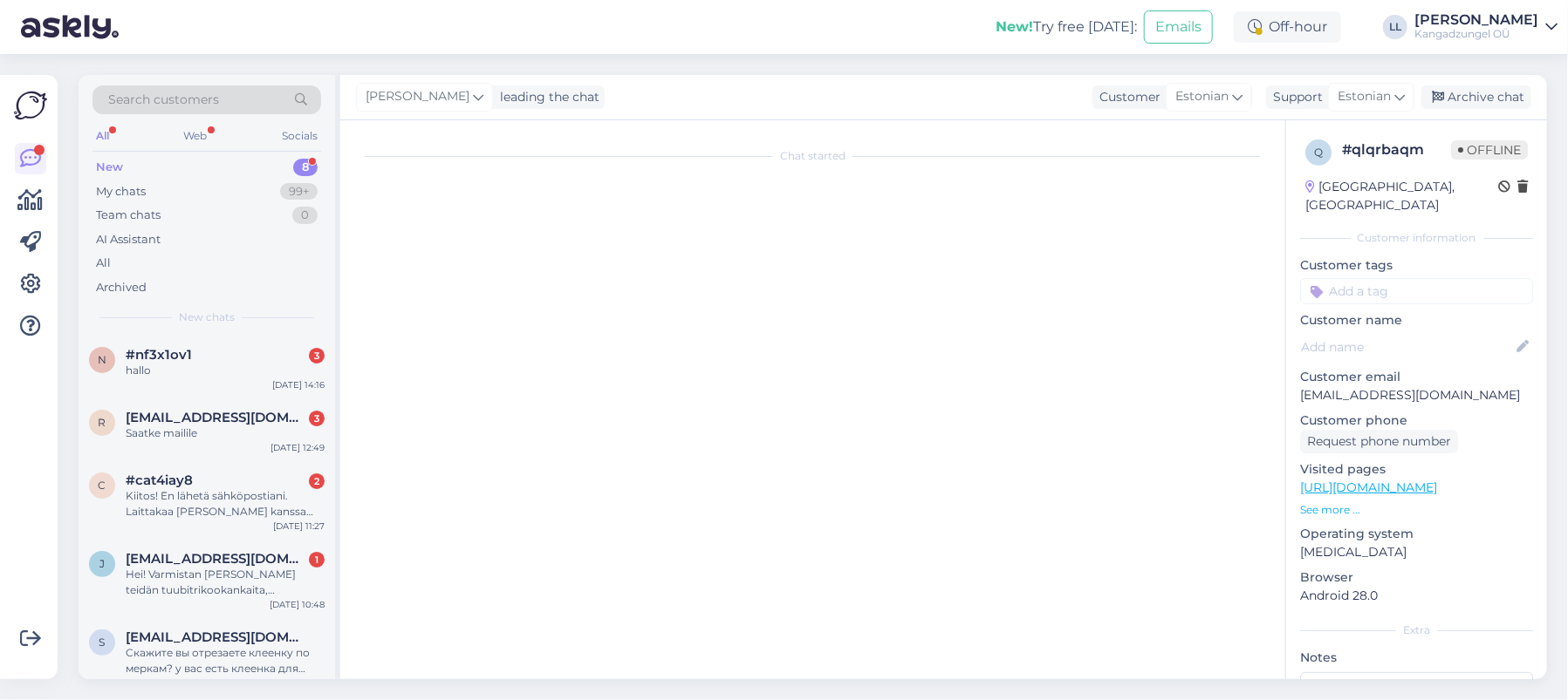
scroll to position [0, 0]
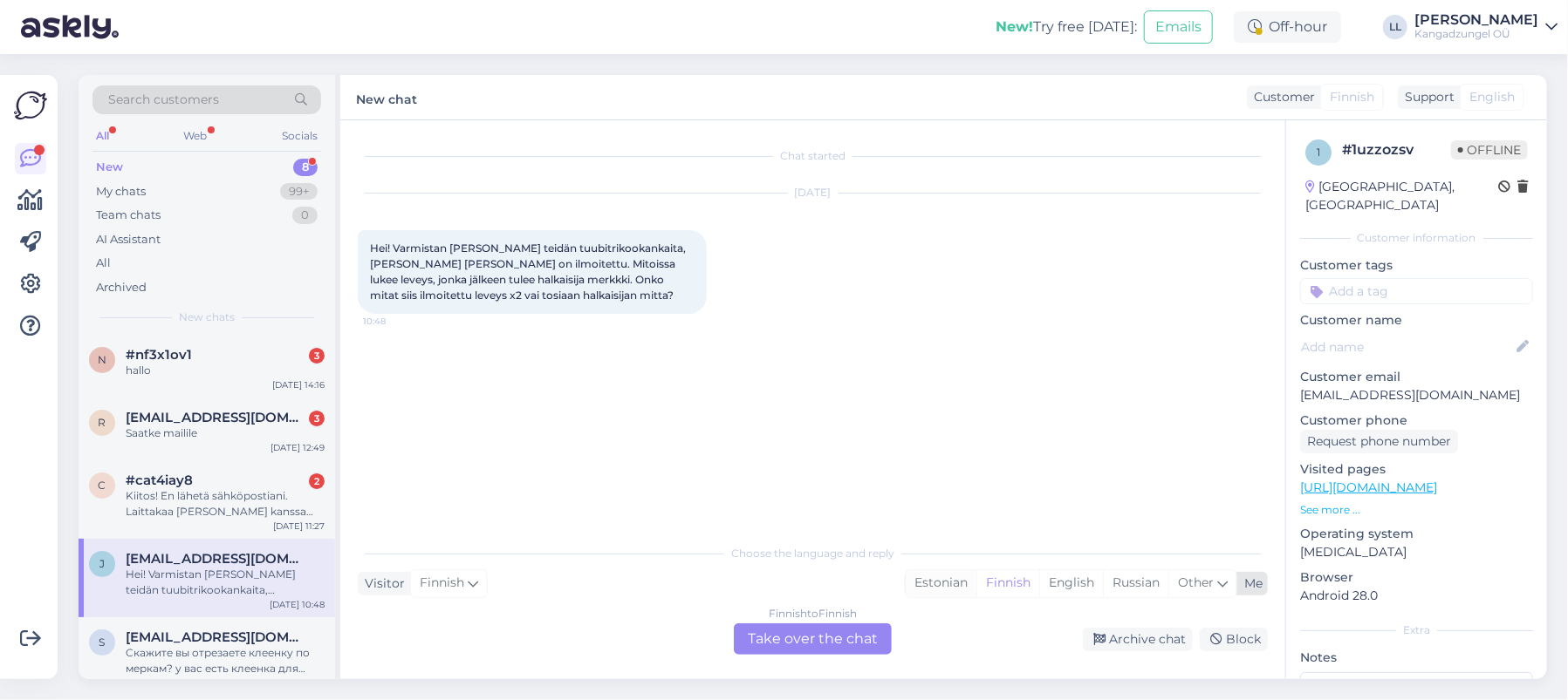
click at [939, 581] on div "Estonian" at bounding box center [941, 584] width 70 height 26
click at [828, 631] on div "Finnish to Estonian Take over the chat" at bounding box center [813, 638] width 158 height 31
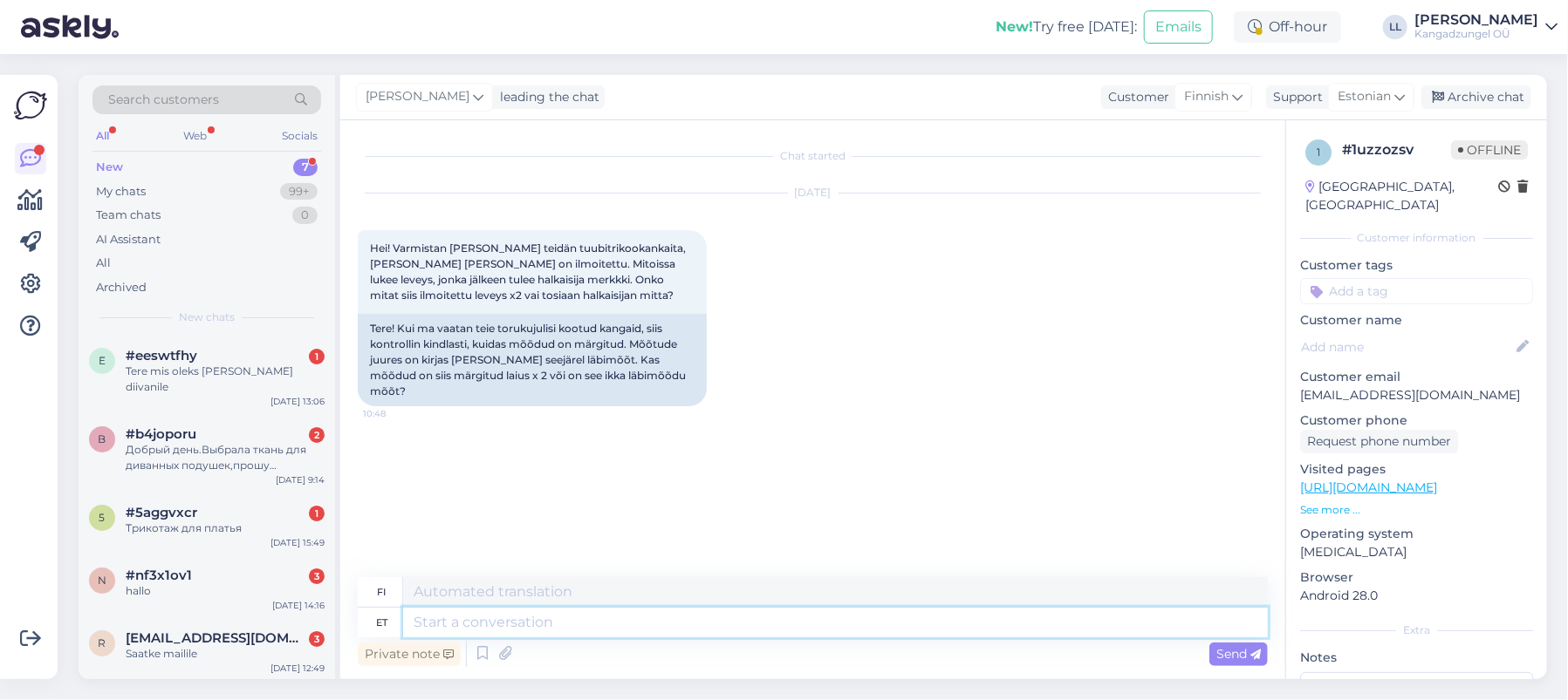
click at [653, 625] on textarea at bounding box center [835, 623] width 865 height 30
type textarea "Tere."
type textarea "Hei."
type textarea "Tere. Laius"
type textarea "Hei. Leveys"
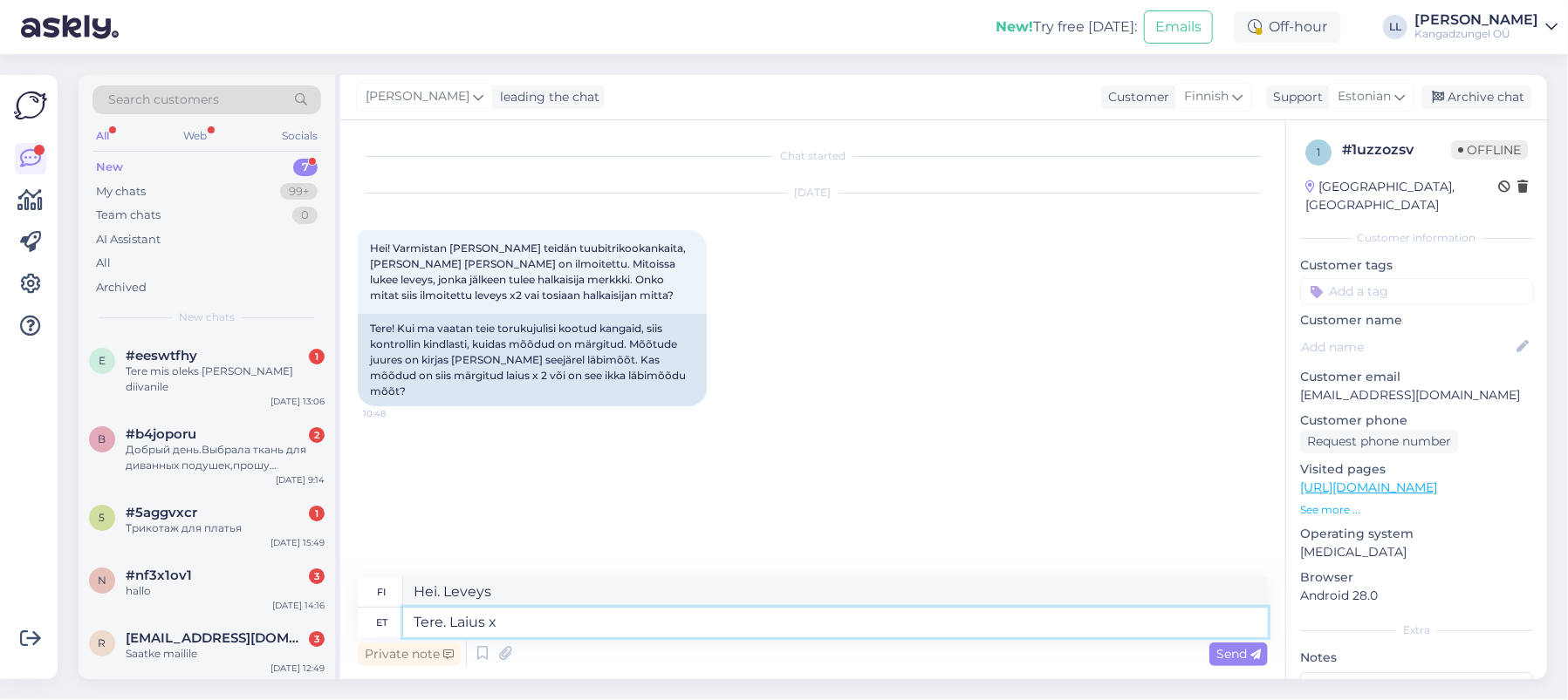
type textarea "Tere. Laius x"
type textarea "Hei. Leveys x"
type textarea "Tere. Laius x 2."
type textarea "Hei. Leveys x 2."
type textarea "Tere. Laius x"
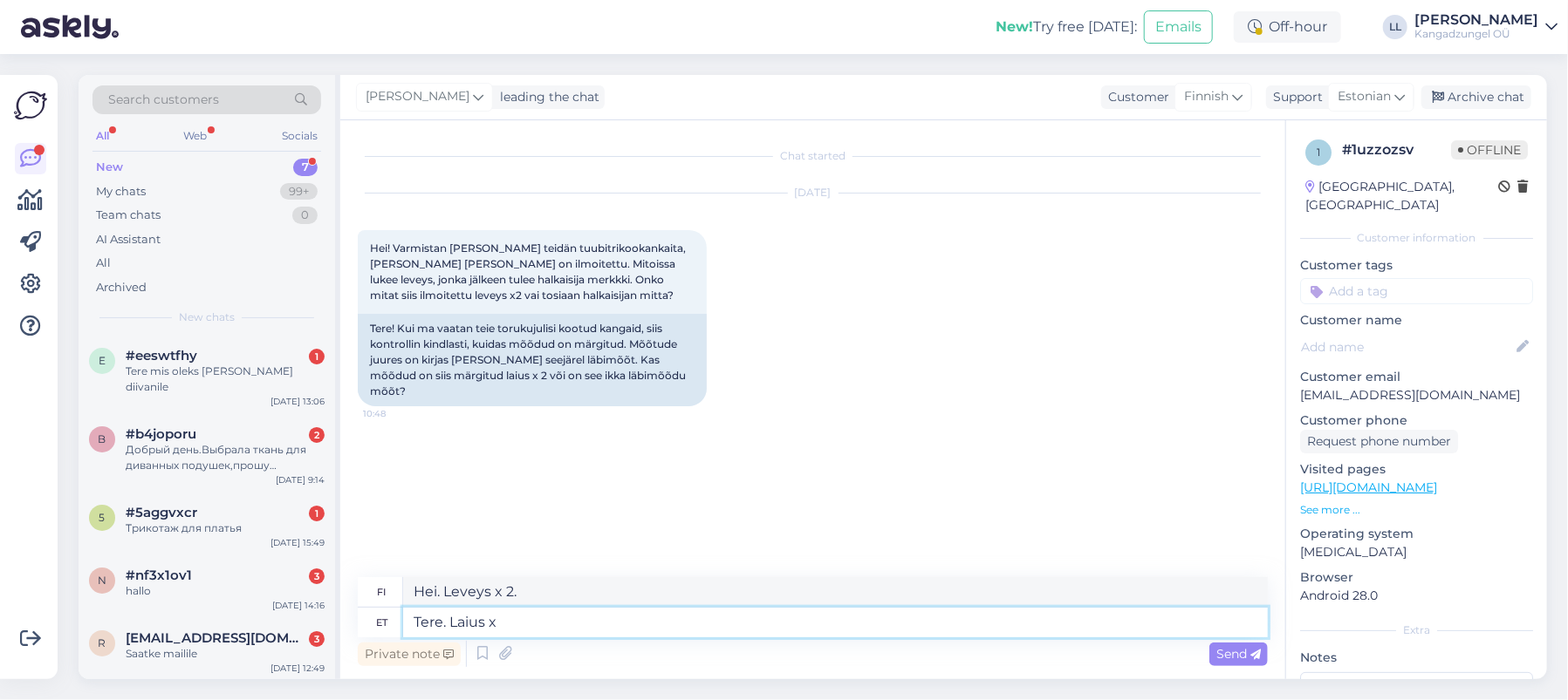
type textarea "Hei. Leveys x"
type textarea "Tere. Laius"
type textarea "Hei. Leveys"
type textarea "Tere."
type textarea "Hei."
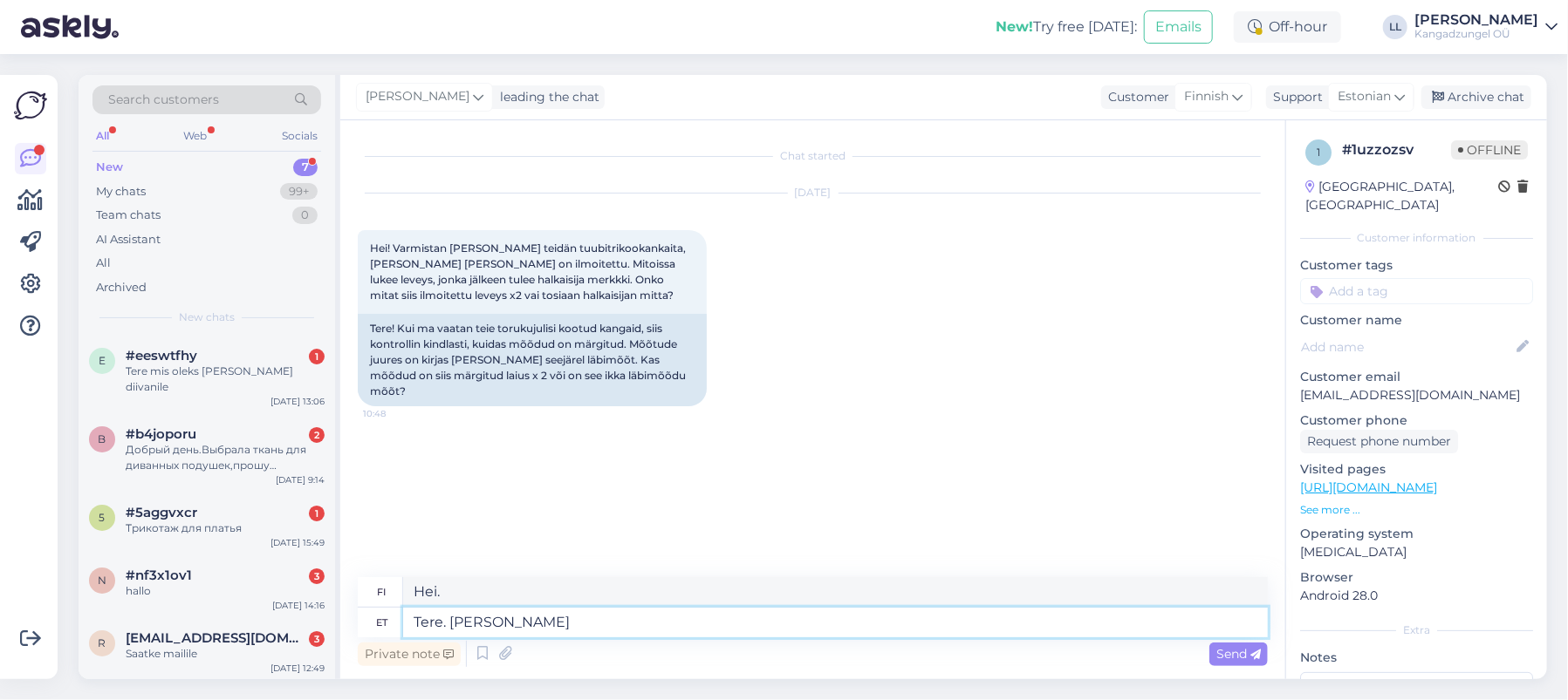
type textarea "Tere. [PERSON_NAME]"
type textarea "Hei. [PERSON_NAME]"
type textarea "Tere. Kui on m"
type textarea "Hei. [PERSON_NAME] kyllä"
type textarea "Tere. Kui on märgitud"
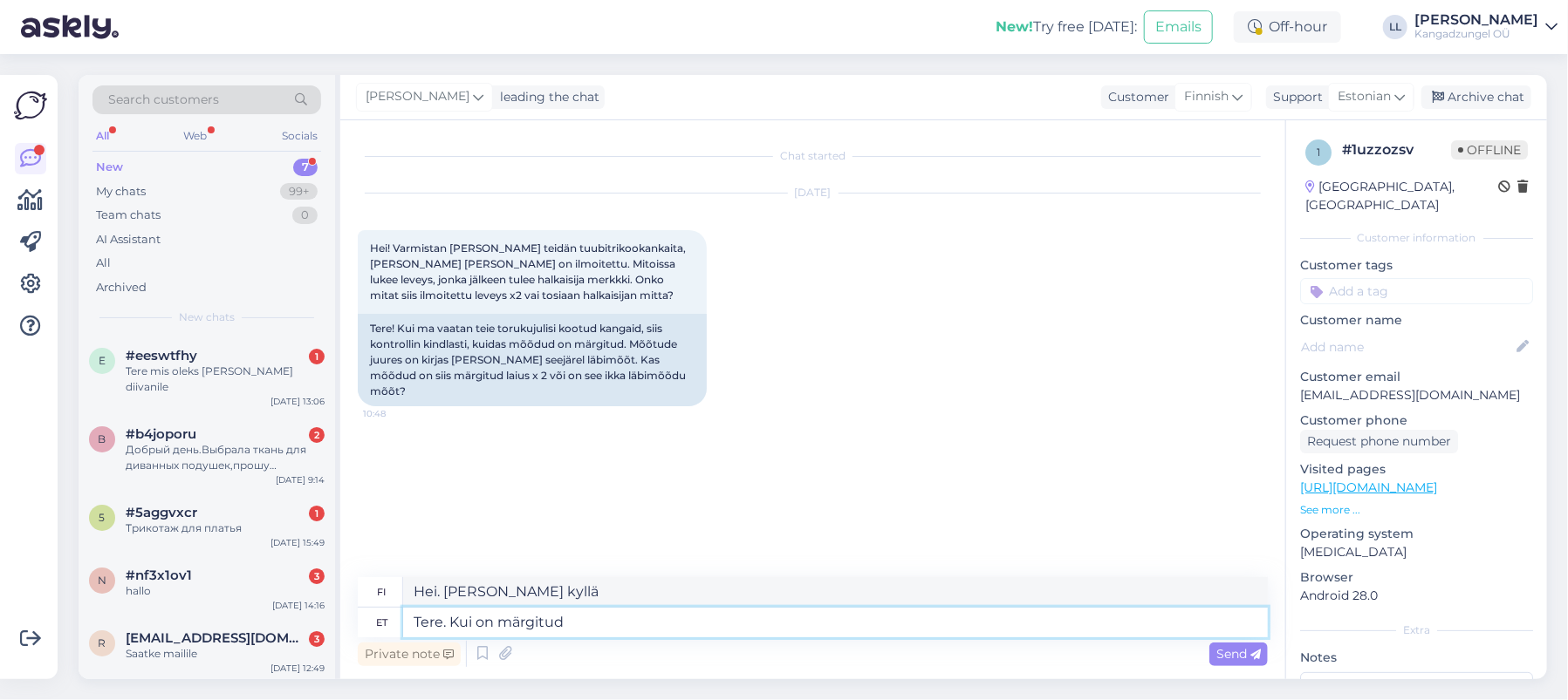
type textarea "Hei. [PERSON_NAME] ilmoitettu"
type textarea "Tere. Kui on märgitud x2"
type textarea "Hei. [PERSON_NAME] merkitty x:llä"
type textarea "Tere. Kui on märgitud x2"
type textarea "Hei. [PERSON_NAME] merkitty x2"
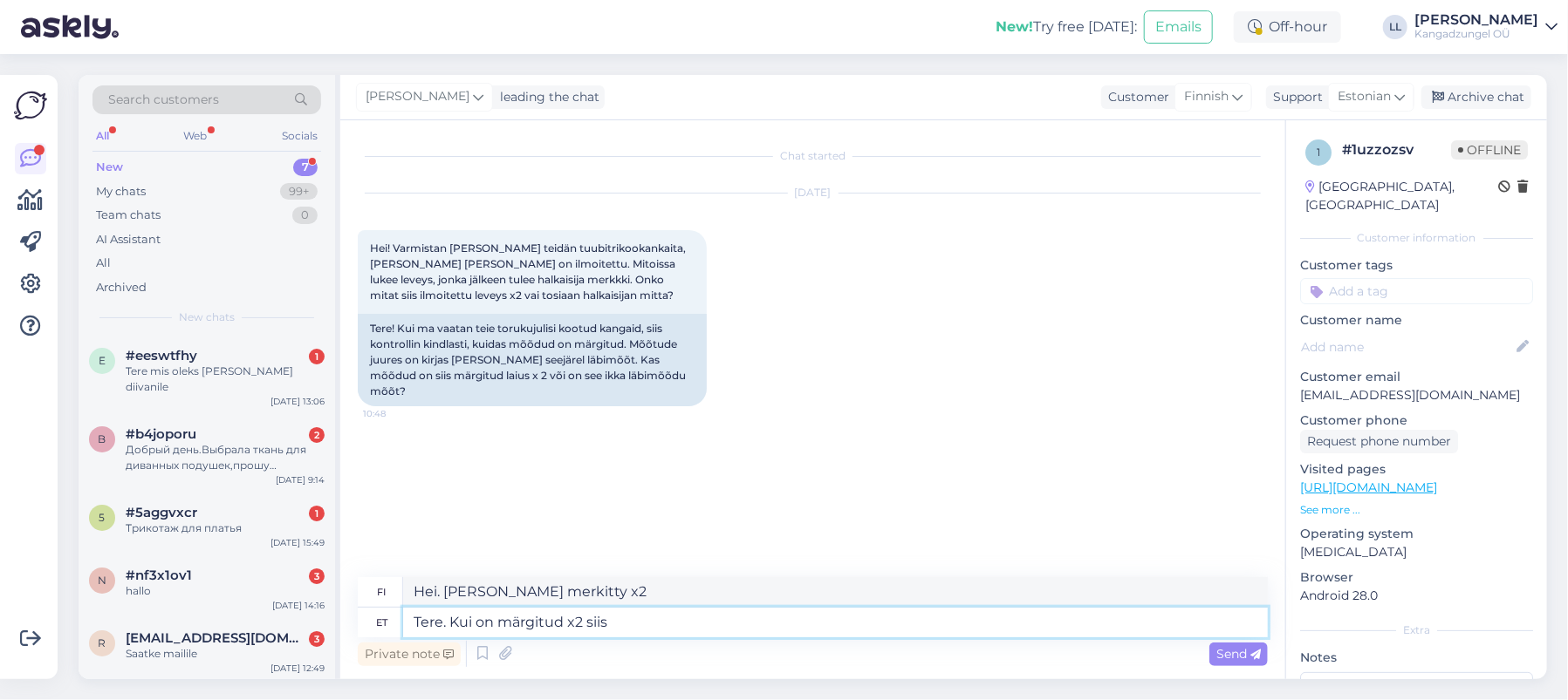
type textarea "Tere. Kui on märgitud x2 siis l"
type textarea "Hei. [PERSON_NAME] x2 on merkitty, niin"
type textarea "Tere. Kui on märgitud x2 siis laius"
type textarea "Hei. [PERSON_NAME] se on merkitty x2:lla, niin leveys"
type textarea "Tere. Kui on märgitud x2 siis laius on"
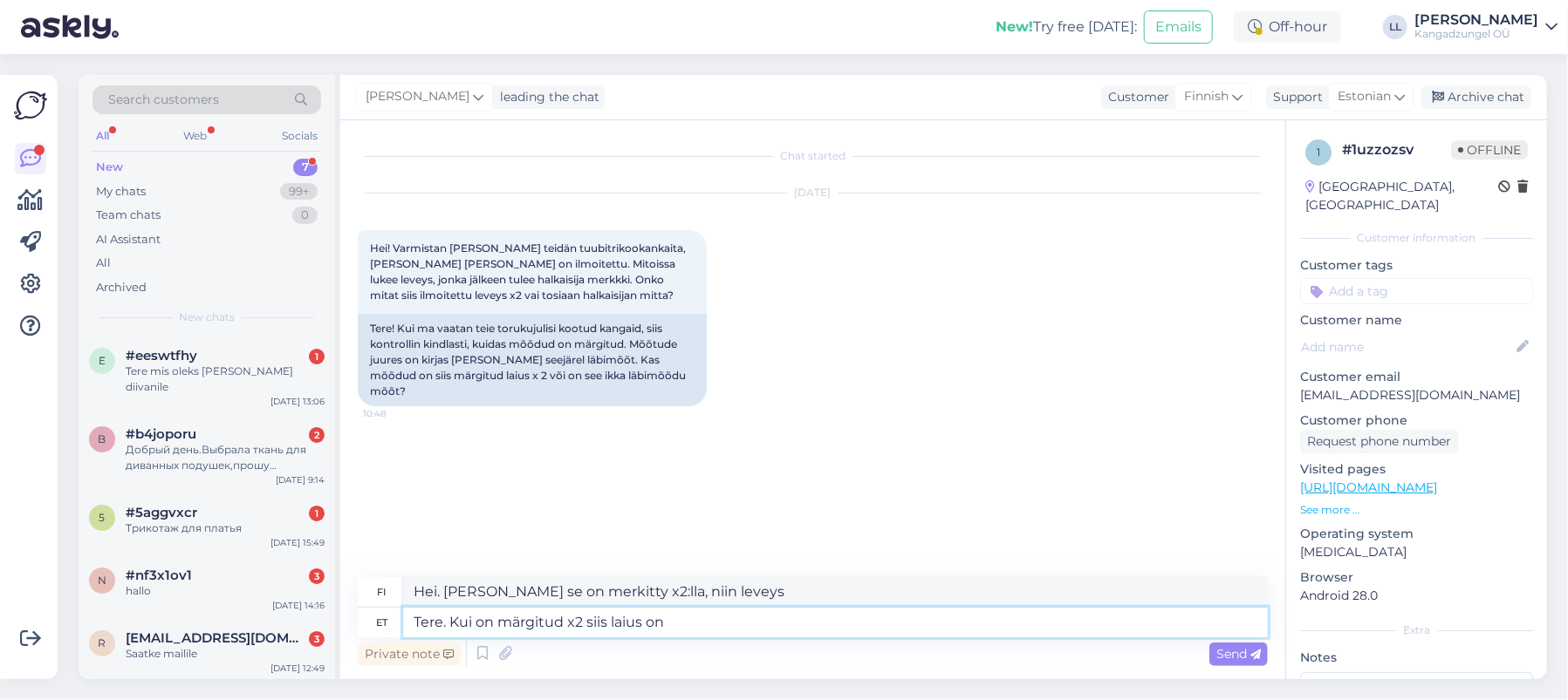
type textarea "Hei. [PERSON_NAME] se on merkitty x2:lla, leveys on"
type textarea "Tere. Kui on märgitud x2 siis laius on x2."
type textarea "Hei. [PERSON_NAME] x2 on merkitty, leveys on x2."
type textarea "Tere. Kui on märgitud x2 siis laius on x2. Parimate s"
type textarea "Hei. [PERSON_NAME] siinä on merkintä x2, leveys on x2. Ystävällisin terveisin"
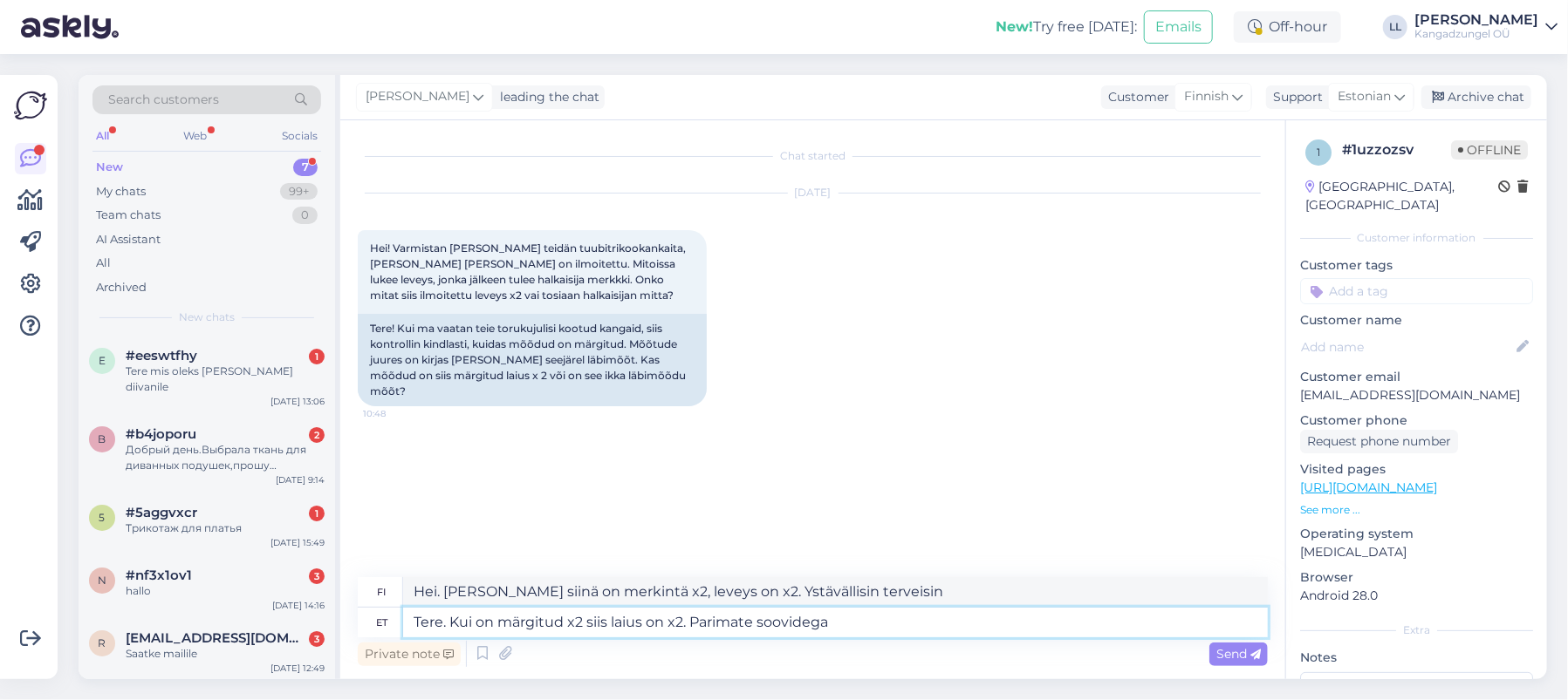
type textarea "Tere. Kui on märgitud x2 siis laius on x2. Parimate soovidega"
type textarea "Hei. [PERSON_NAME] [PERSON_NAME] x2, niin leveys on x2. Ystävällisin terveisin"
type textarea "Tere. Kui on märgitud x2 siis laius on x2. Parimate soovidega Kadiriin"
type textarea "Hei. [PERSON_NAME] siinä on merkintä x2, leveys on x2. Ystävällisin terveisin, …"
type textarea "Tere. Kui on märgitud x2 siis laius on x2. Parimate soovidega Kadiriin Aare"
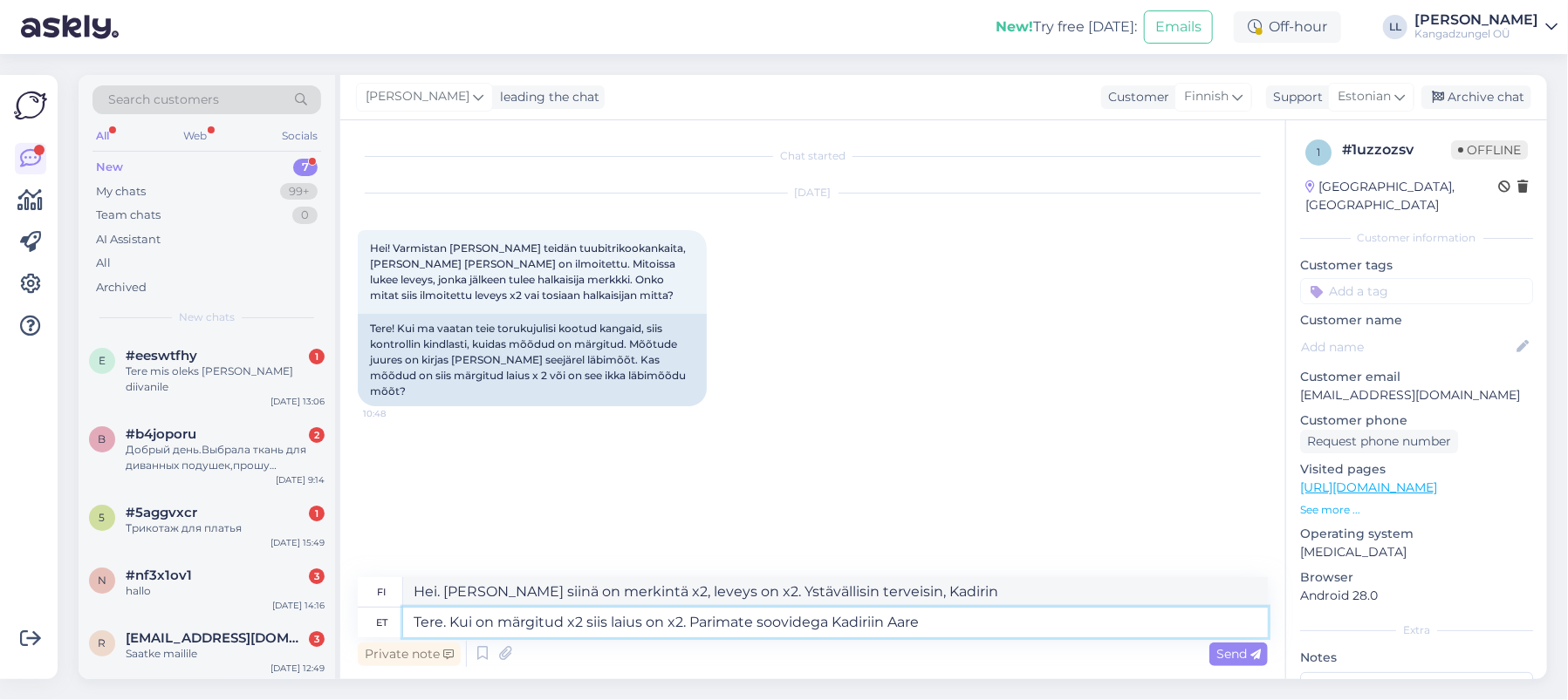
type textarea "Hei. [PERSON_NAME] x2 on merkitty, leveys on x2. Parhain terveisin, Kadiriin Aa…"
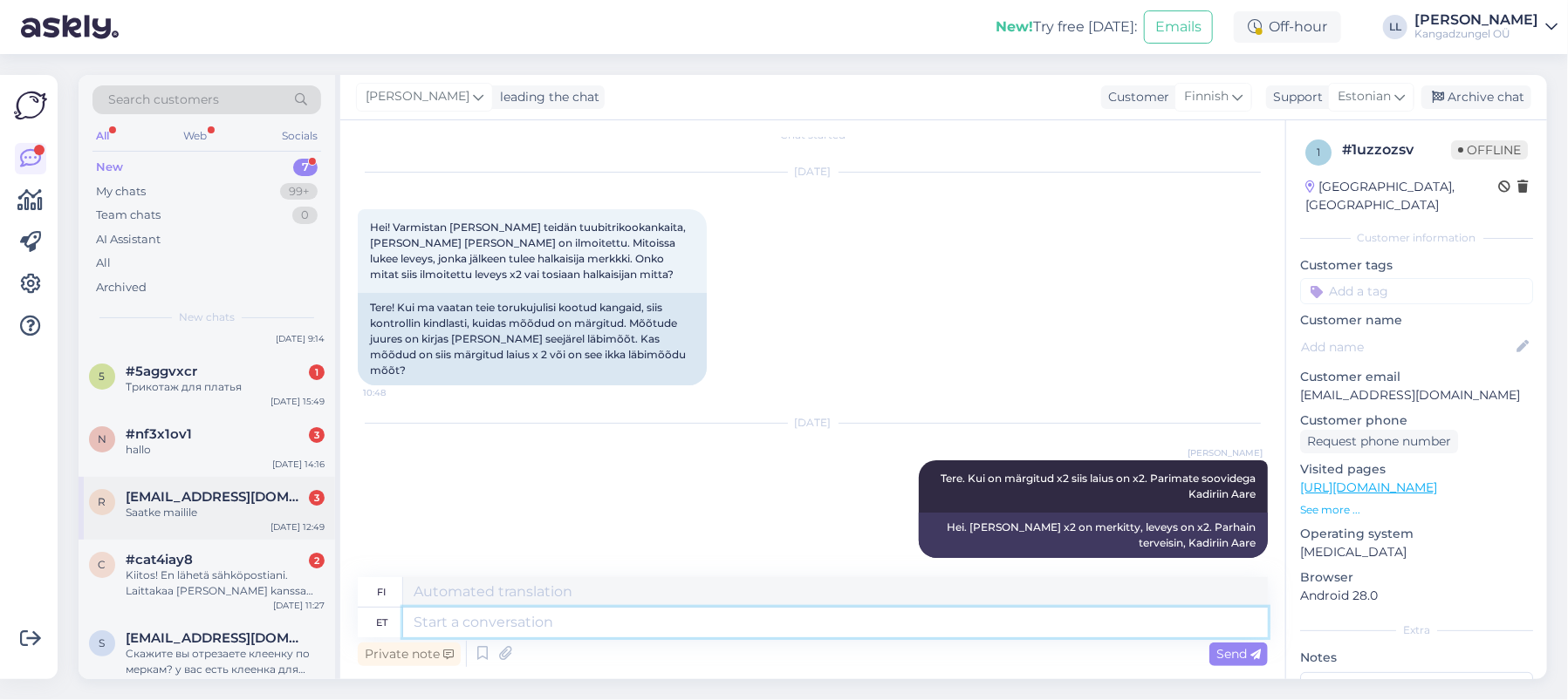
scroll to position [142, 0]
click at [214, 551] on div "#cat4iay8 2" at bounding box center [225, 558] width 199 height 16
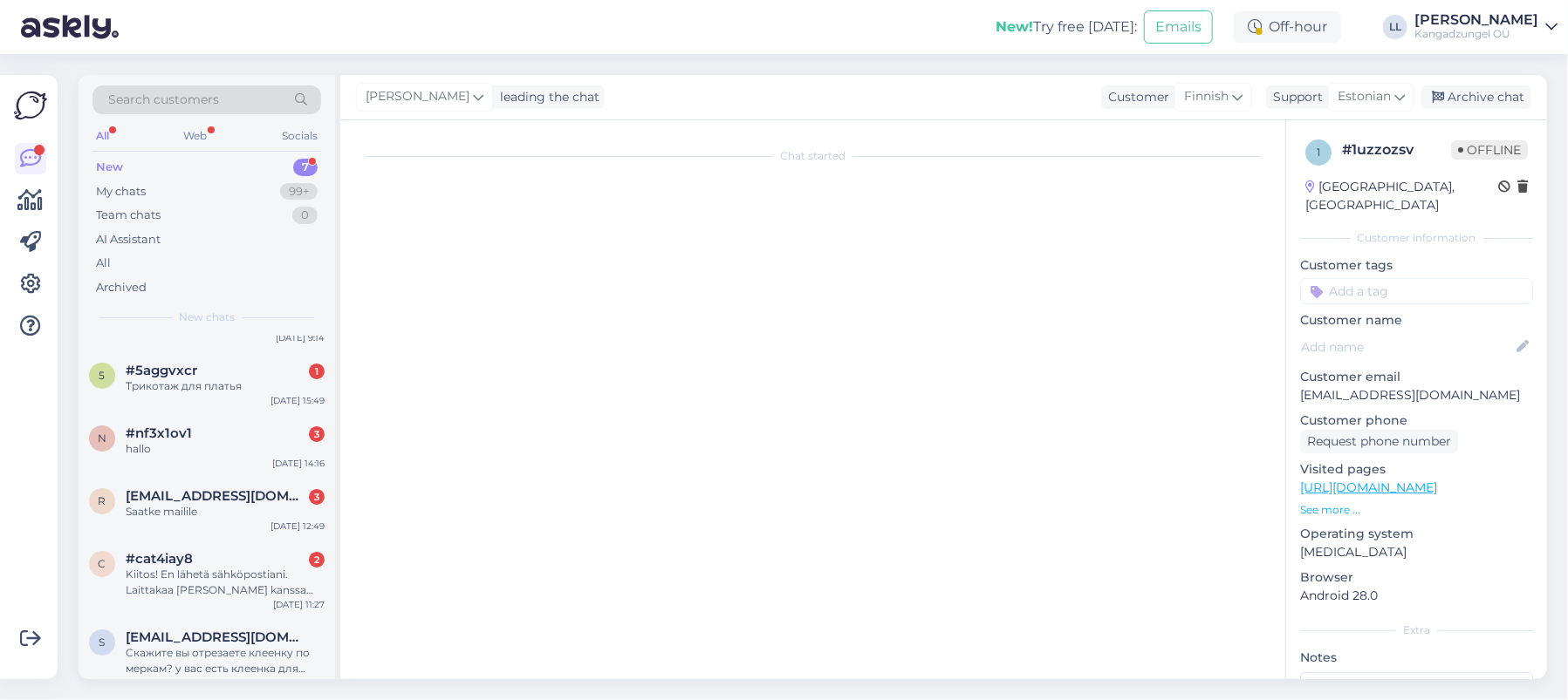
scroll to position [0, 0]
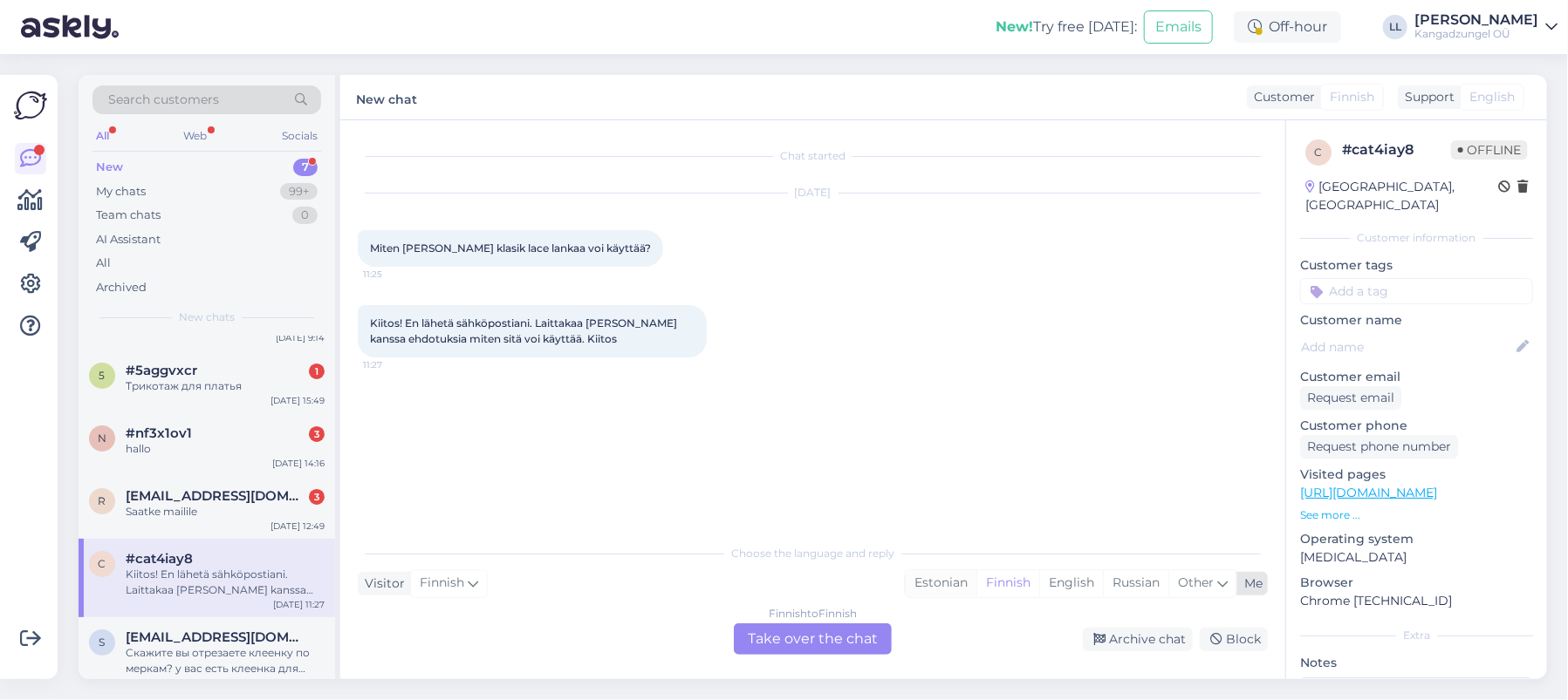
click at [941, 585] on div "Estonian" at bounding box center [941, 584] width 70 height 26
click at [816, 640] on div "Finnish to Estonian Take over the chat" at bounding box center [813, 638] width 158 height 31
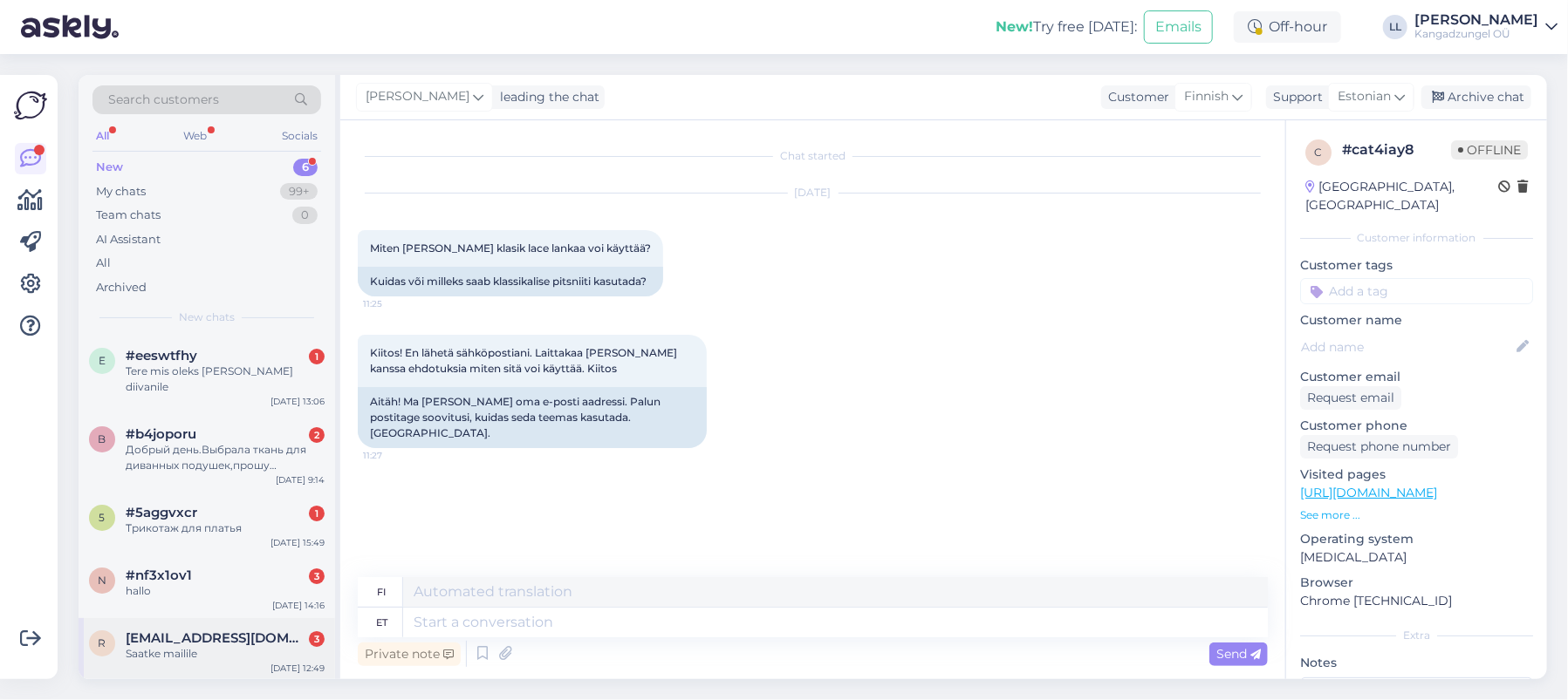
click at [216, 647] on div "Saatke mailile" at bounding box center [225, 654] width 199 height 16
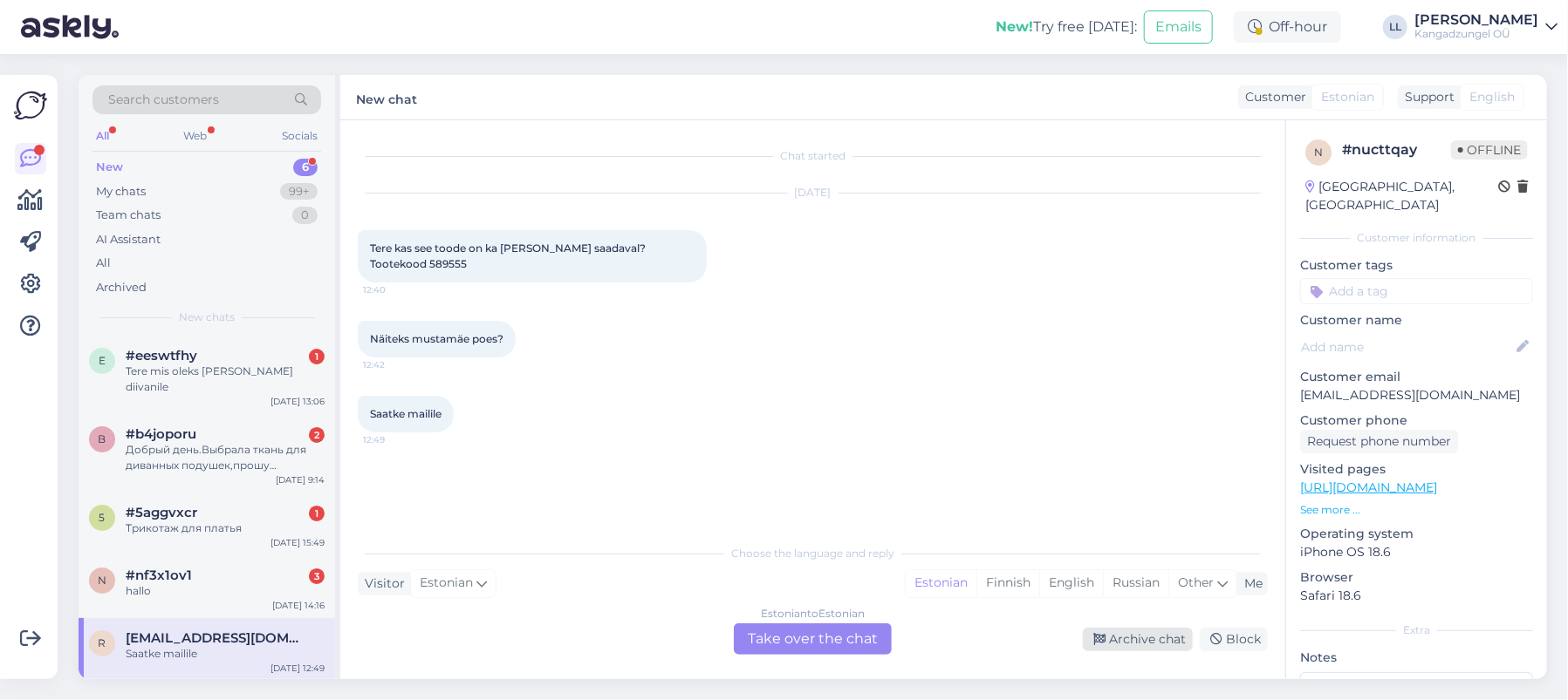
click at [1144, 646] on div "Archive chat" at bounding box center [1137, 639] width 110 height 23
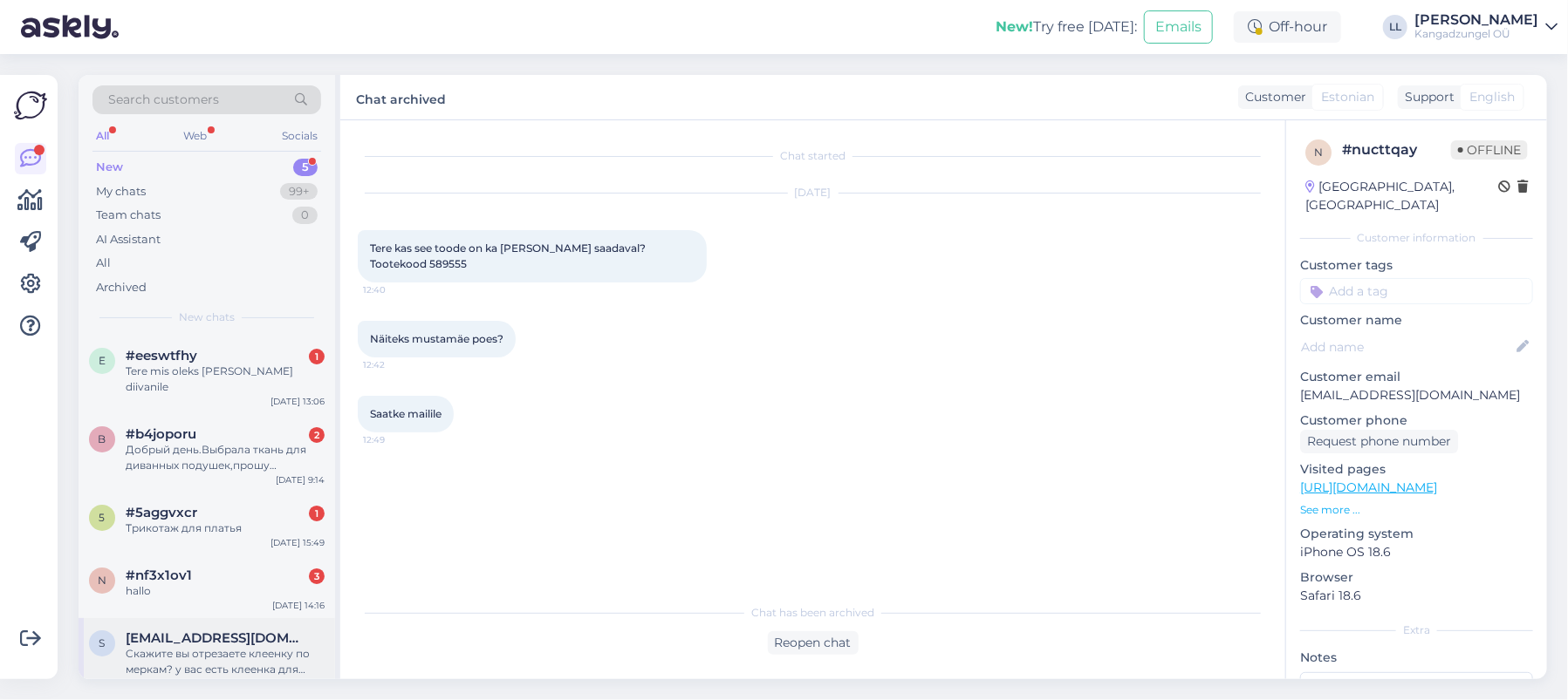
scroll to position [1, 0]
click at [197, 567] on div "#nf3x1ov1 3" at bounding box center [225, 574] width 199 height 16
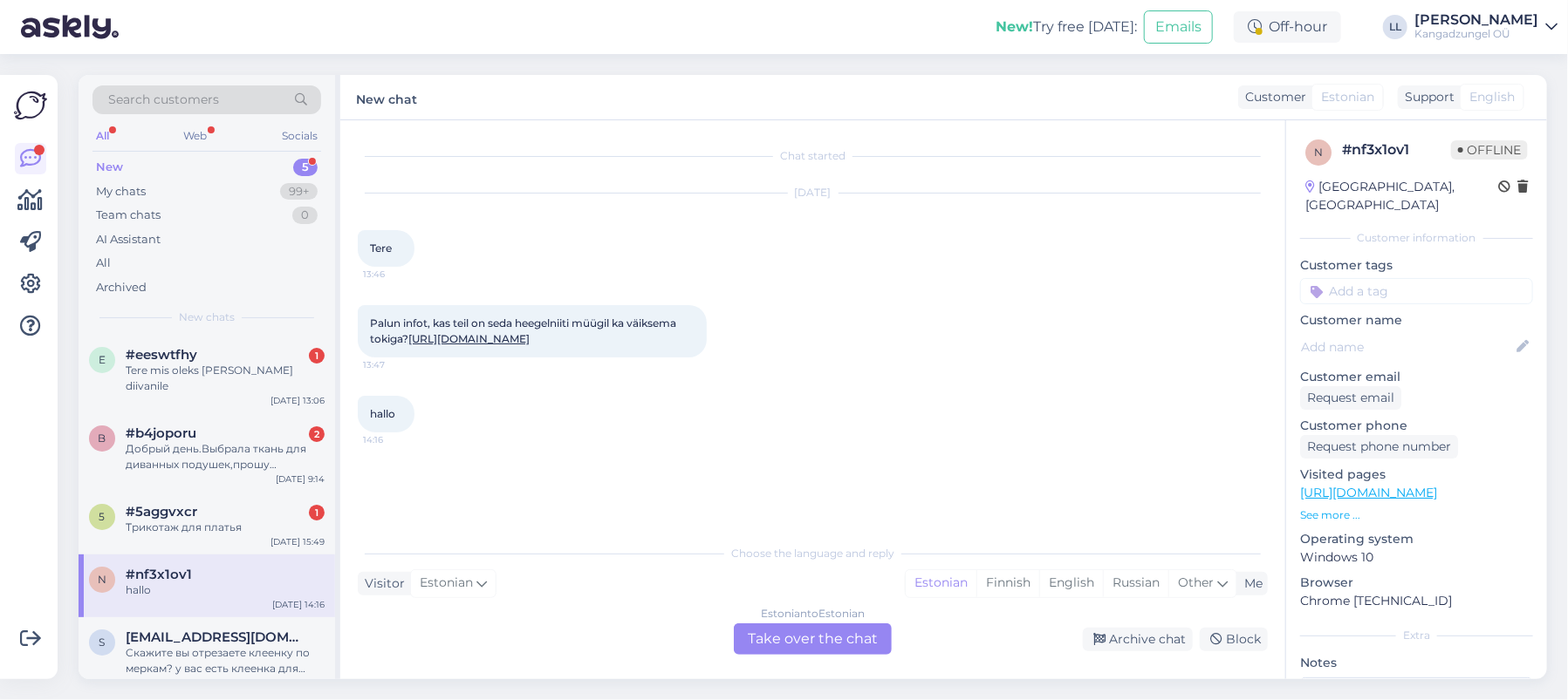
click at [530, 345] on link "[URL][DOMAIN_NAME]" at bounding box center [469, 339] width 121 height 13
click at [834, 636] on div "Estonian to Estonian Take over the chat" at bounding box center [813, 638] width 158 height 31
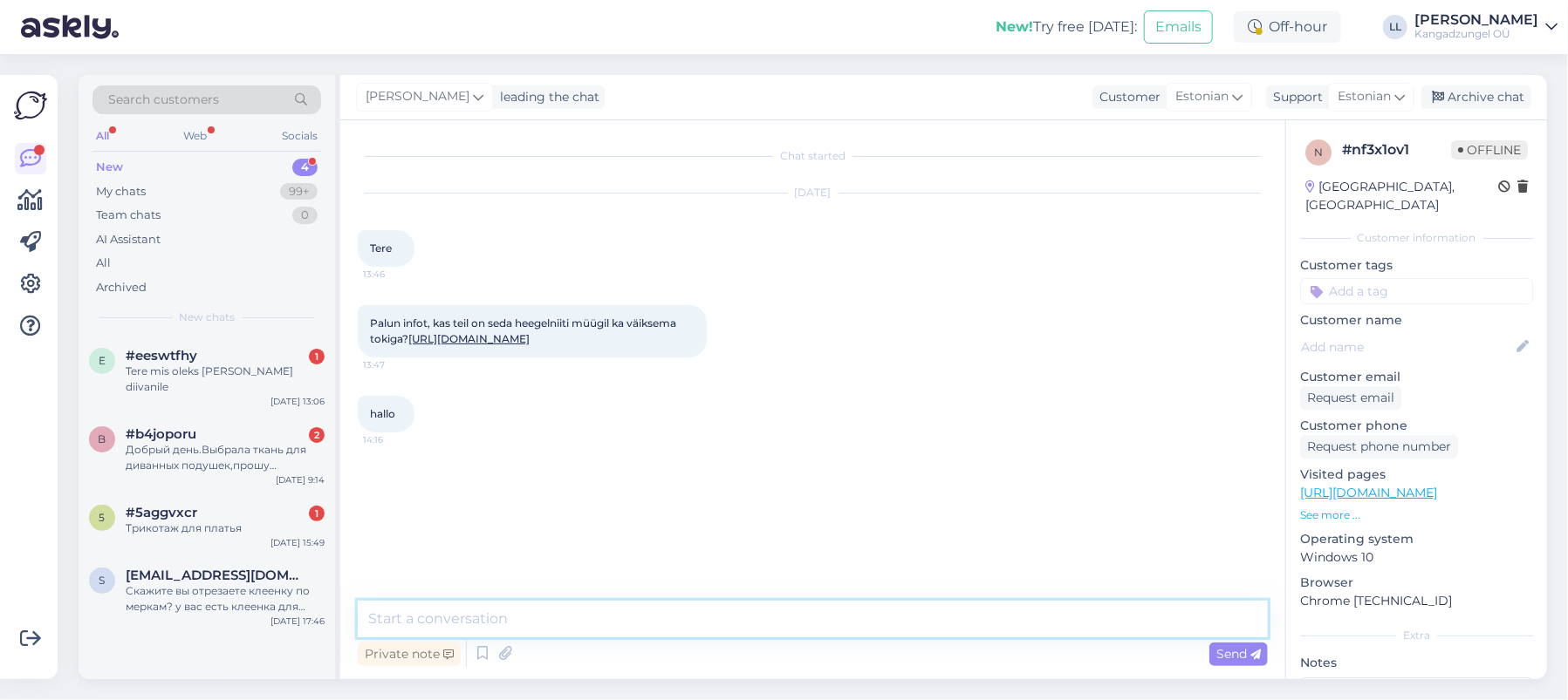
click at [536, 616] on textarea at bounding box center [812, 618] width 910 height 37
type textarea "Tere. Kahjuks ei ole väiksemat tokki. Parimate soovidega Kadiriin Aare"
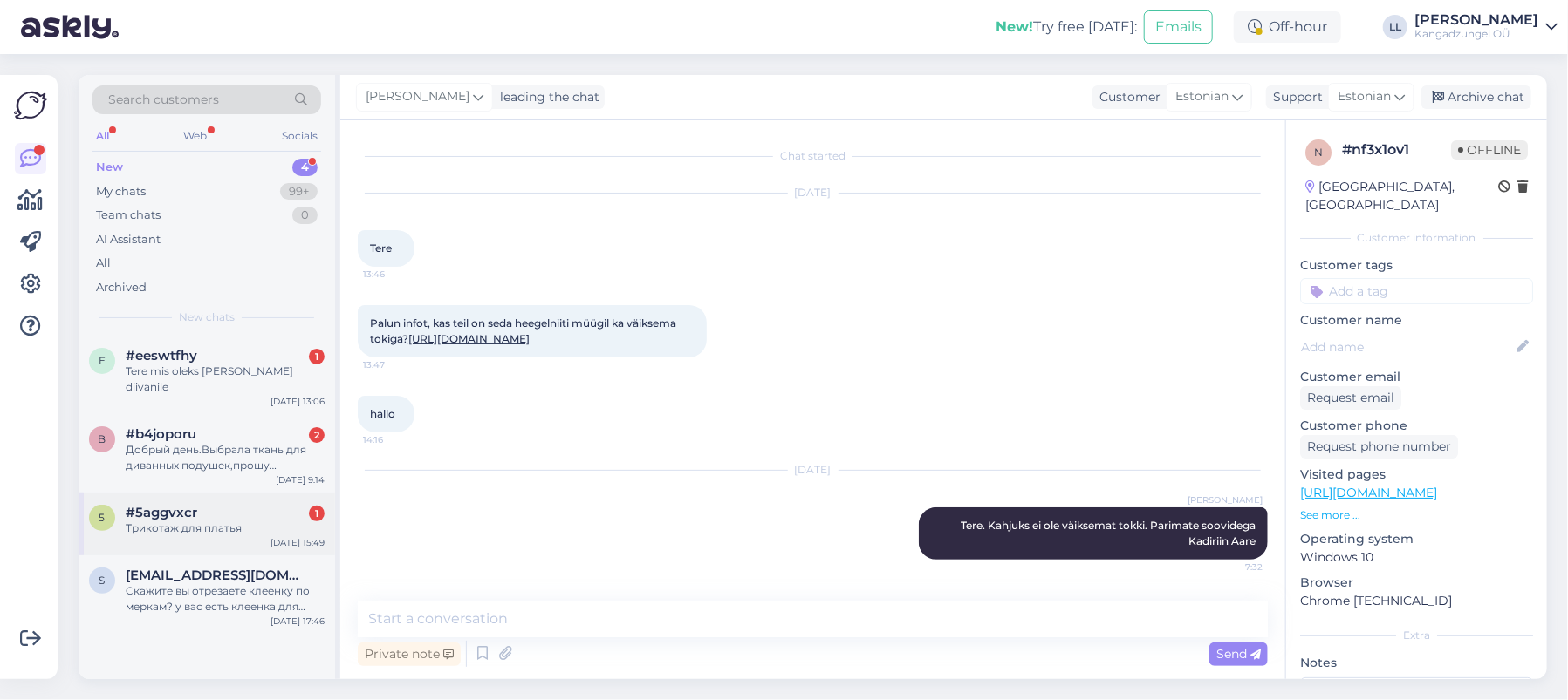
click at [241, 521] on div "Трикотаж для платья" at bounding box center [225, 528] width 199 height 16
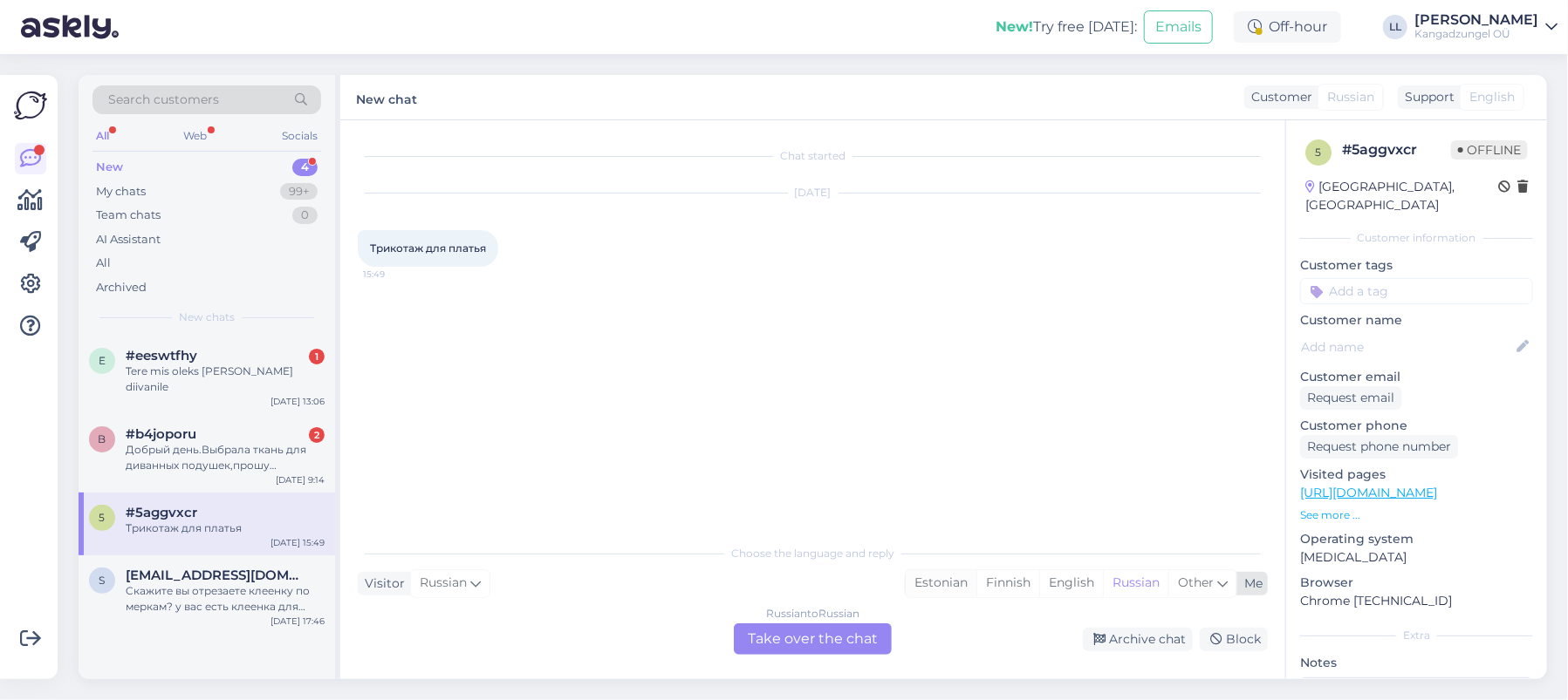
click at [932, 577] on div "Estonian" at bounding box center [941, 584] width 70 height 26
click at [783, 639] on div "Russian to Estonian Take over the chat" at bounding box center [813, 638] width 158 height 31
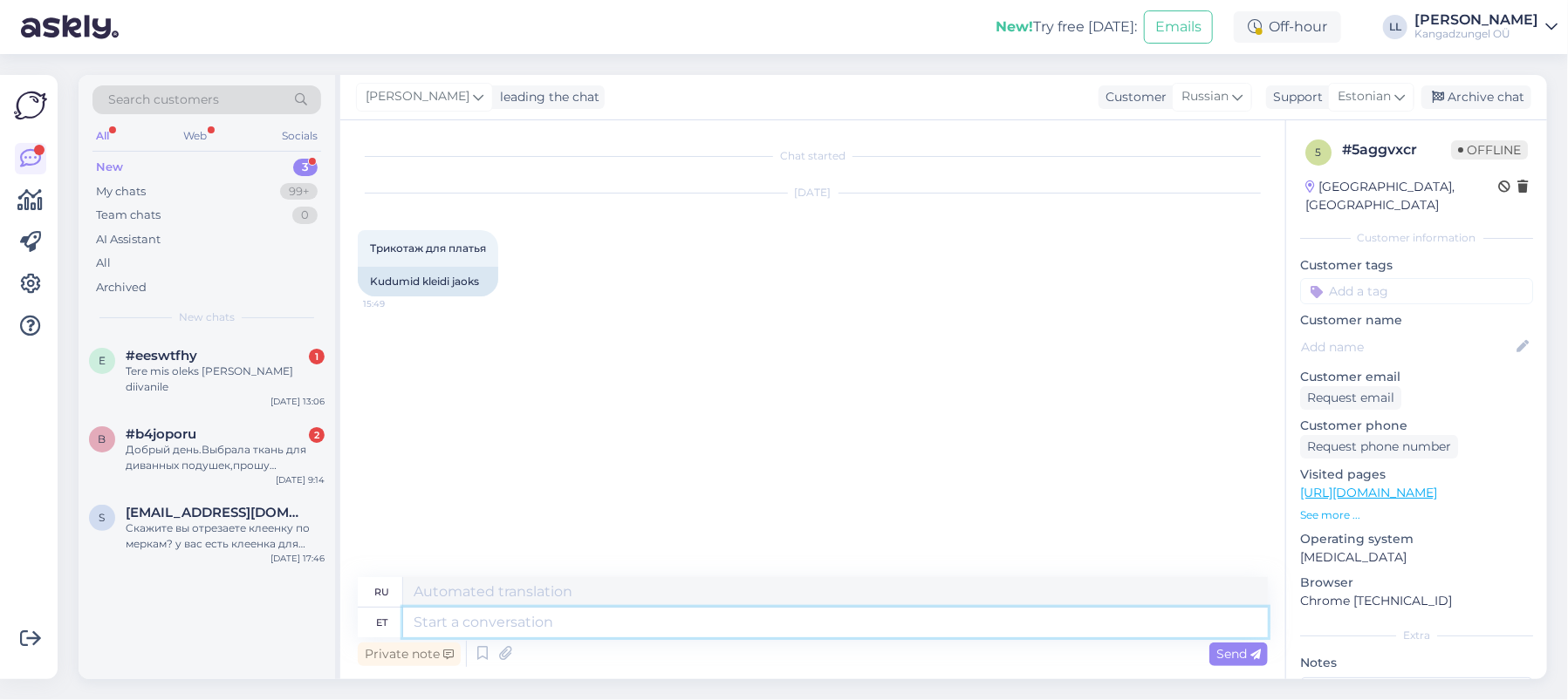
click at [602, 623] on textarea at bounding box center [835, 623] width 865 height 30
type textarea "Tere."
type textarea "Привет."
type textarea "Tere. Siit e"
type textarea "Привет. Отсюда."
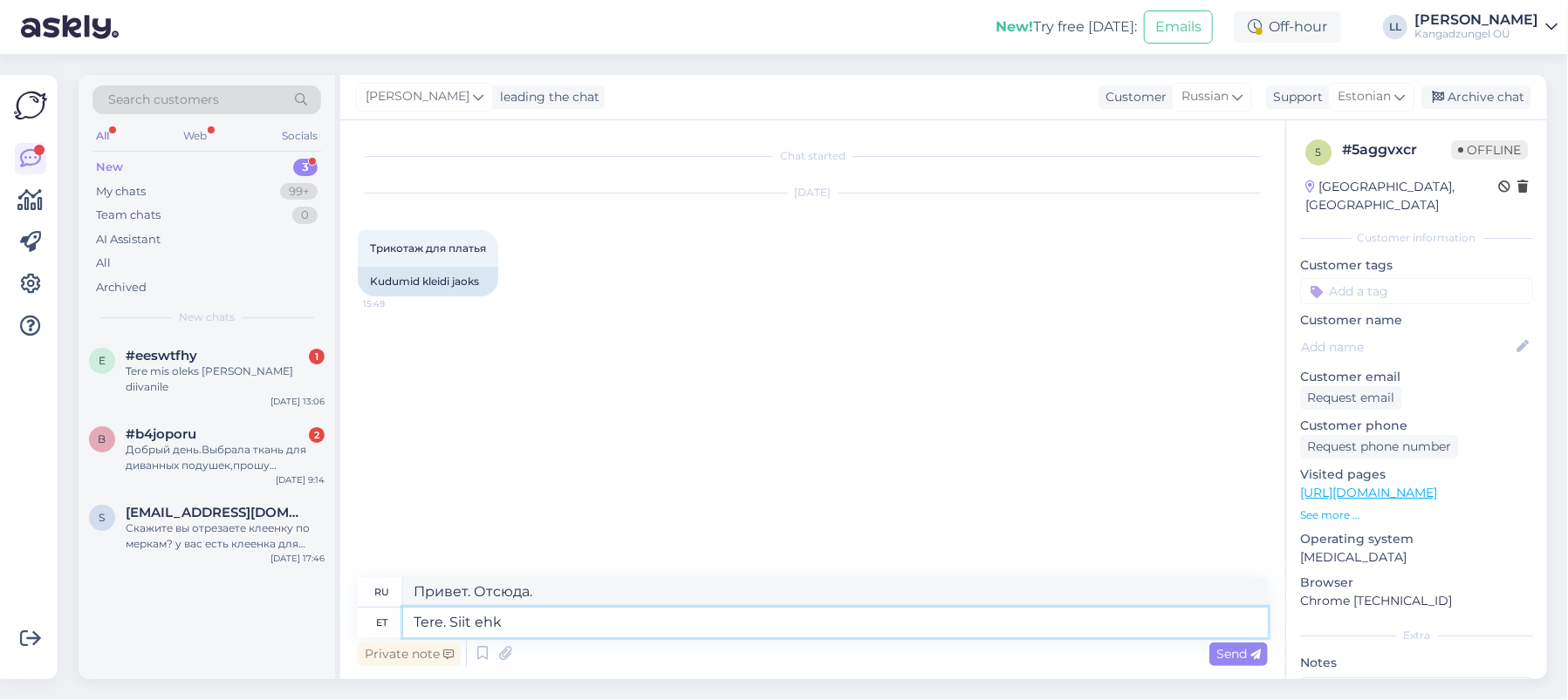
type textarea "Tere. Siit ehk"
type textarea "Привет. Отсюда, возможно."
type textarea "Tere. Siit ehk leiate m"
type textarea "Привет. Возможно, ты найдешь это здесь."
type textarea "Tere. Siit ehk leiate midagi."
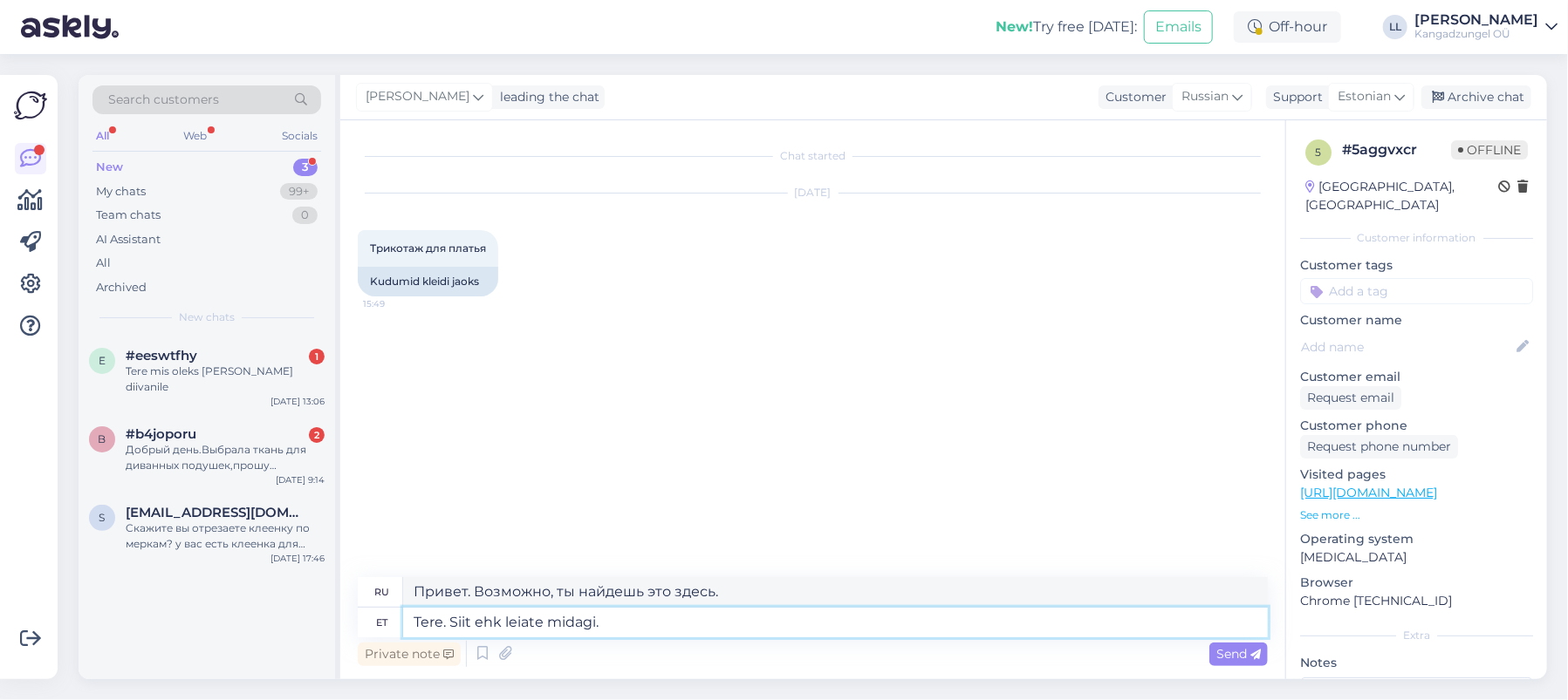
type textarea "Привет. Возможно, ты найдешь здесь что-нибудь."
paste textarea "[URL][DOMAIN_NAME]"
type textarea "Tere. Siit ehk leiate midagi. [URL][DOMAIN_NAME]"
type textarea "Здравствуйте. Возможно, вы найдёте что-нибудь здесь. [URL][DOMAIN_NAME]"
type textarea "Tere. Siit ehk leiate midagi. [URL][DOMAIN_NAME] parimate s"
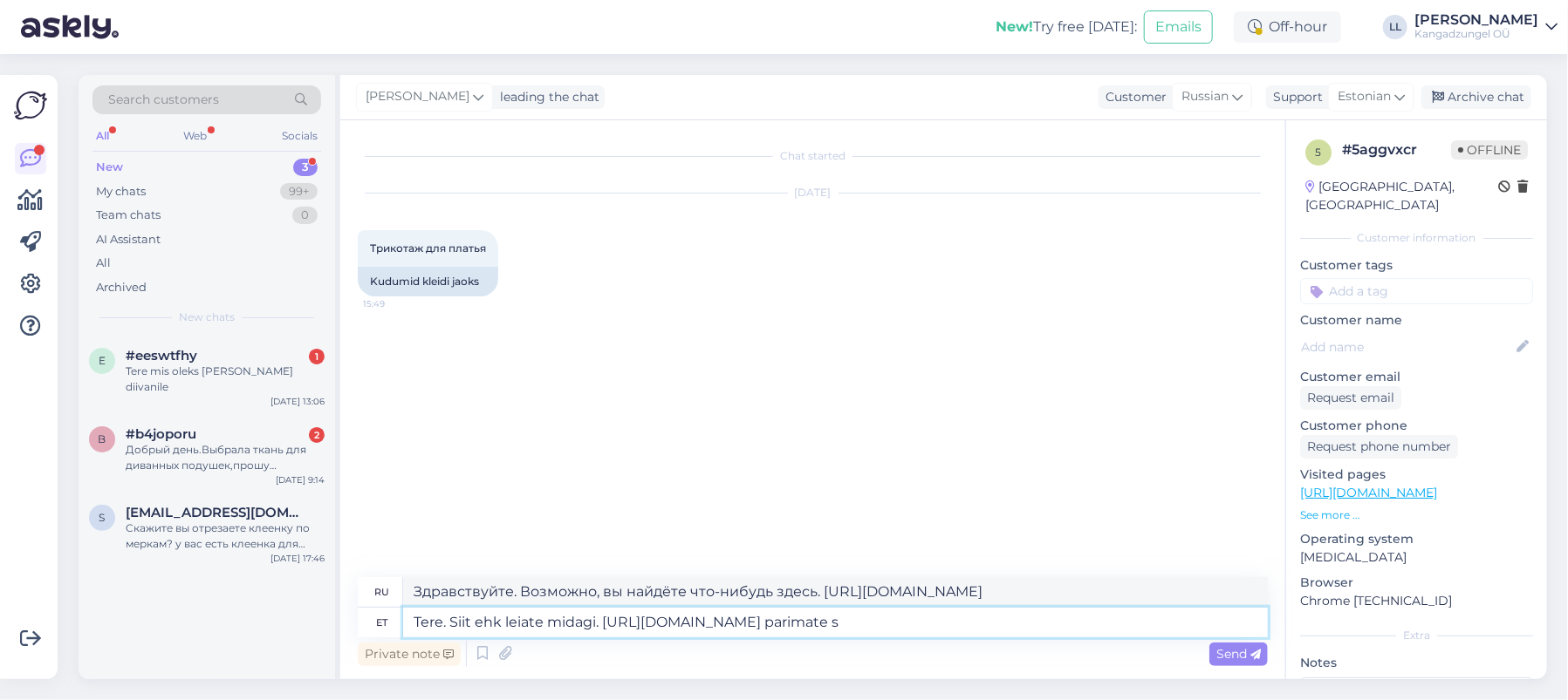
type textarea "Здравствуйте. Возможно, вы найдёте что-нибудь здесь. [URL][DOMAIN_NAME] parimate"
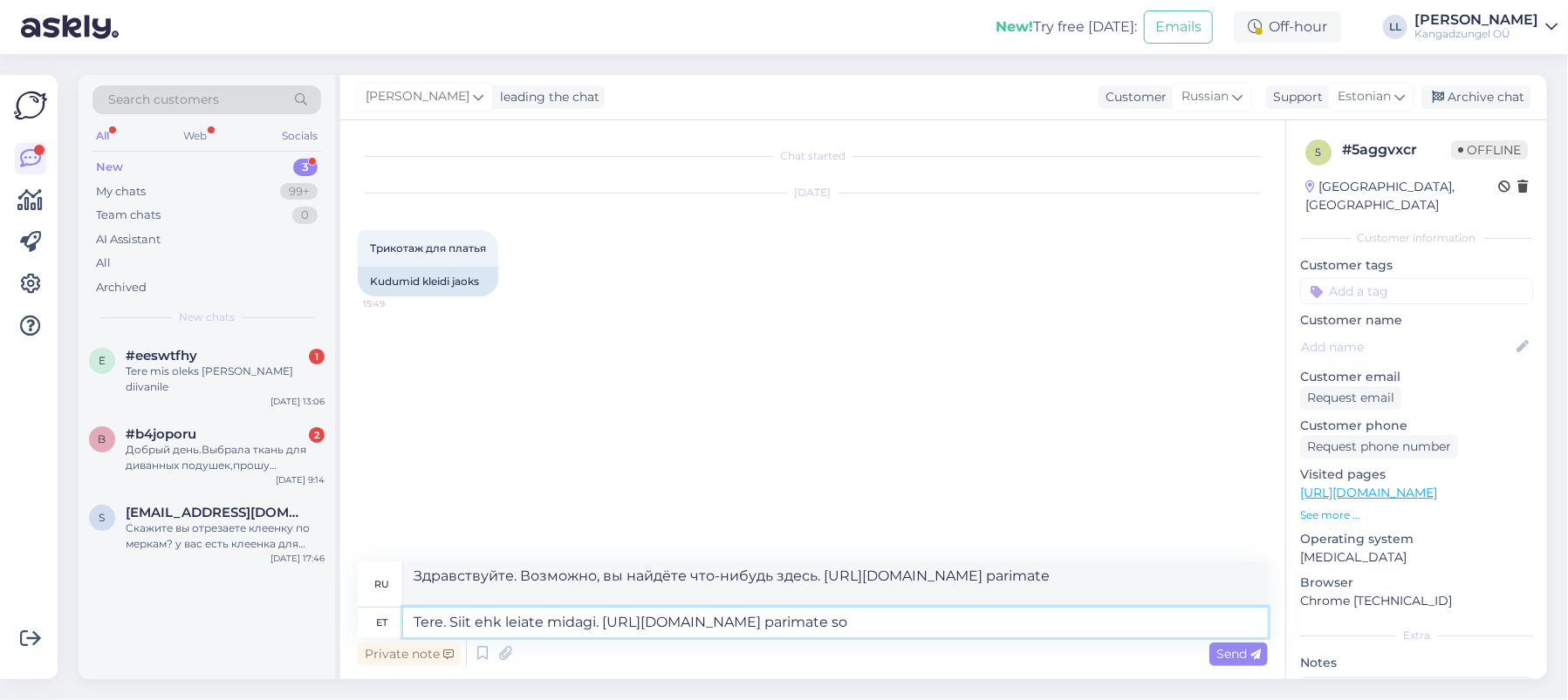
type textarea "Tere. Siit ehk leiate midagi. [URL][DOMAIN_NAME] parimate soo"
type textarea "Здравствуйте. Возможно, вы найдёте что-нибудь здесь. [URL][DOMAIN_NAME] best s"
type textarea "Tere. Siit ehk leiate midagi. [URL][DOMAIN_NAME] parimate soovidega"
type textarea "Здравствуйте. Возможно, вы что-то найдёте здесь. [URL][DOMAIN_NAME] С наилучшим…"
type textarea "Tere. Siit ehk leiate midagi. [URL][DOMAIN_NAME] parimate soovidega Kadiriin"
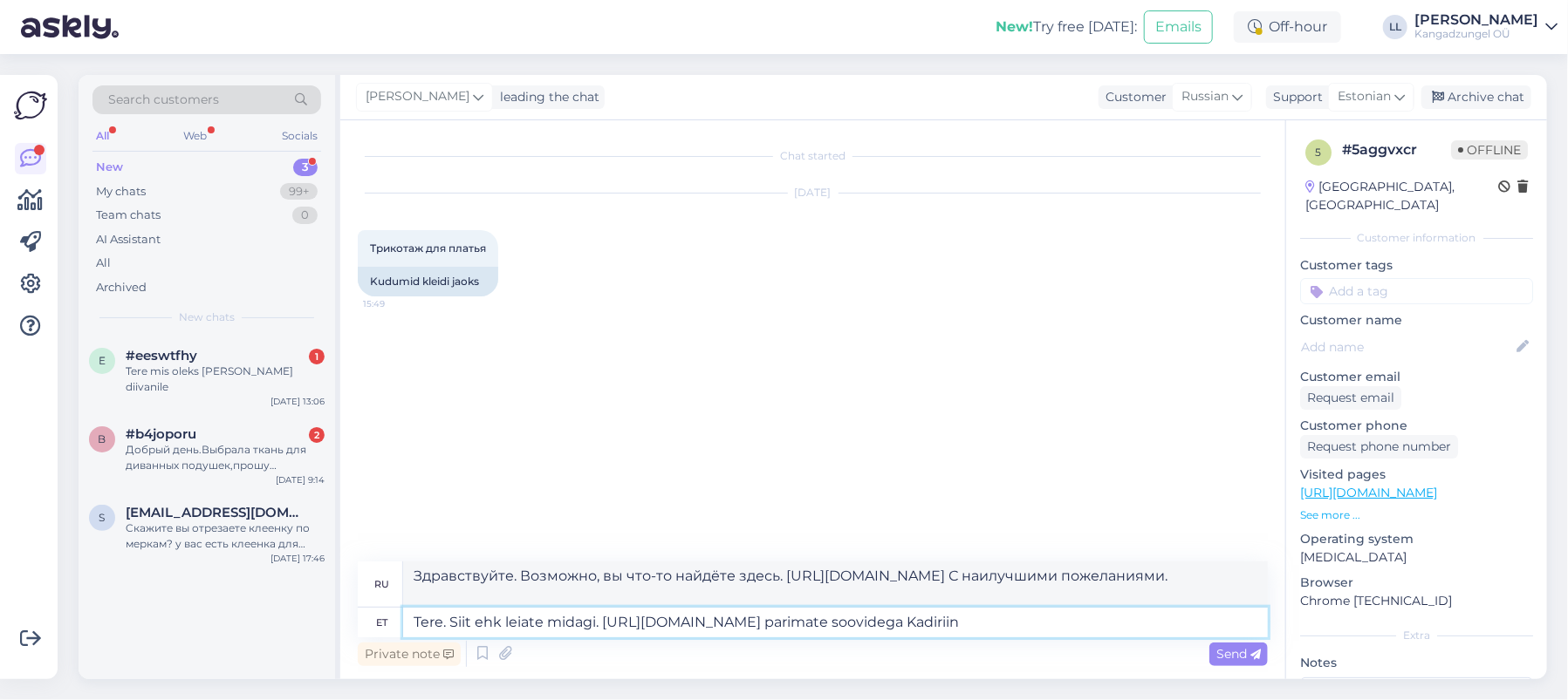
type textarea "Здравствуйте. Возможно, вы что-нибудь найдёте здесь. [URL][DOMAIN_NAME] С наилу…"
type textarea "Tere. Siit ehk leiate midagi. [URL][DOMAIN_NAME] parimate soovidega Kadiriin Aa…"
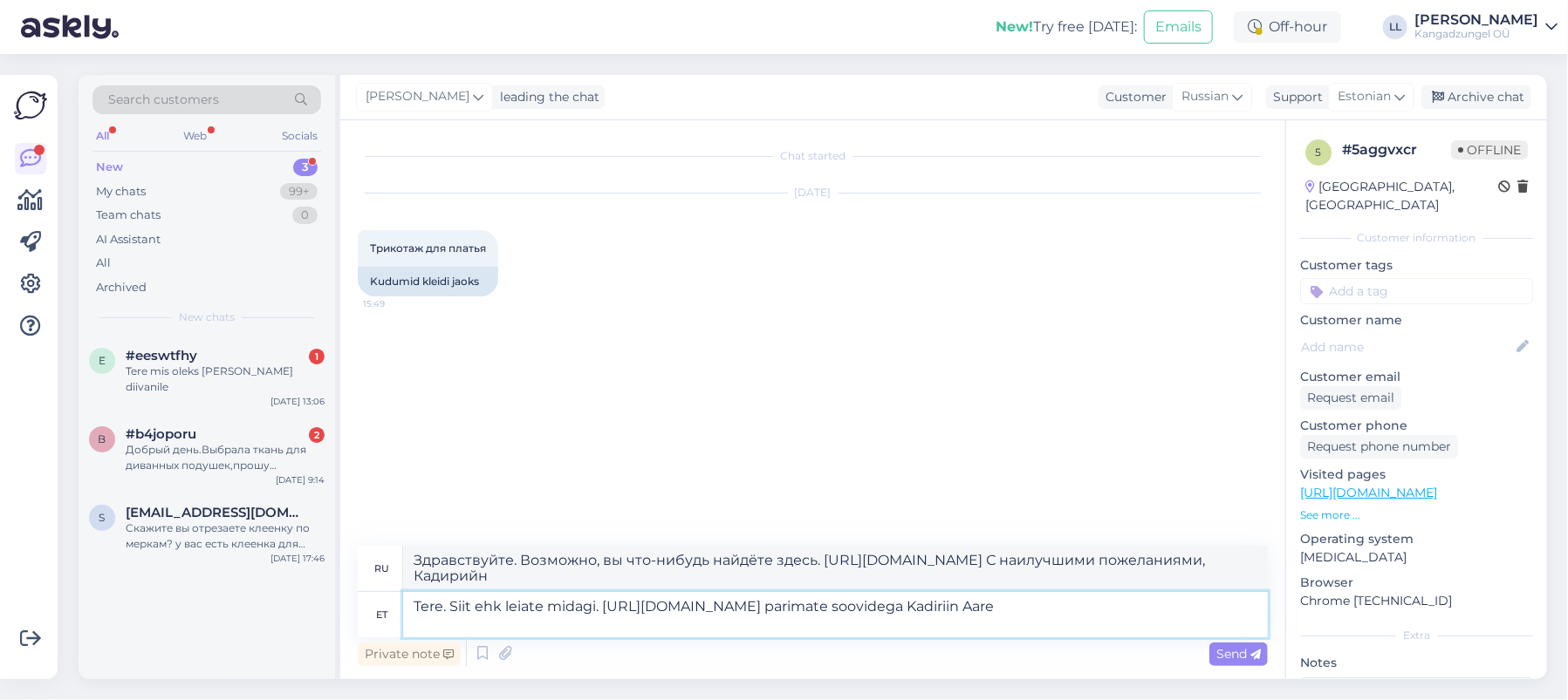
type textarea "Здравствуйте. Возможно, вы что-нибудь найдёте здесь. [URL][DOMAIN_NAME] С наилу…"
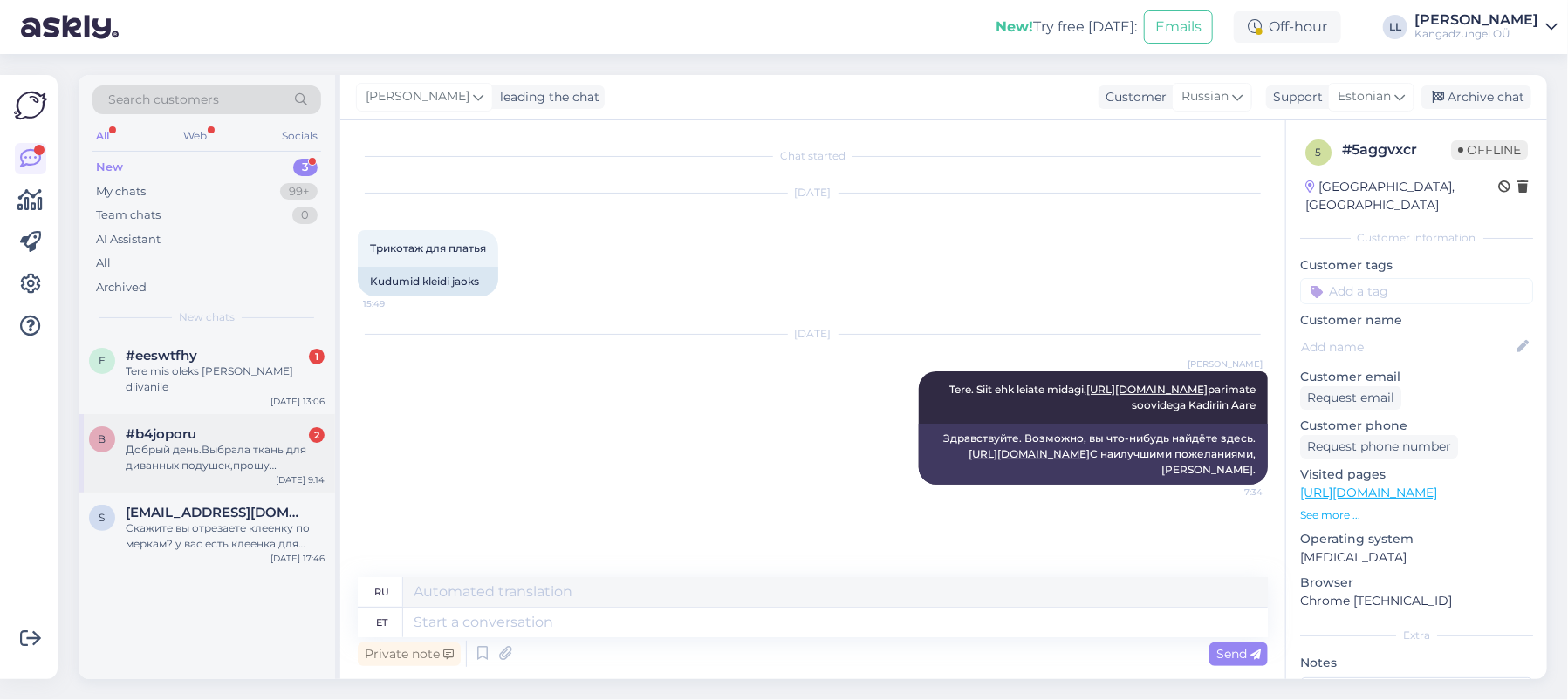
click at [170, 442] on div "Добрый день.Выбрала ткань для диванных подушек,прошу подобрать ткань на заднюю …" at bounding box center [225, 457] width 199 height 31
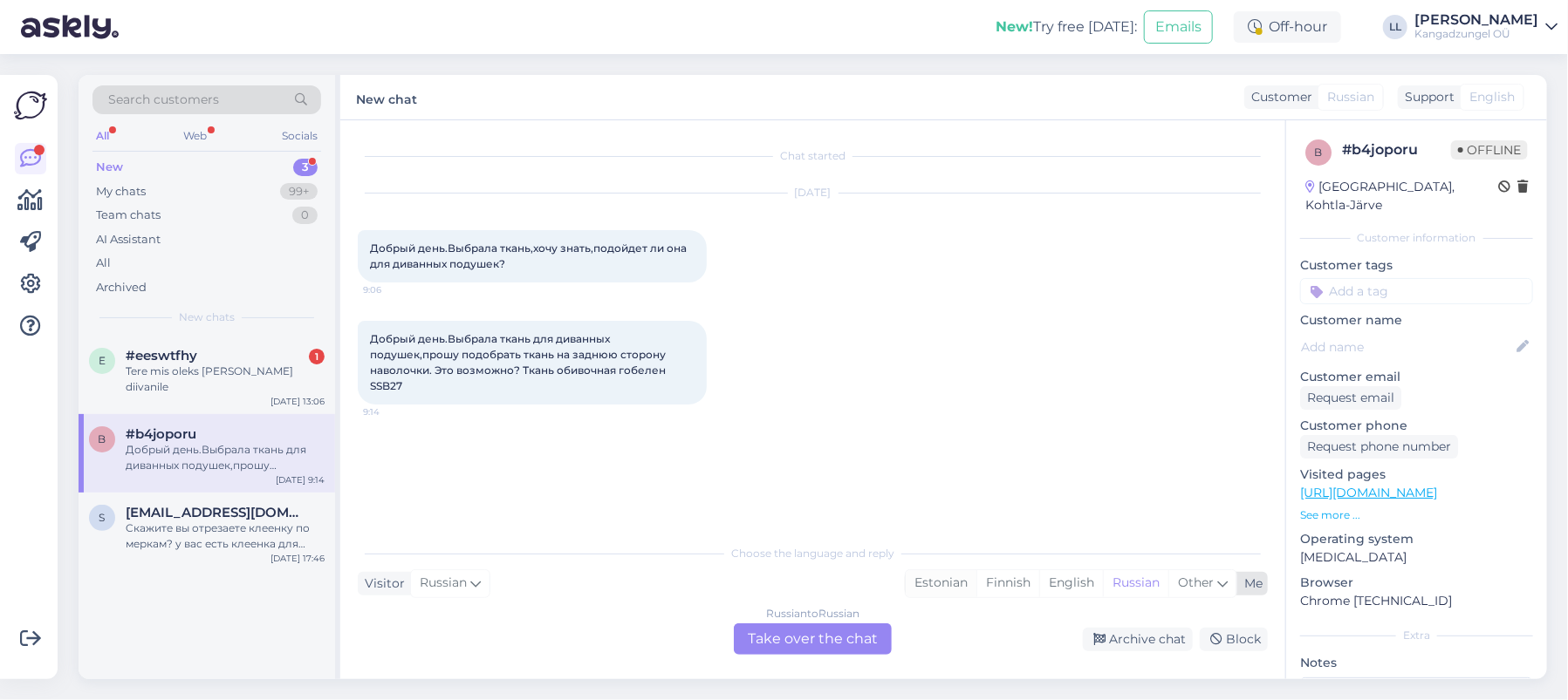
click at [925, 580] on div "Estonian" at bounding box center [941, 584] width 70 height 26
click at [810, 633] on div "Russian to Estonian Take over the chat" at bounding box center [813, 638] width 158 height 31
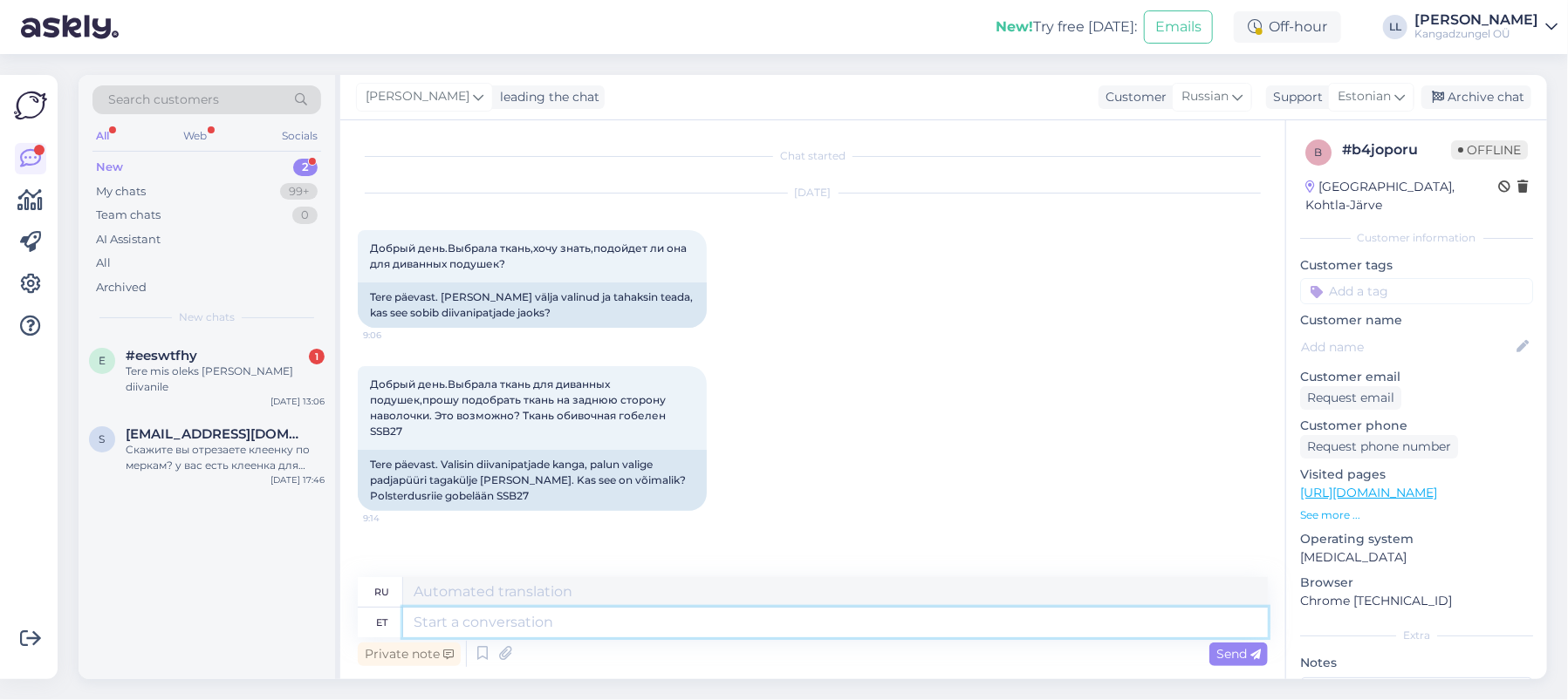
click at [556, 618] on textarea at bounding box center [835, 623] width 865 height 30
type textarea "Tere."
type textarea "Привет."
type textarea "Tere. Kas s"
type textarea "Привет. Это"
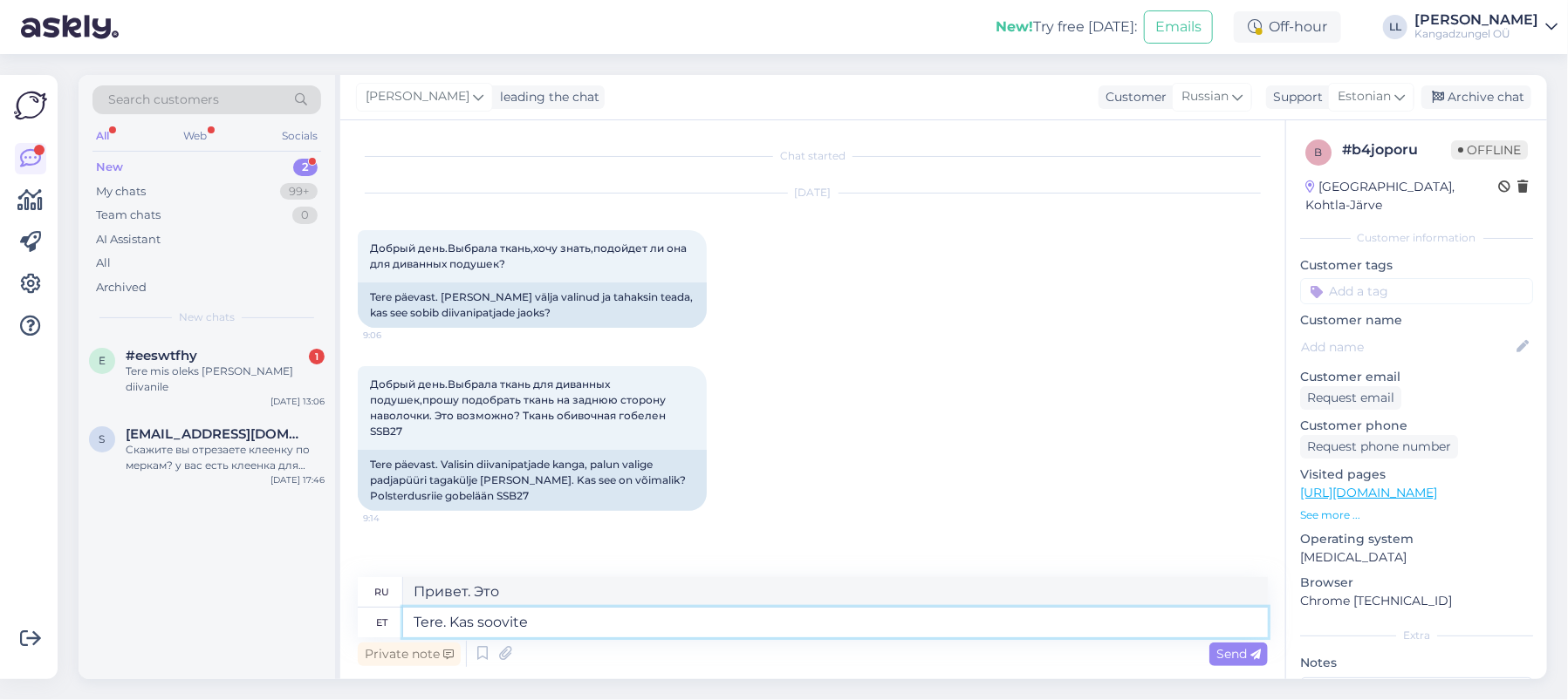
type textarea "Tere. Kas soovite"
type textarea "Здравствуйте. Хотите?"
type textarea "Tere. Kas soovite,et"
type textarea "Здравствуйте. Хотите ли вы"
type textarea "Tere. Kas soovite,et tagumine k"
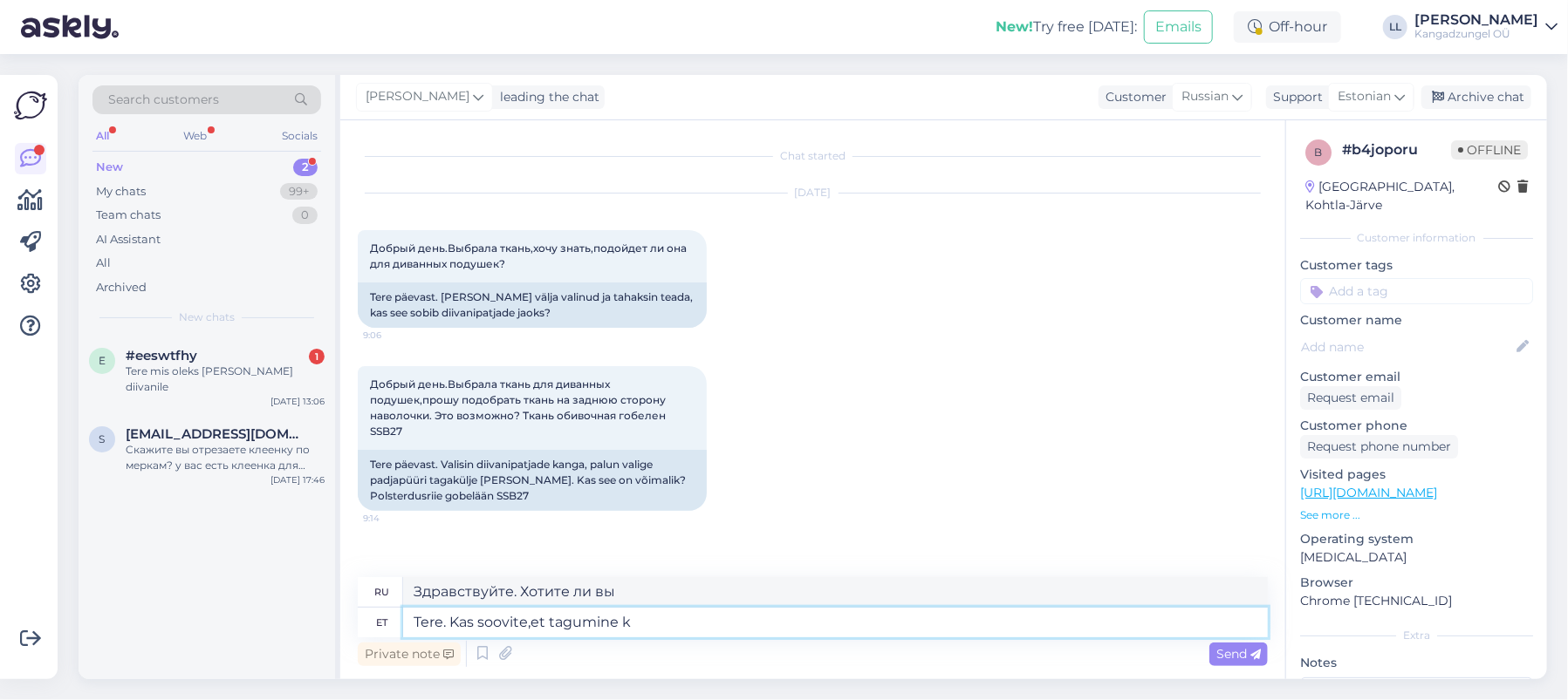
type textarea "Здравствуйте. Вам нужен задний?"
type textarea "Tere. Kas soovite,et tagumine külg"
type textarea "Здравствуйте. Хотите обратную сторону?"
type textarea "Tere. Kas soovite,et tagumine külg oleks"
type textarea "Здравствуйте. Хотите, чтобы обратная сторона была"
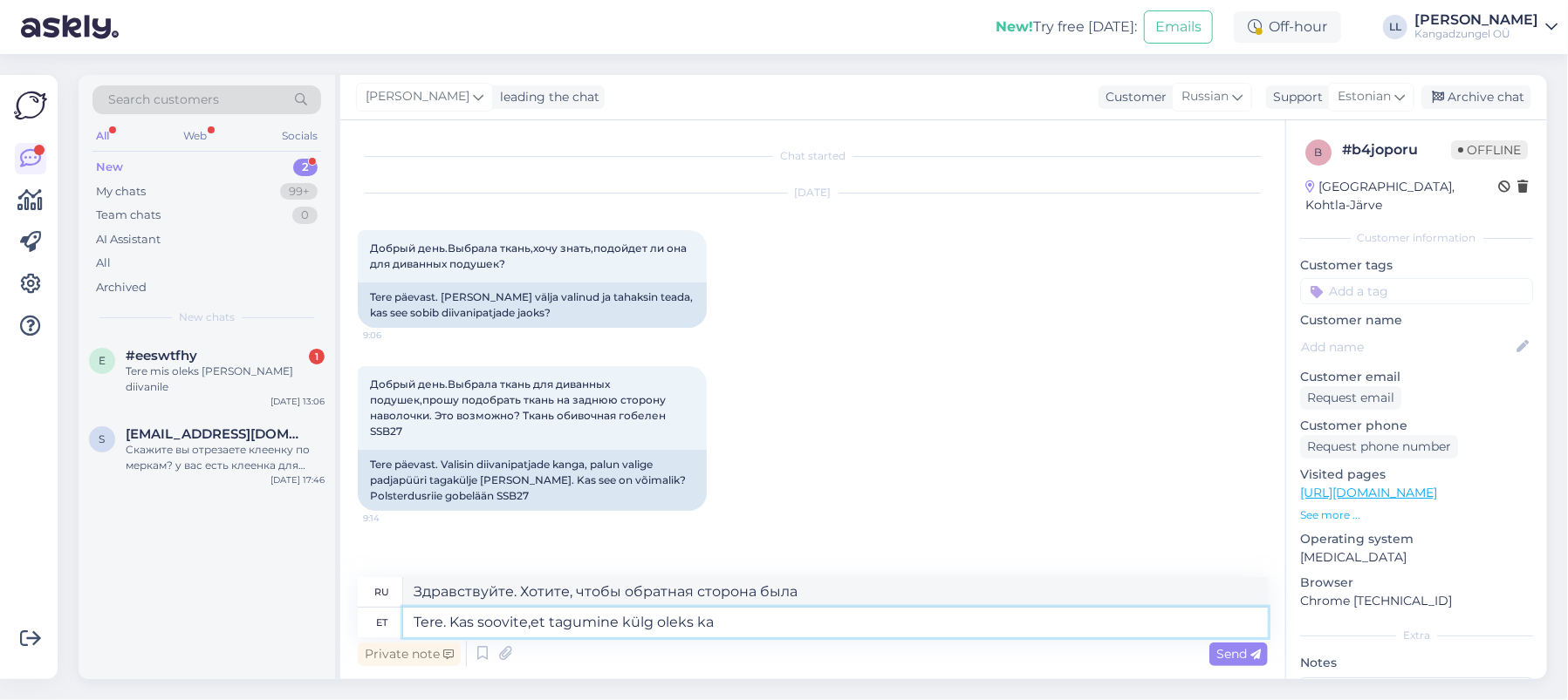
type textarea "Tere. Kas soovite,et tagumine külg oleks ka"
type textarea "Здравствуйте. Хотите, чтобы обратная сторона была такой же?"
type textarea "Tere. Kas soovite,et tagumine külg oleks ka mööblikangas"
type textarea "Здравствуйте. Вы хотите, чтобы спинка тоже была обтянута тканью?"
type textarea "Tere. Kas soovite,et tagumine külg oleks ka mööblikangas,aga"
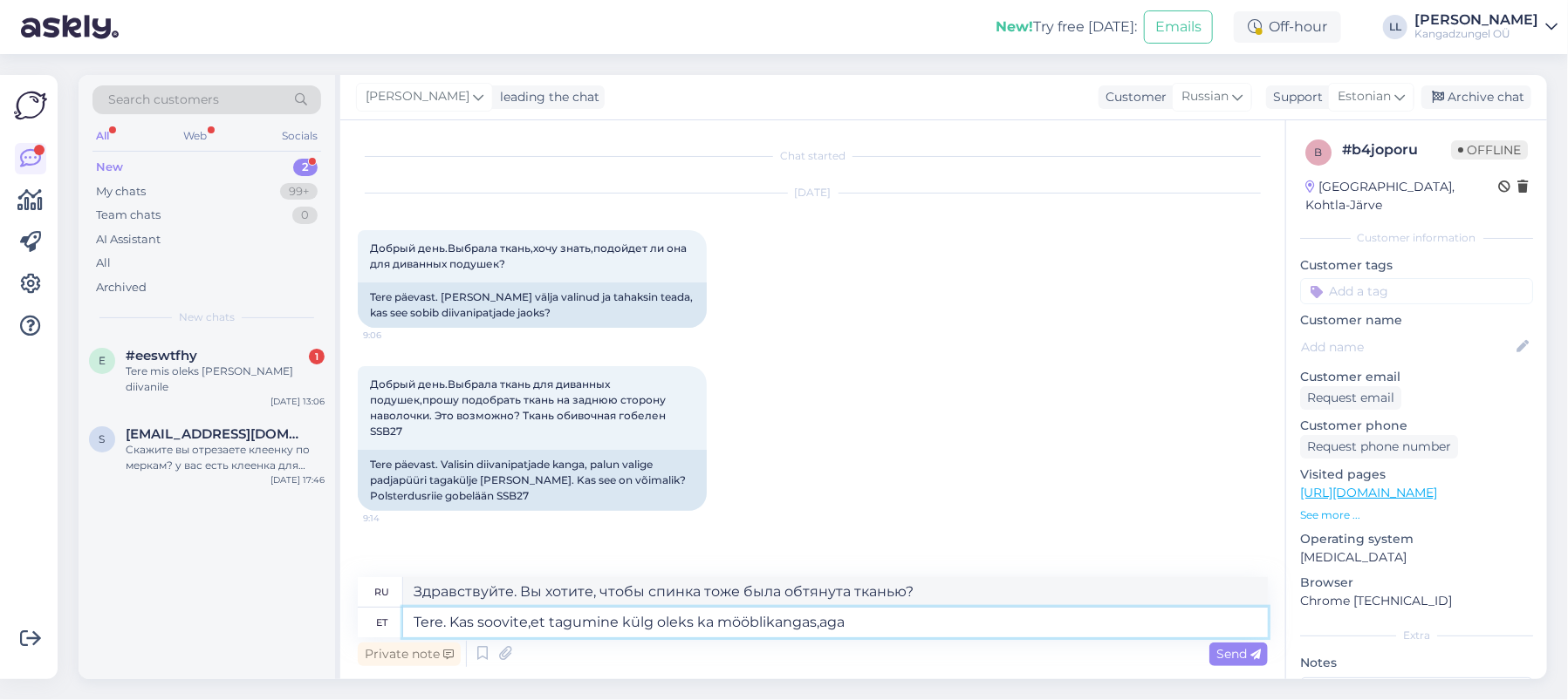
type textarea "Здравствуйте. Вы хотите, чтобы задняя сторона тоже была обитой тканью?"
type textarea "Tere. Kas soovite,et tagumine külg oleks ka mööblikangas,aga ühevärvi"
type textarea "Здравствуйте. Хотите, чтобы задняя сторона тоже была обитой тканью, но однотонн…"
type textarea "Tere. Kas soovite,et tagumine külg oleks ka mööblikangas,aga ühevärviline?"
type textarea "Здравствуйте. Хотите, чтобы задняя сторона тоже была обивочной, но однотонной?"
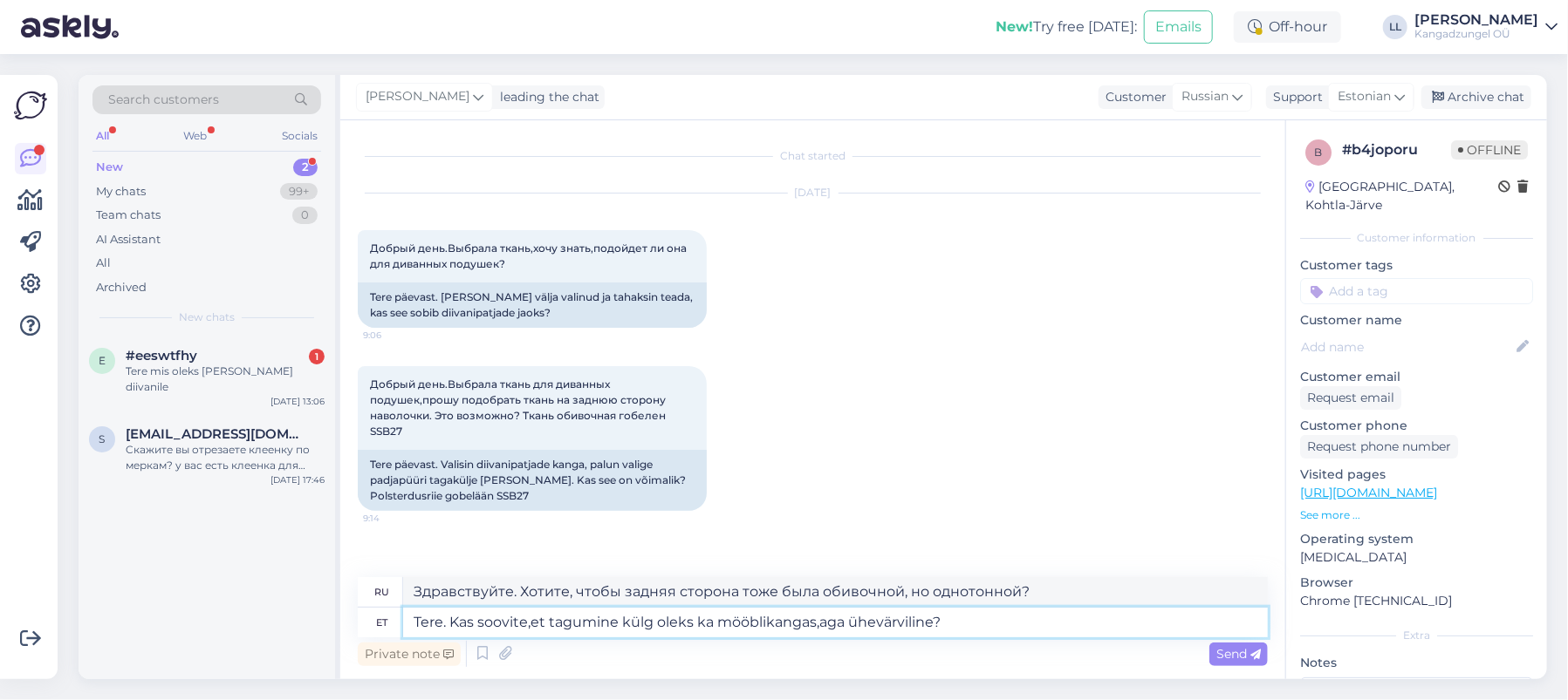
type textarea "Tere. Kas soovite,et tagumine külg oleks ka mööblikangas,aga ühevärviline? P"
type textarea "Здравствуйте. Хотите, чтобы задняя сторона была обитой, но однотонной?"
type textarea "Tere. Kas soovite,et tagumine külg oleks ka mööblikangas,aga ühevärviline? Pari…"
type textarea "Здравствуйте. Хотите, чтобы задняя сторона тоже была обитой тканью, но однотонн…"
type textarea "Tere. Kas soovite,et tagumine külg oleks ka mööblikangas,aga ühevärviline? Pari…"
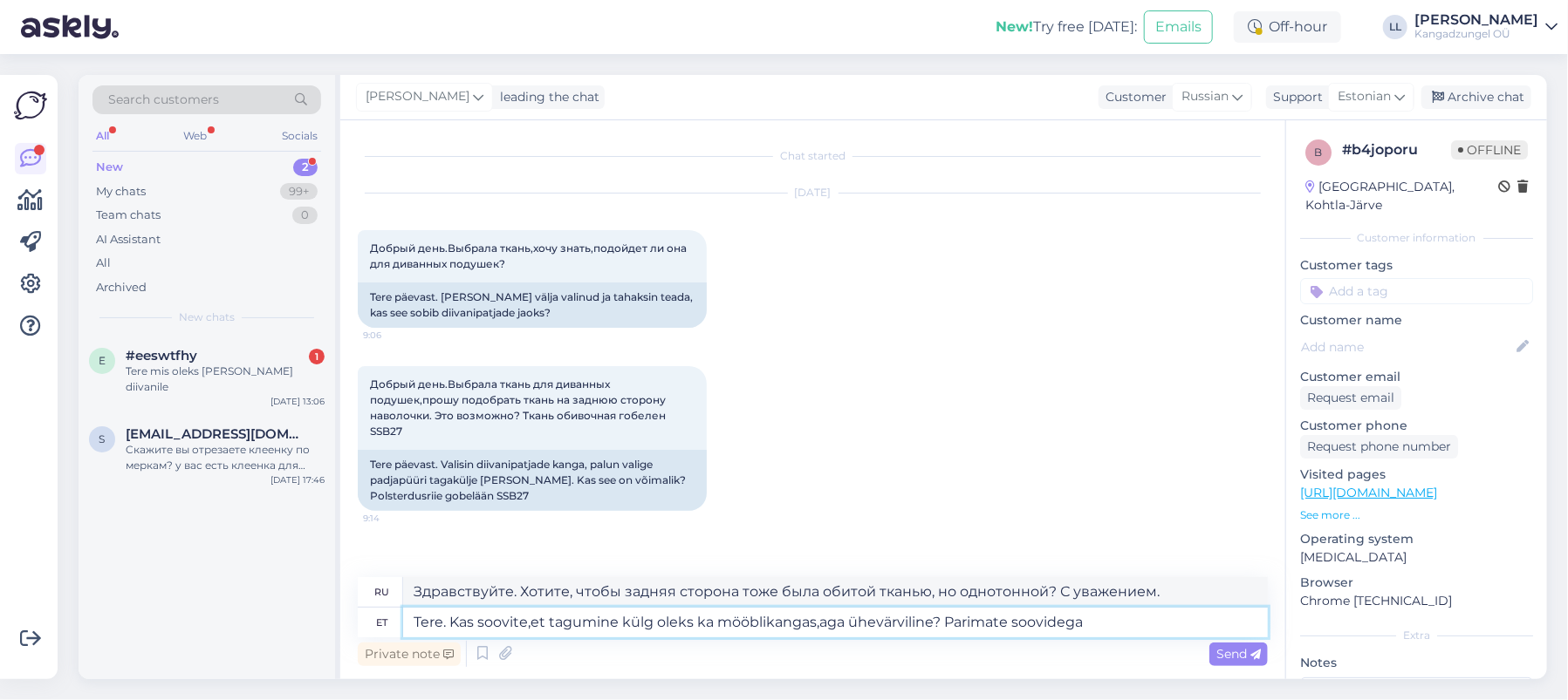
type textarea "Здравствуйте. Хотите, чтобы задняя часть тоже была обтянута тканью, но в одном …"
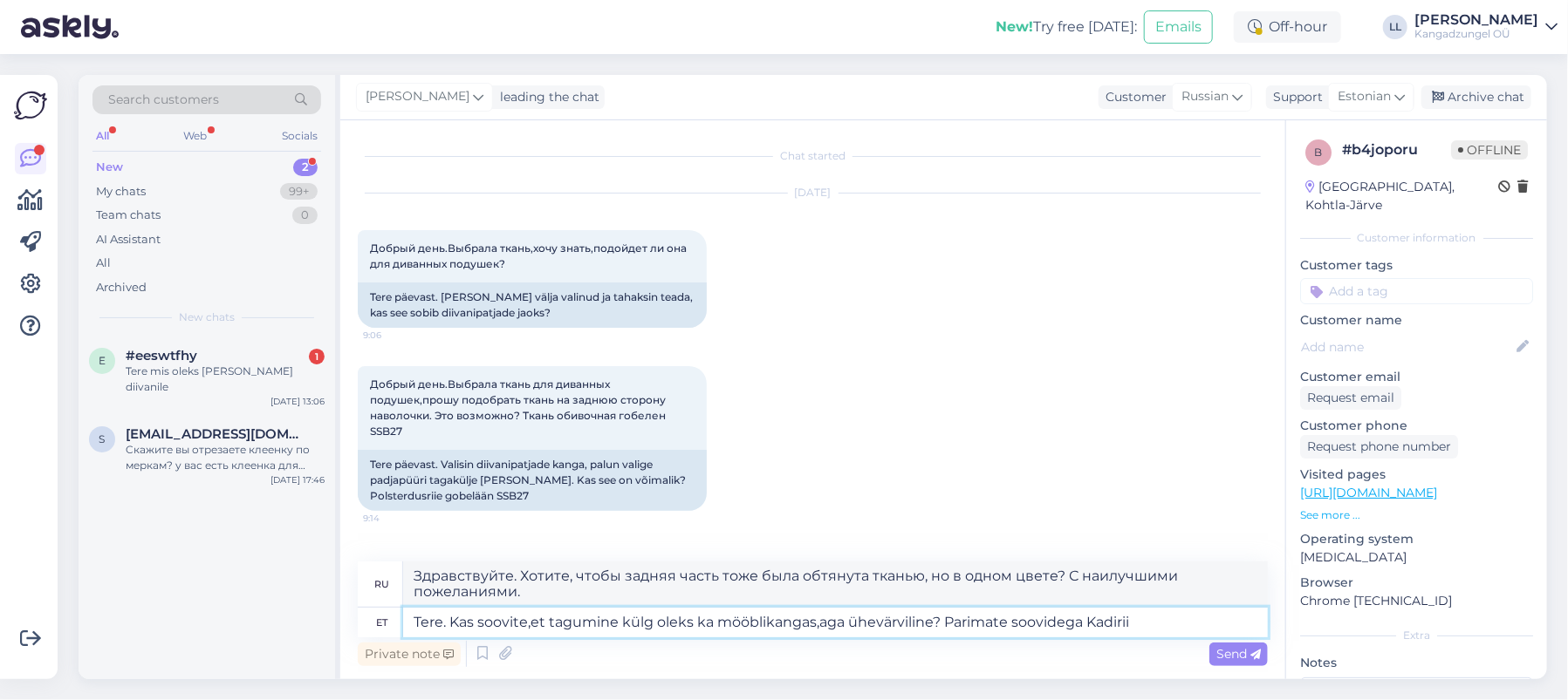
type textarea "Tere. Kas soovite,et tagumine külg oleks ka mööblikangas,aga ühevärviline? Pari…"
type textarea "Здравствуйте. Хотите, чтобы задняя сторона тоже была обивочной, но однотонной? …"
type textarea "Tere. Kas soovite,et tagumine külg oleks ka mööblikangas,aga ühevärviline? Pari…"
type textarea "Здравствуйте. Хотите, чтобы задняя сторона тоже была обивочной, но однотонной? …"
type textarea "Tere. Kas soovite,et tagumine külg oleks ka mööblikangas,aga ühevärviline? Pari…"
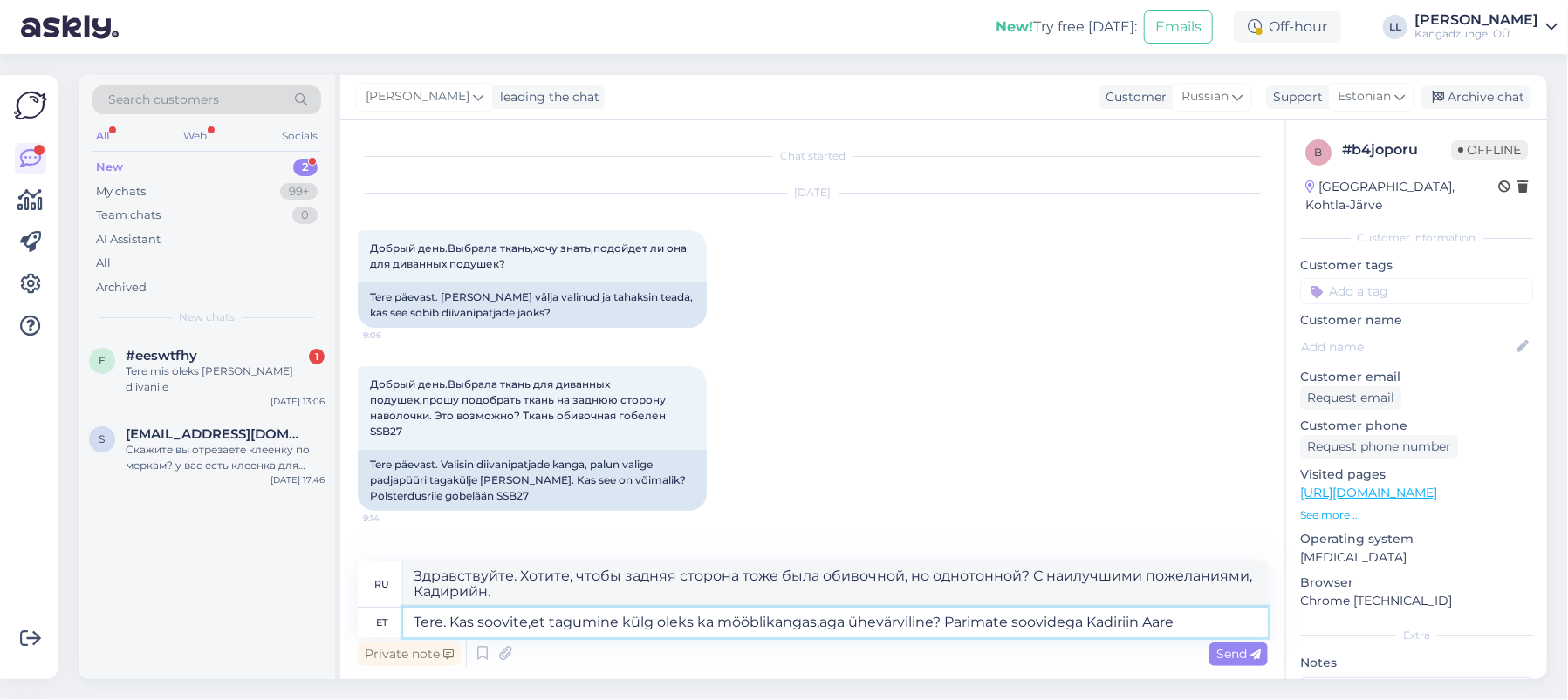
type textarea "Здравствуйте. Хотите, чтобы задняя сторона тоже была обивочной, но однотонной? …"
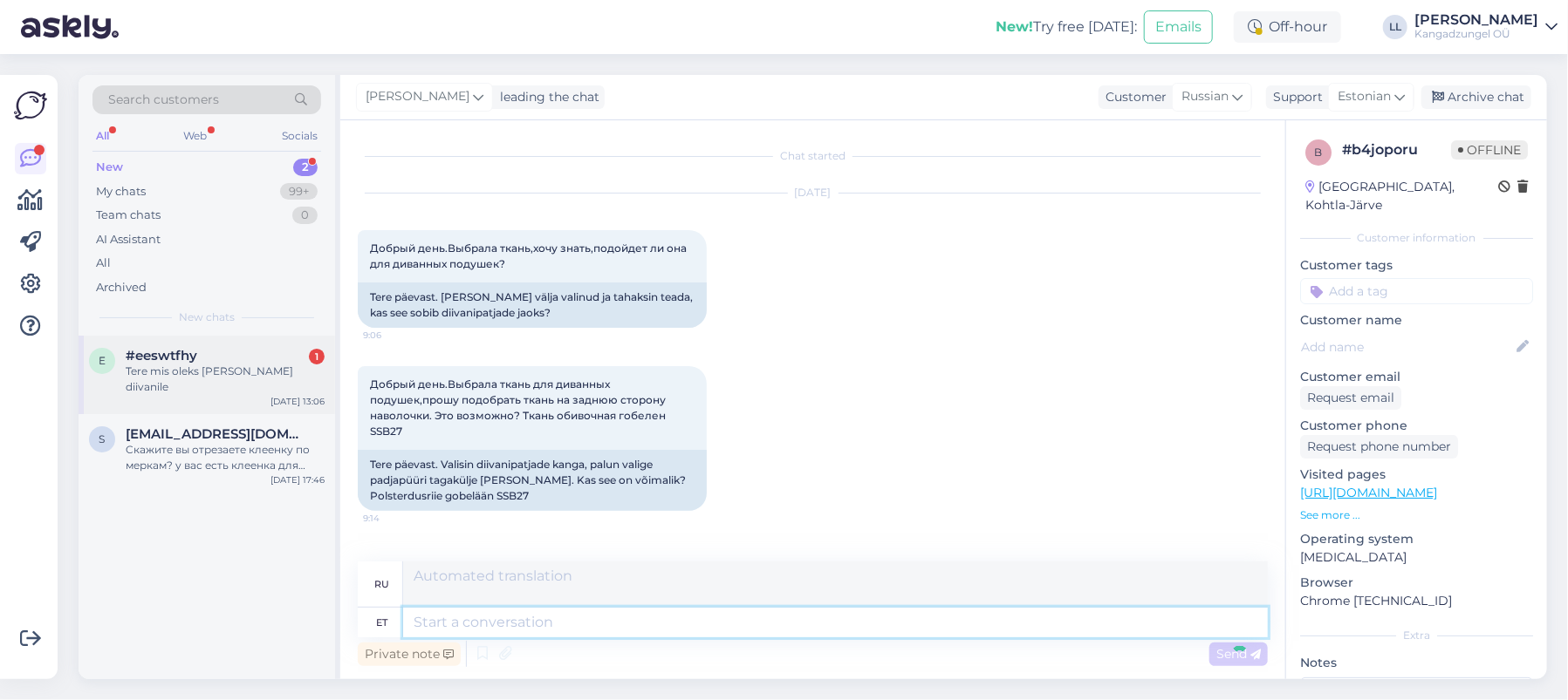
scroll to position [173, 0]
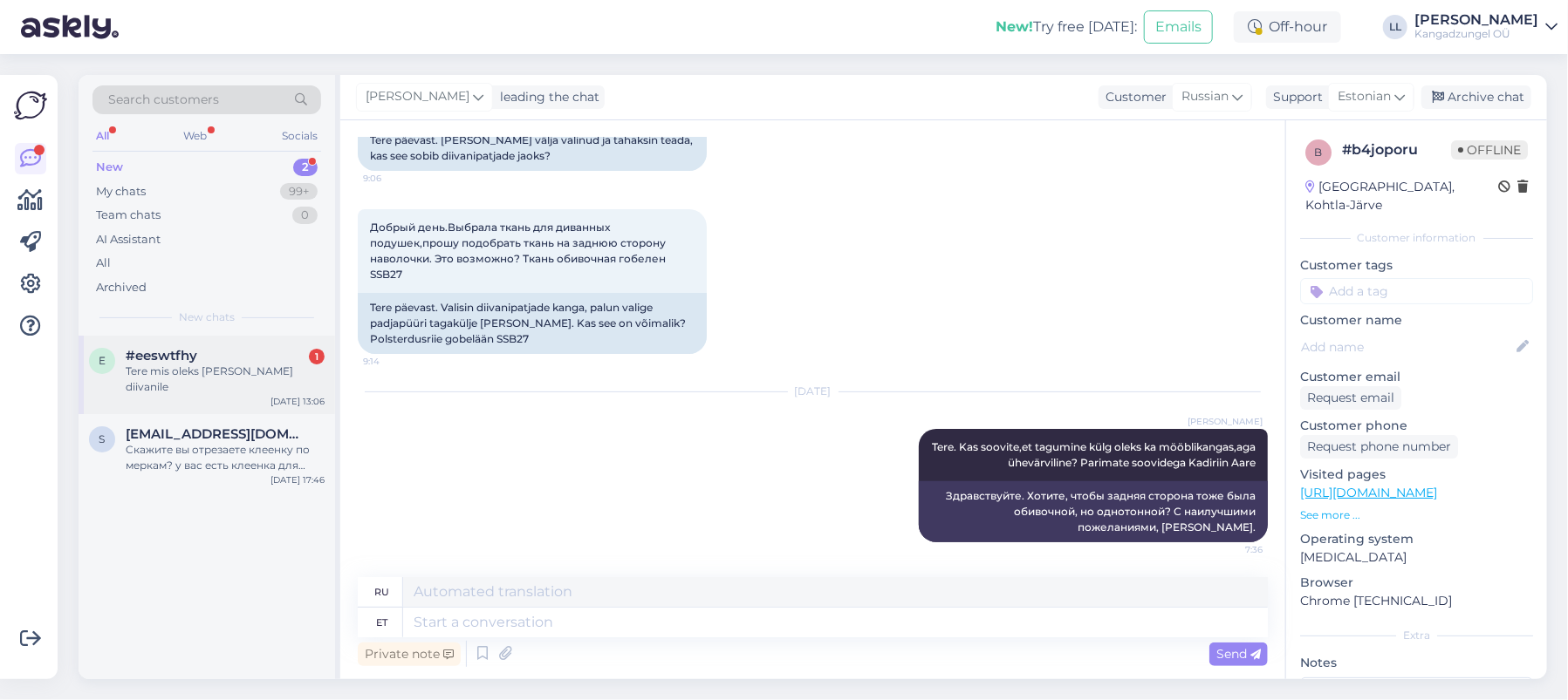
click at [207, 370] on div "Tere mis oleks [PERSON_NAME] diivanile" at bounding box center [225, 379] width 199 height 31
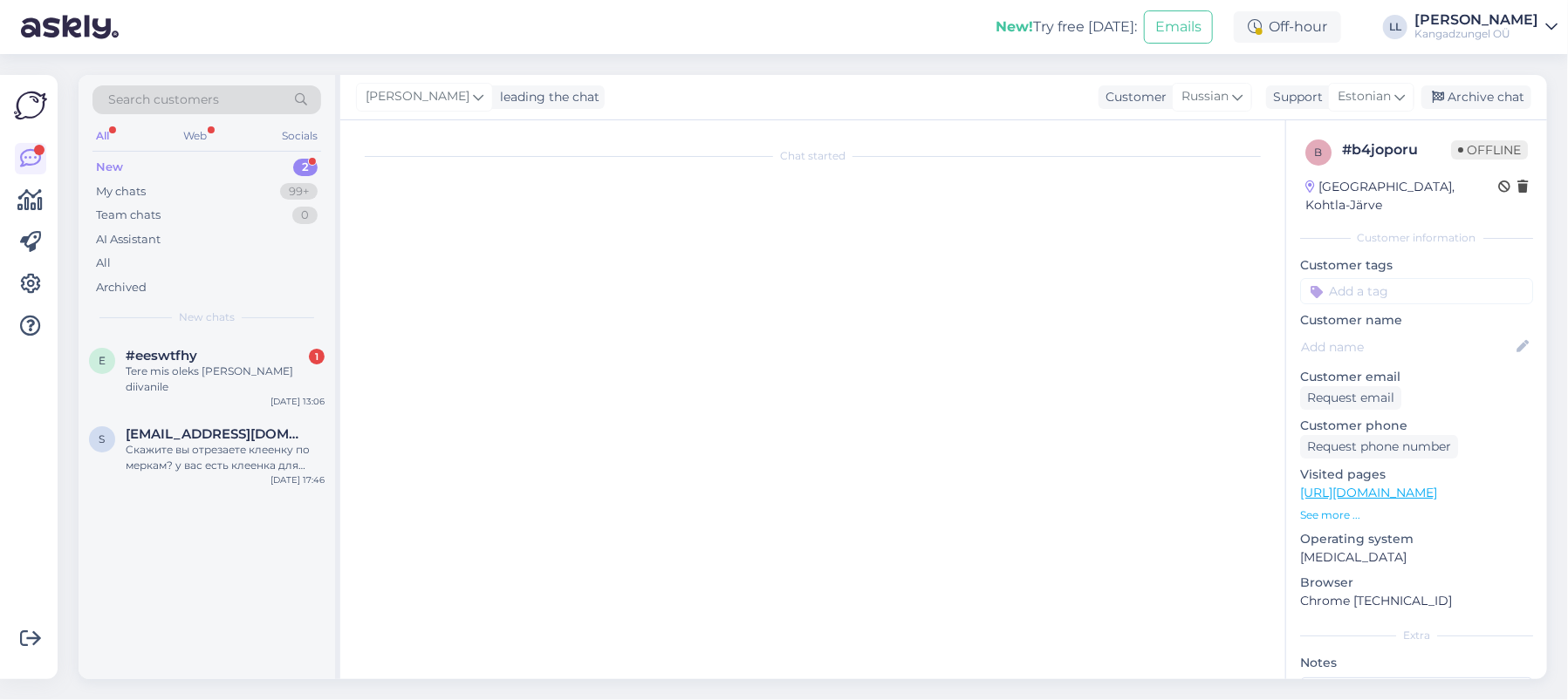
scroll to position [0, 0]
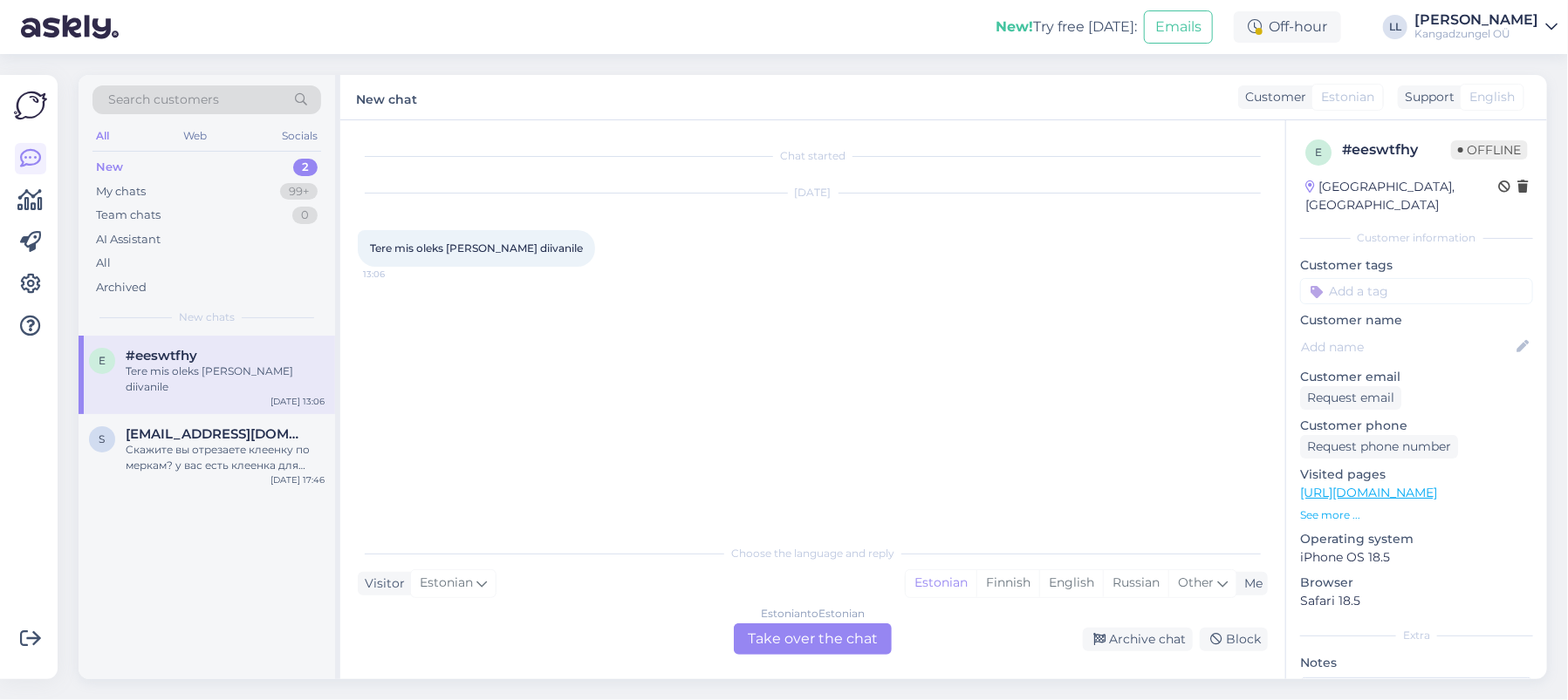
click at [838, 627] on div "Estonian to Estonian Take over the chat" at bounding box center [813, 638] width 158 height 31
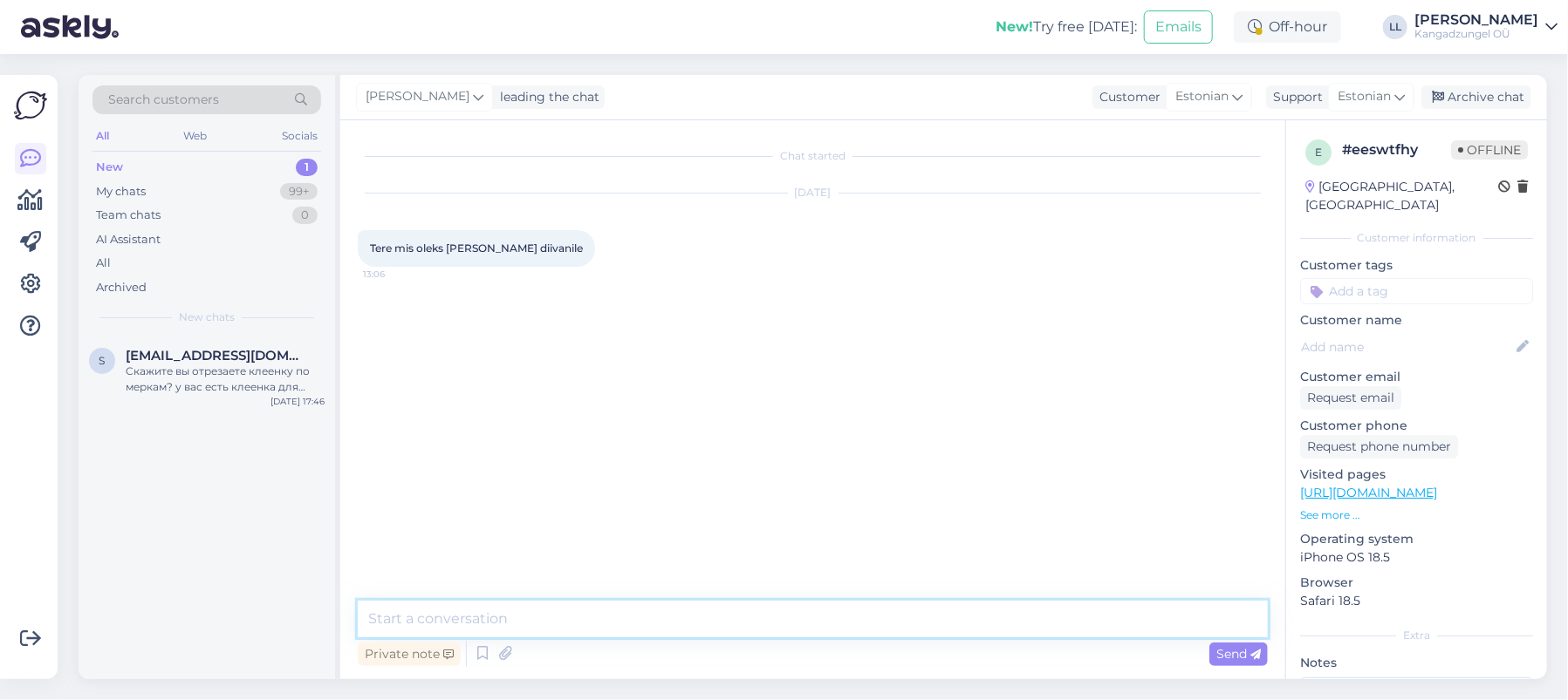
click at [514, 619] on textarea at bounding box center [812, 618] width 910 height 37
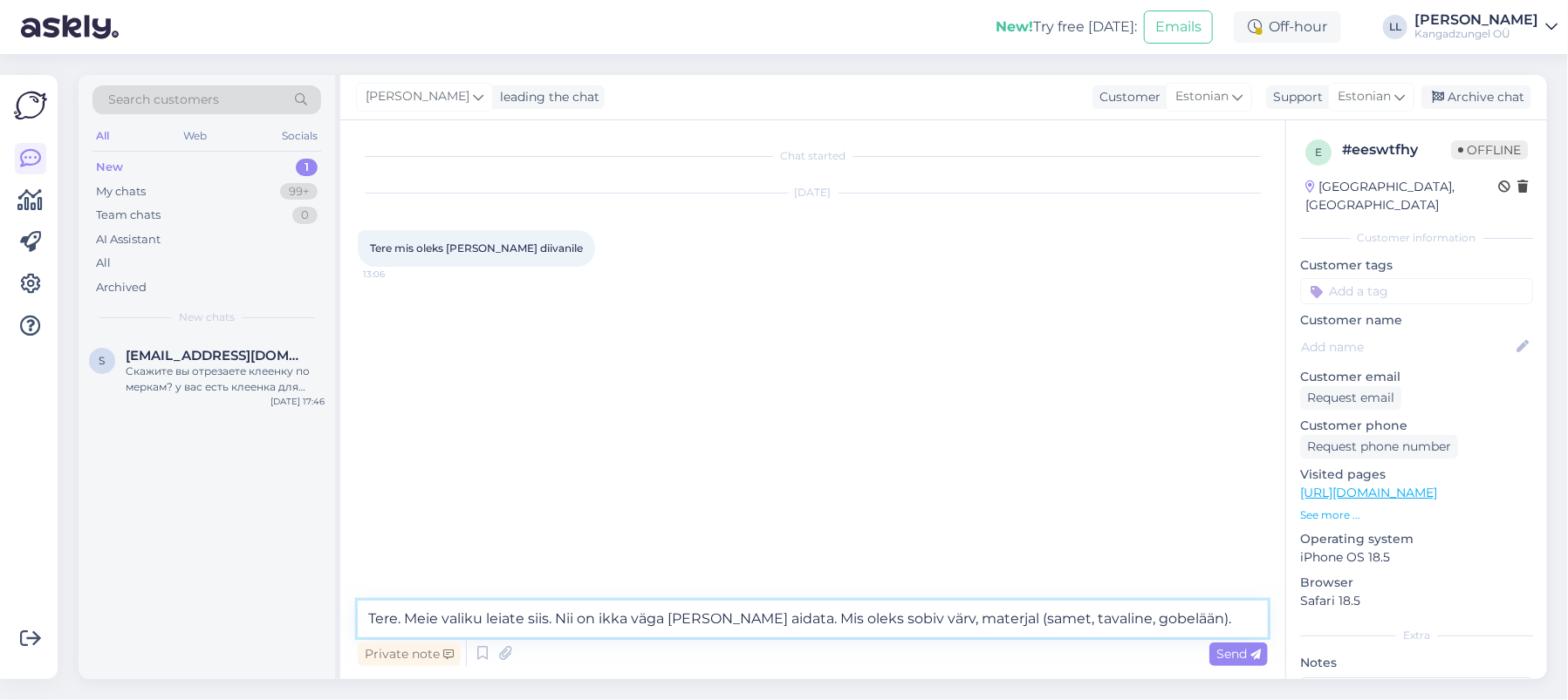
click at [555, 620] on textarea "Tere. Meie valiku leiate siis. Nii on ikka väga [PERSON_NAME] aidata. Mis oleks…" at bounding box center [812, 618] width 910 height 37
paste textarea "[URL][DOMAIN_NAME]"
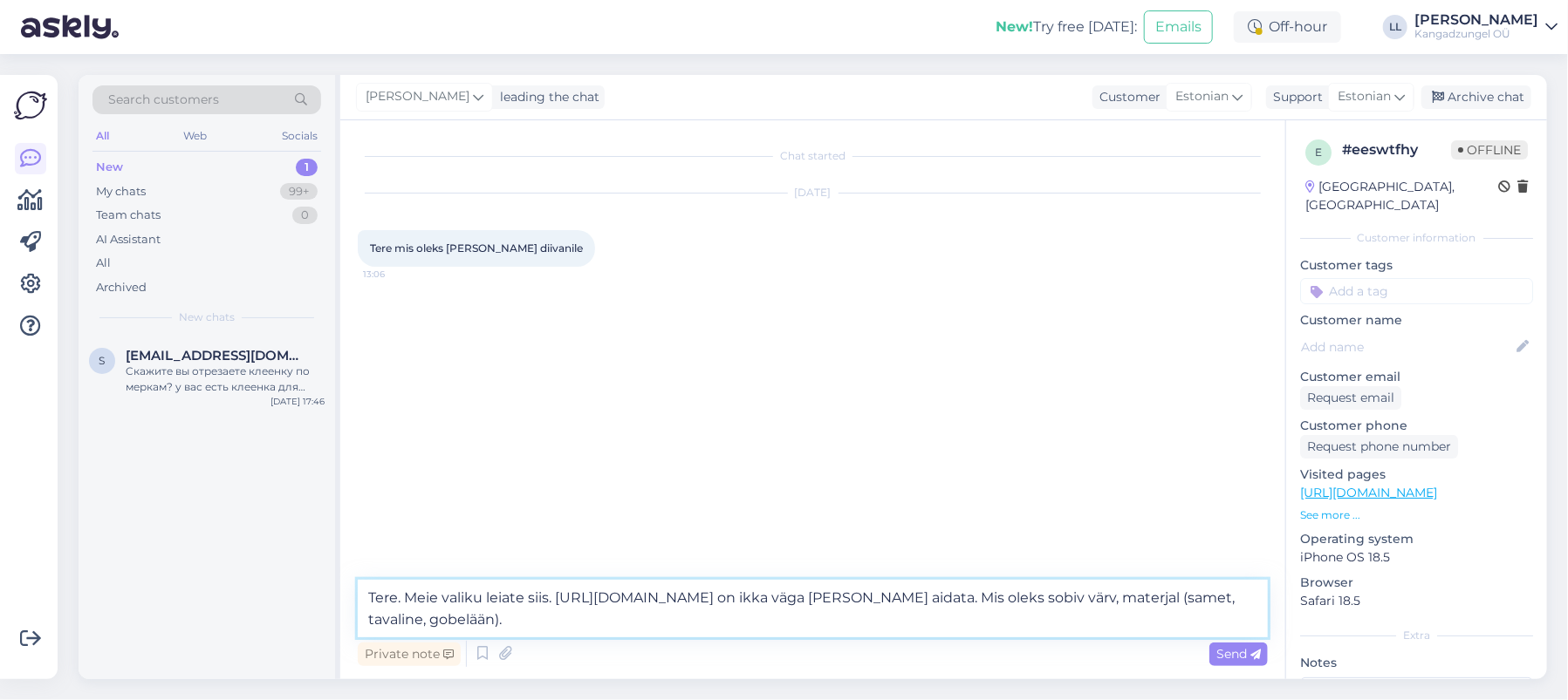
click at [662, 618] on textarea "Tere. Meie valiku leiate siis. [URL][DOMAIN_NAME] on ikka väga [PERSON_NAME] ai…" at bounding box center [812, 608] width 910 height 57
type textarea "Tere. Meie valiku leiate siis. [URL][DOMAIN_NAME] on ikka väga [PERSON_NAME] ai…"
